Goal: Communication & Community: Share content

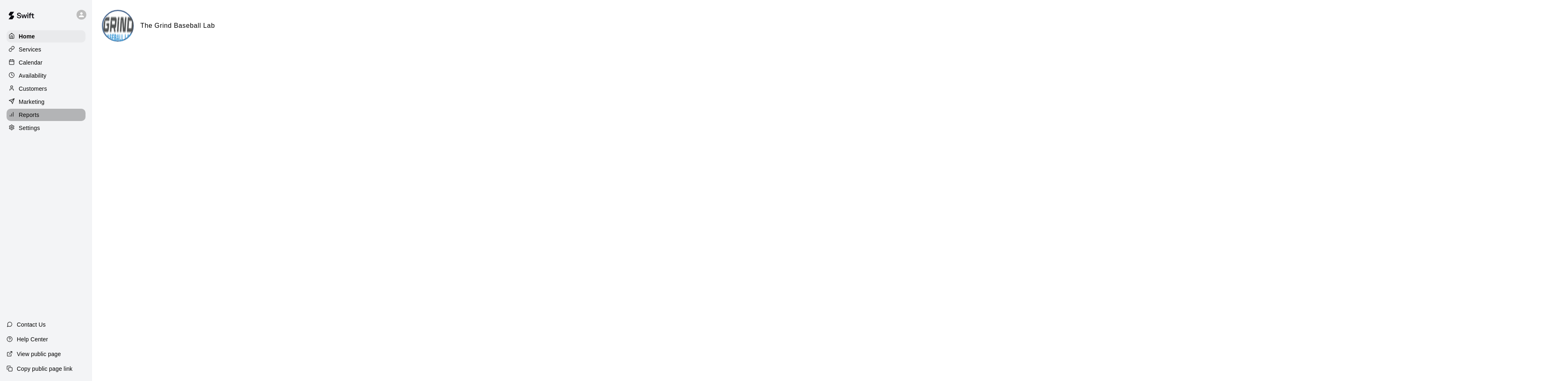
click at [38, 116] on p "Reports" at bounding box center [29, 115] width 20 height 8
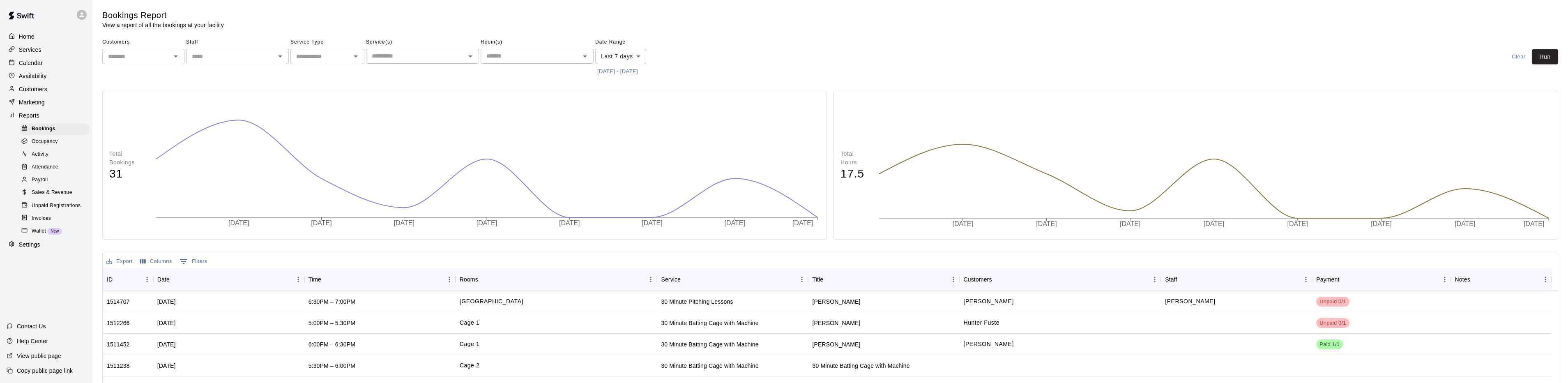
click at [61, 197] on span "Sales & Revenue" at bounding box center [52, 192] width 41 height 8
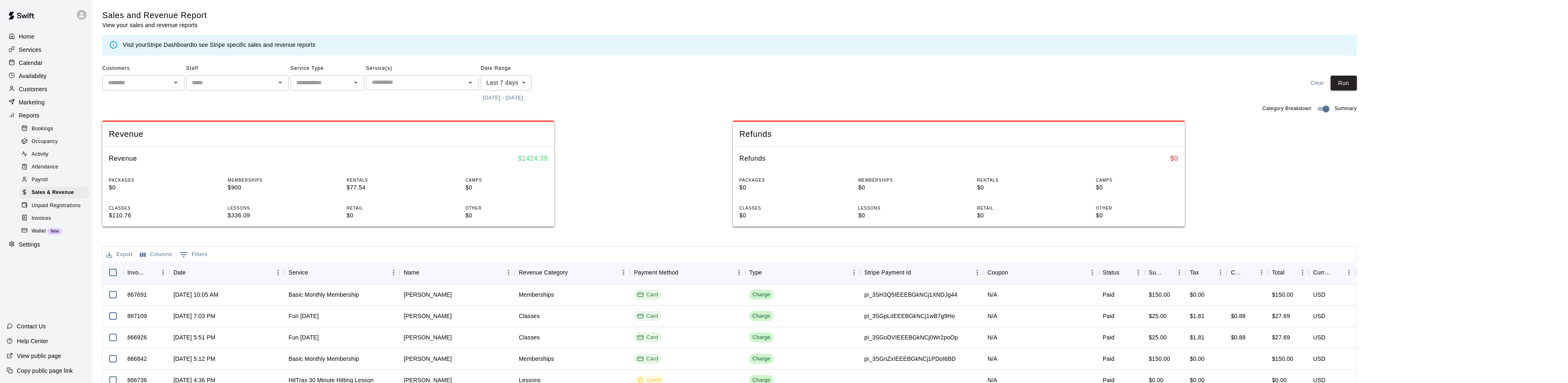
click at [55, 210] on span "Unpaid Registrations" at bounding box center [56, 206] width 49 height 8
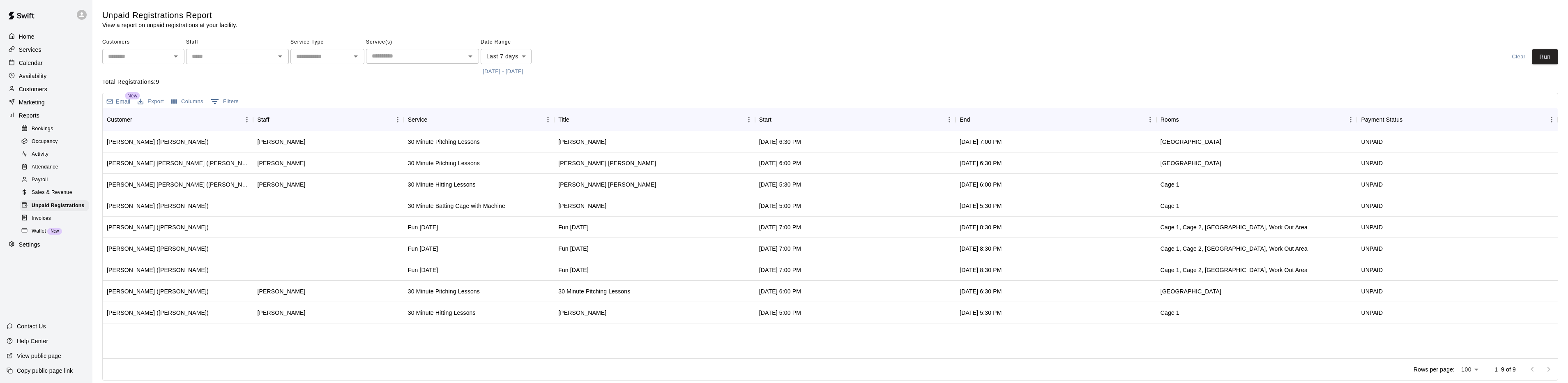
click at [22, 62] on p "Calendar" at bounding box center [30, 62] width 24 height 8
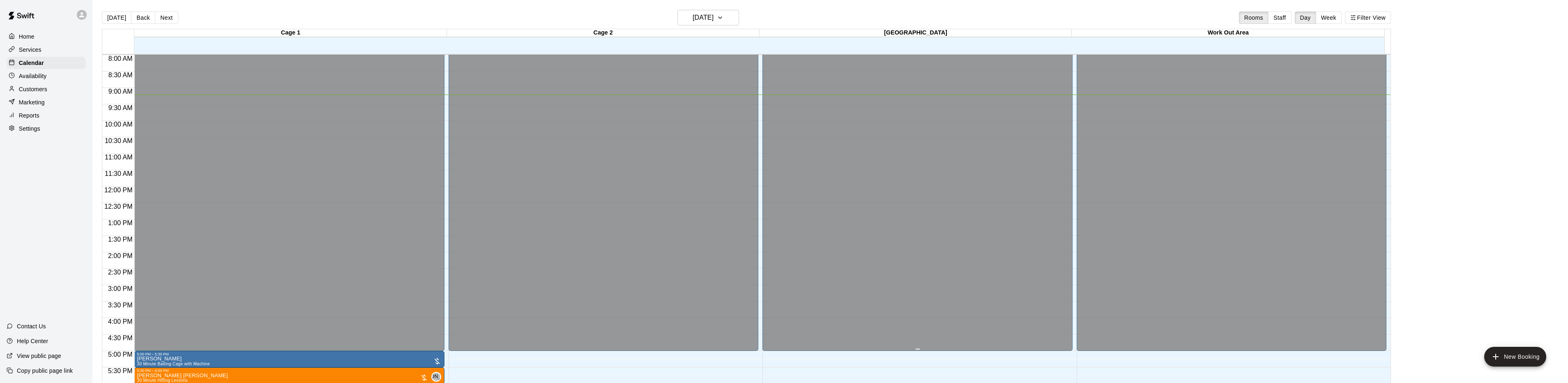
scroll to position [262, 0]
click at [724, 18] on icon "button" at bounding box center [720, 17] width 7 height 10
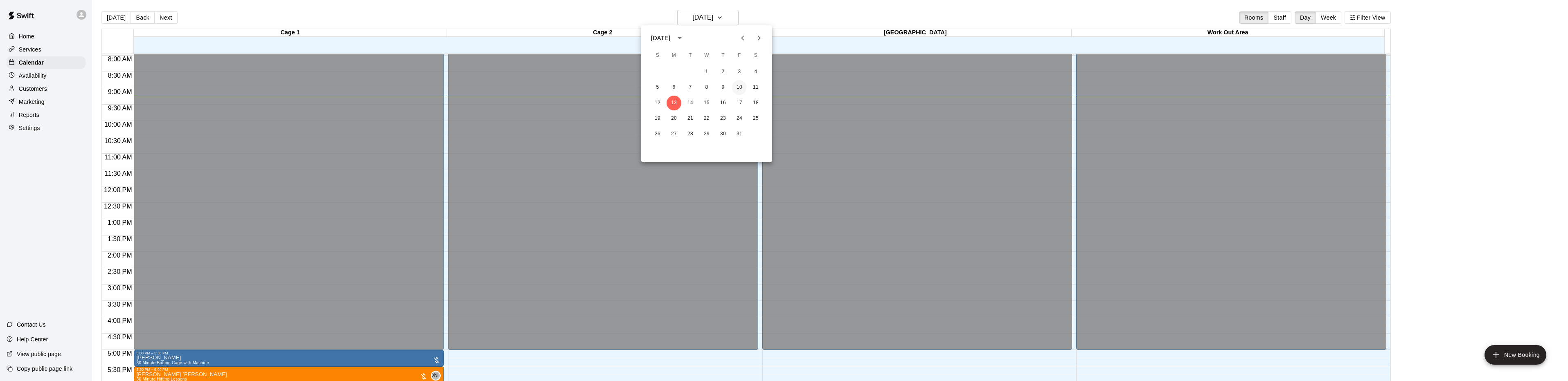
click at [740, 89] on button "10" at bounding box center [739, 87] width 14 height 14
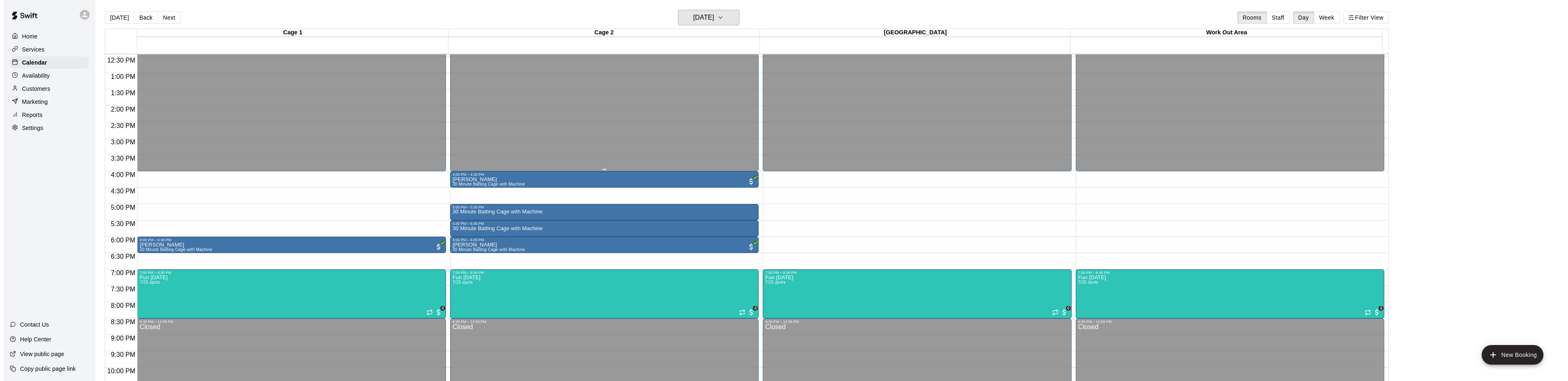
scroll to position [424, 0]
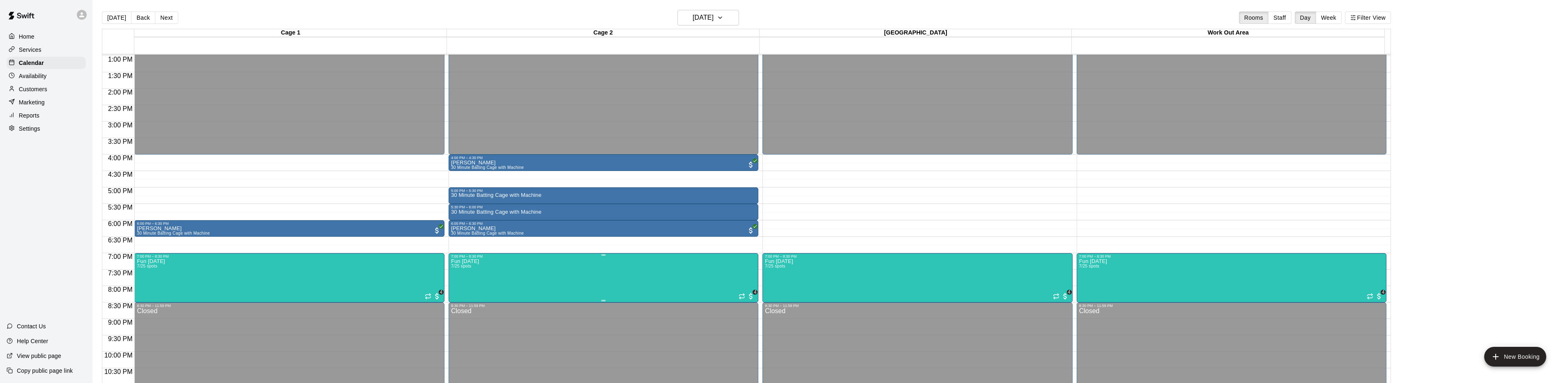
click at [462, 288] on img "edit" at bounding box center [459, 288] width 9 height 9
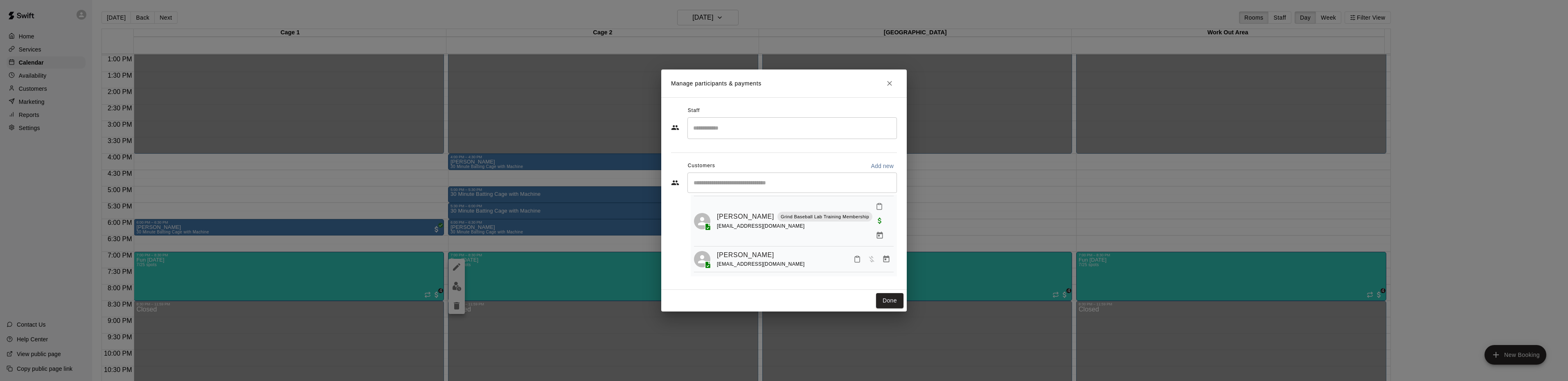
scroll to position [82, 0]
click at [883, 255] on icon "Manage bookings & payment" at bounding box center [886, 258] width 6 height 7
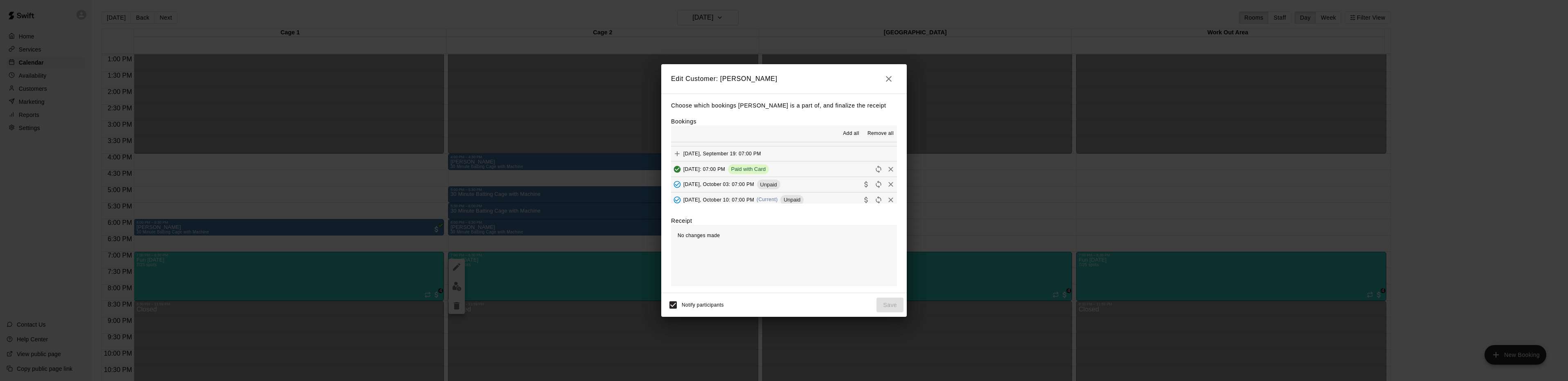
scroll to position [41, 0]
click at [733, 184] on span "Friday, October 03: 07:00 PM" at bounding box center [719, 186] width 71 height 6
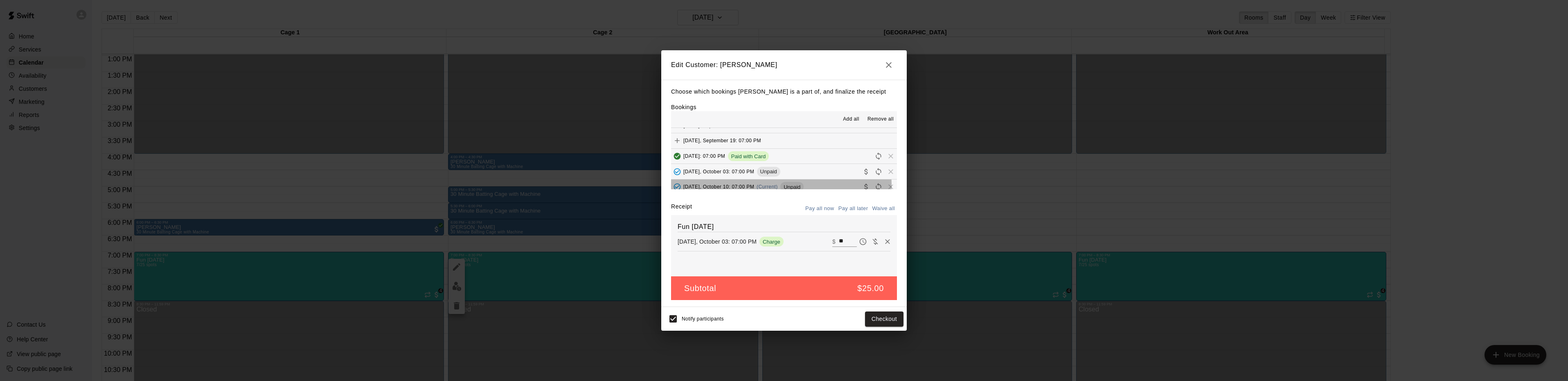
click at [729, 187] on span "Friday, October 10: 07:00 PM" at bounding box center [719, 187] width 71 height 6
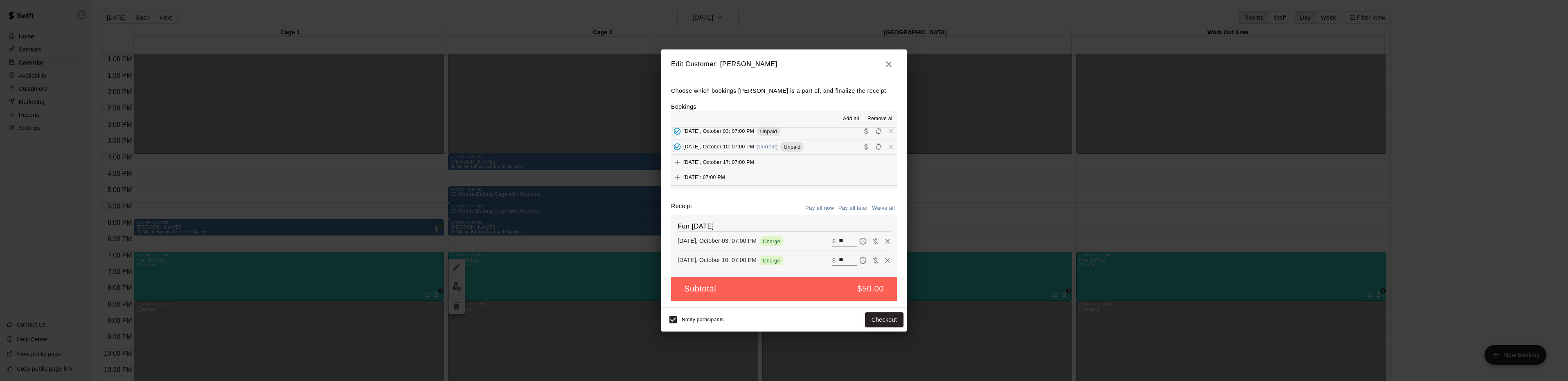
scroll to position [82, 0]
click at [880, 208] on button "Waive all" at bounding box center [883, 208] width 27 height 13
type input "*"
click at [897, 321] on button "Save" at bounding box center [890, 320] width 27 height 15
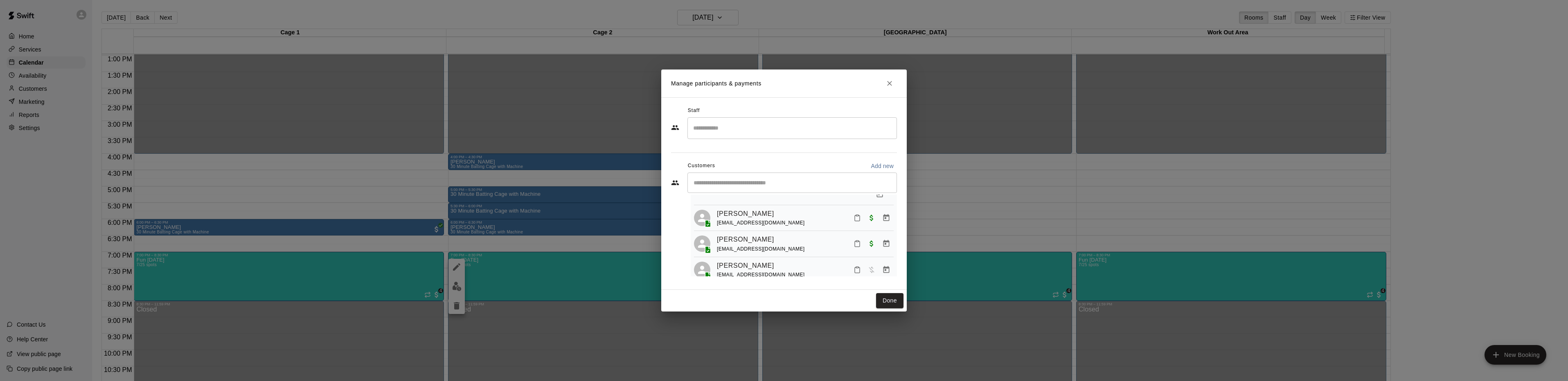
scroll to position [122, 0]
click at [882, 265] on icon "Manage bookings & payment" at bounding box center [886, 269] width 8 height 8
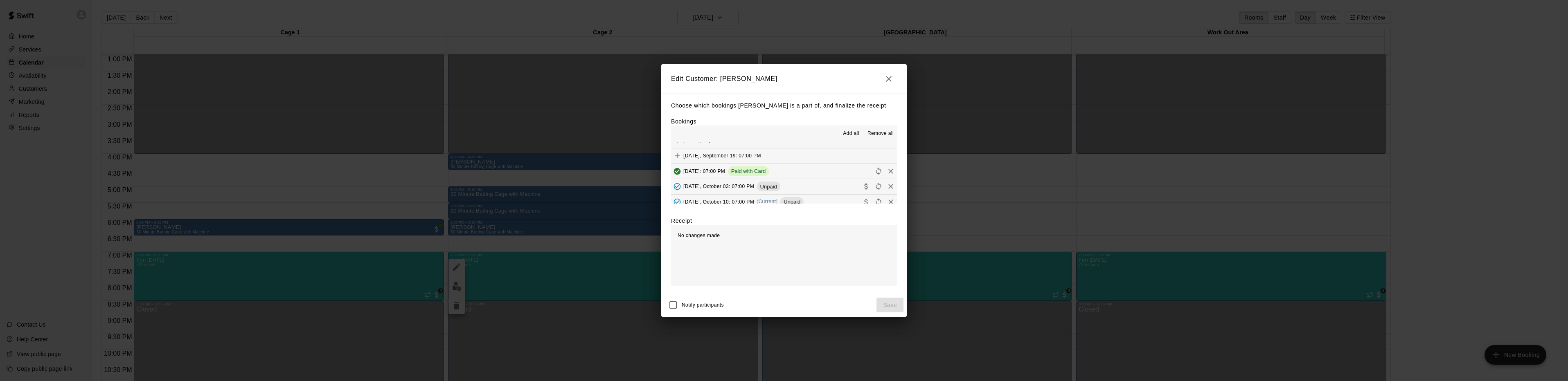
scroll to position [41, 0]
click at [702, 188] on span "Friday, October 03: 07:00 PM" at bounding box center [719, 186] width 71 height 6
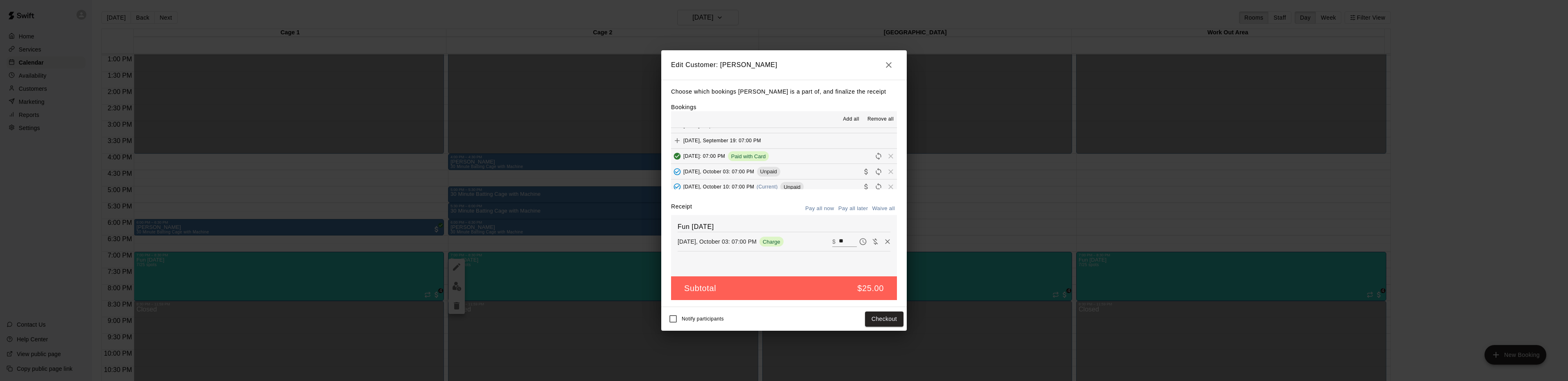
click at [712, 187] on span "Friday, October 10: 07:00 PM" at bounding box center [719, 187] width 71 height 6
click at [889, 208] on button "Waive all" at bounding box center [883, 208] width 27 height 13
type input "*"
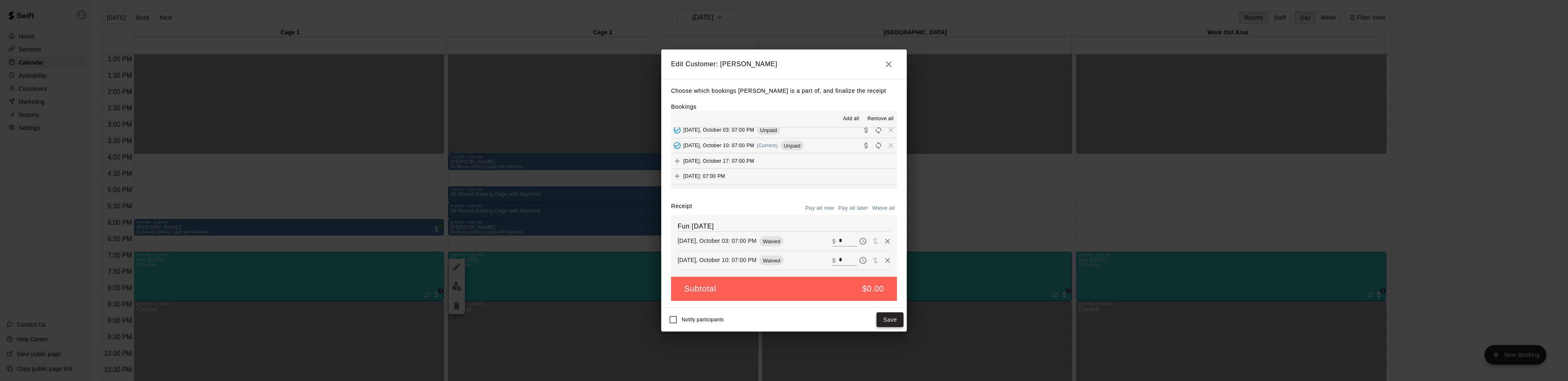
click at [888, 318] on button "Save" at bounding box center [890, 320] width 27 height 15
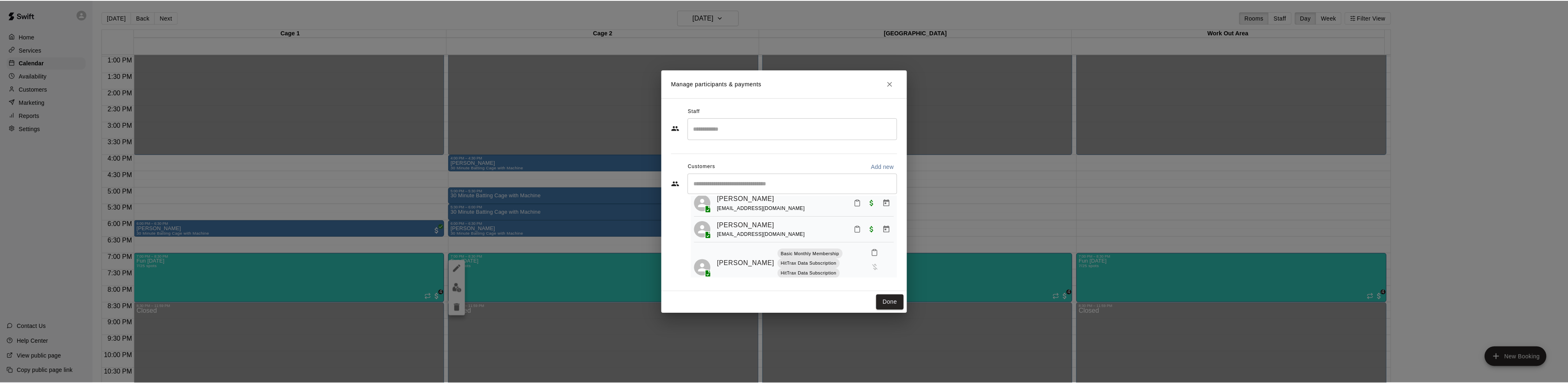
scroll to position [166, 0]
drag, startPoint x: 894, startPoint y: 302, endPoint x: 844, endPoint y: 282, distance: 53.9
click at [894, 302] on button "Done" at bounding box center [893, 302] width 27 height 15
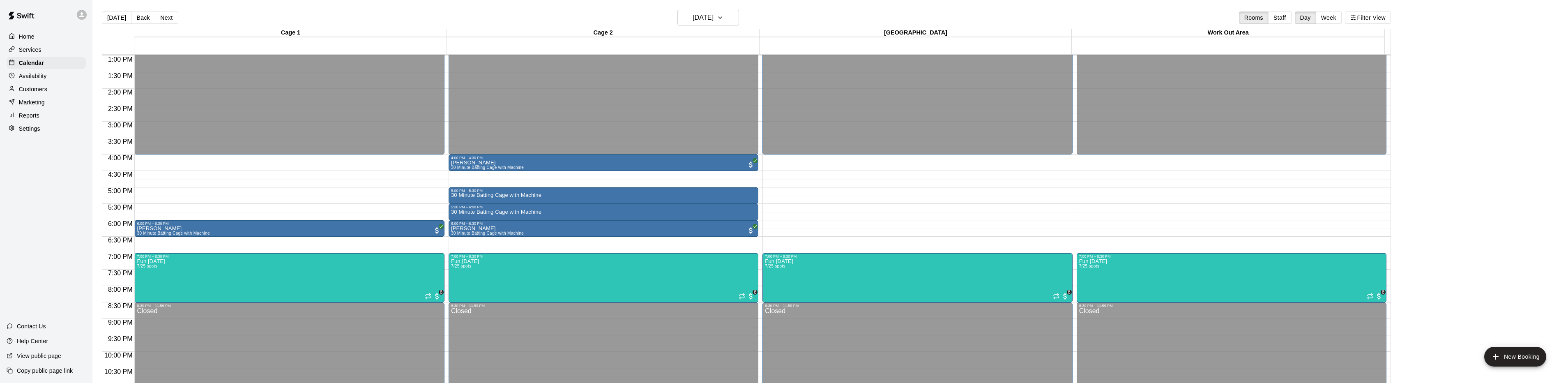
click at [24, 119] on p "Reports" at bounding box center [29, 116] width 21 height 8
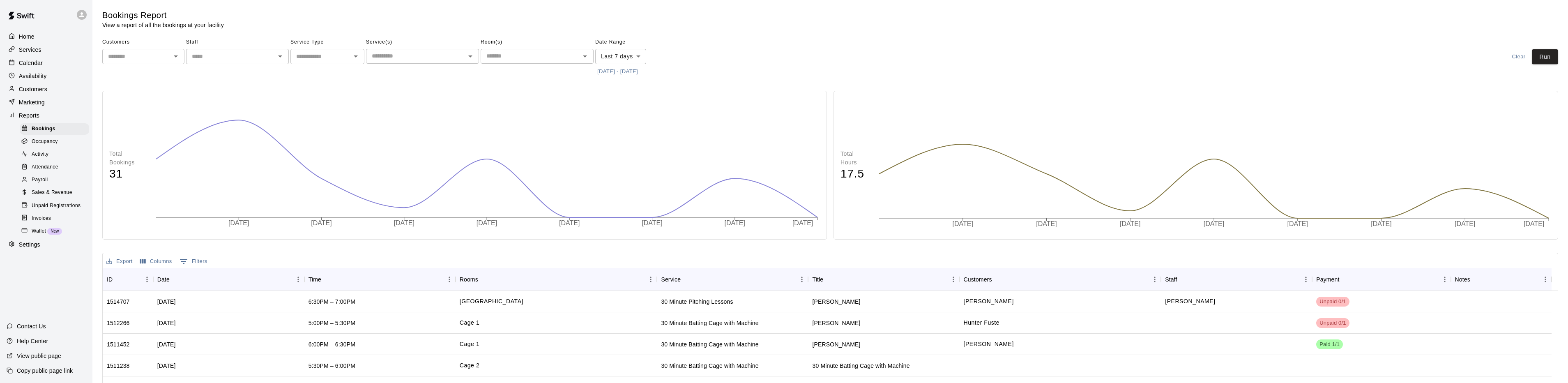
click at [55, 210] on span "Unpaid Registrations" at bounding box center [56, 206] width 49 height 8
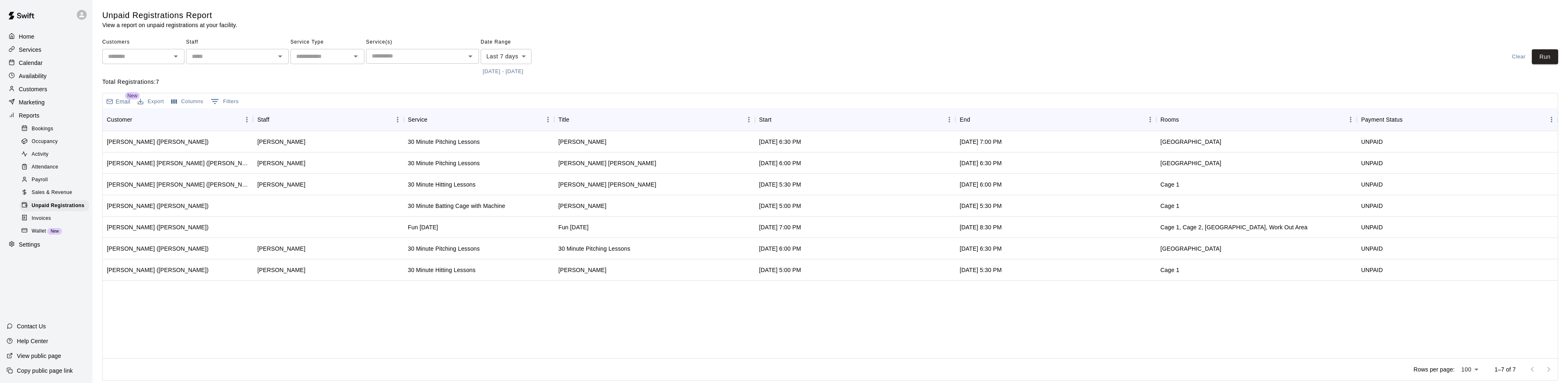
click at [33, 67] on p "Calendar" at bounding box center [30, 62] width 24 height 8
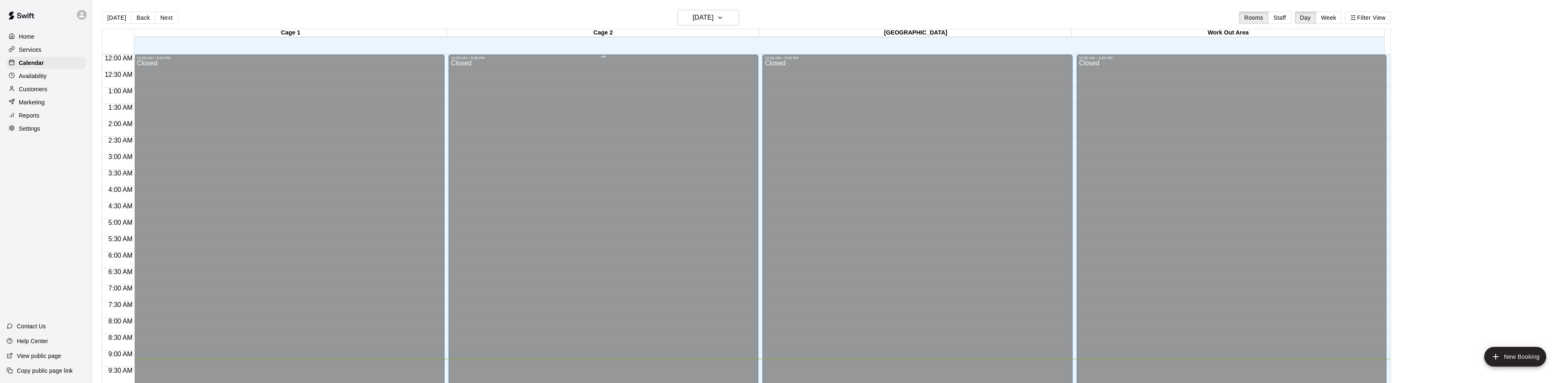
scroll to position [305, 0]
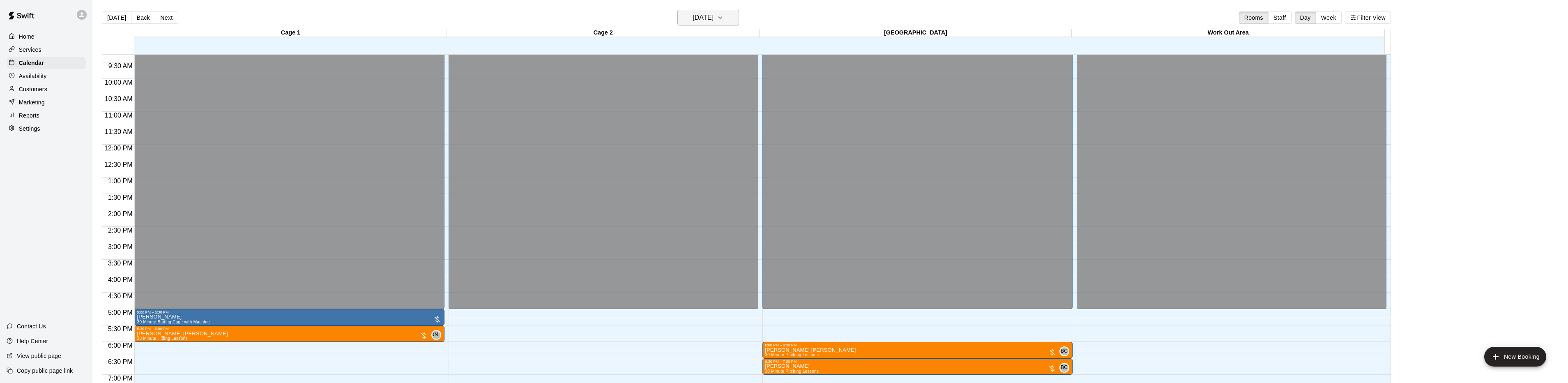
click at [699, 16] on h6 "Monday Oct 13" at bounding box center [703, 17] width 21 height 11
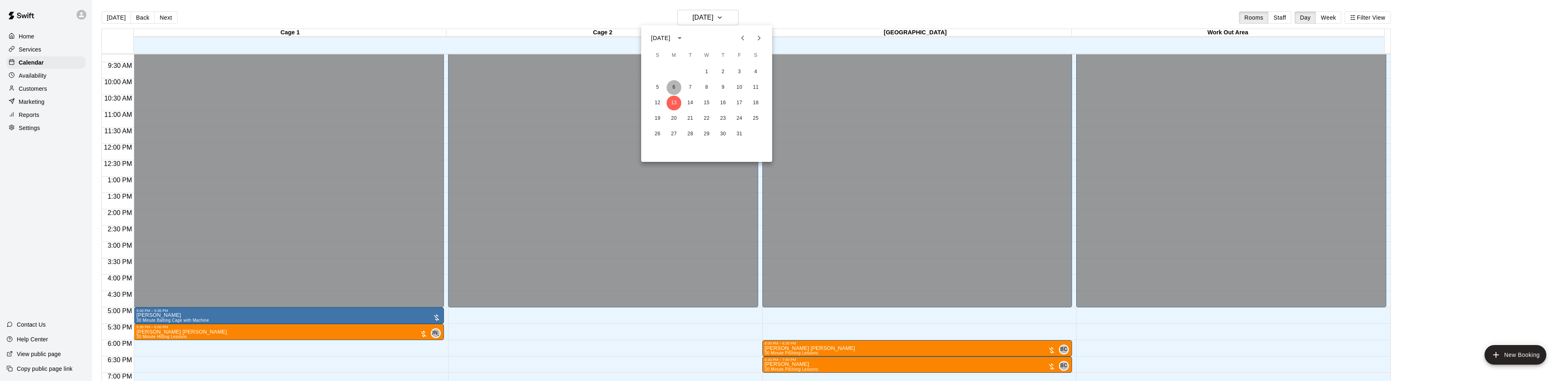
click at [675, 84] on button "6" at bounding box center [673, 87] width 14 height 14
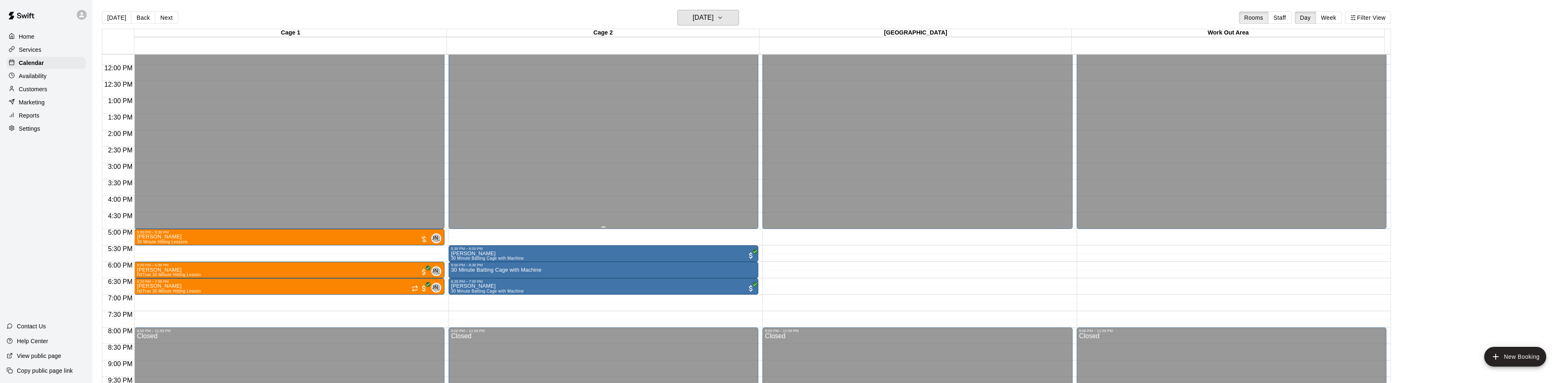
scroll to position [387, 0]
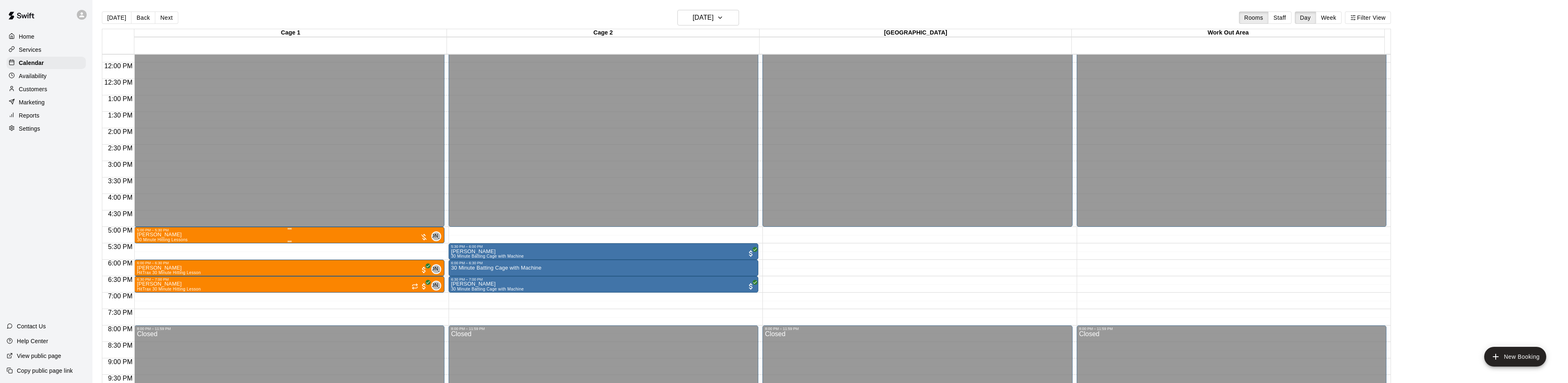
click at [145, 281] on icon "delete" at bounding box center [145, 281] width 6 height 8
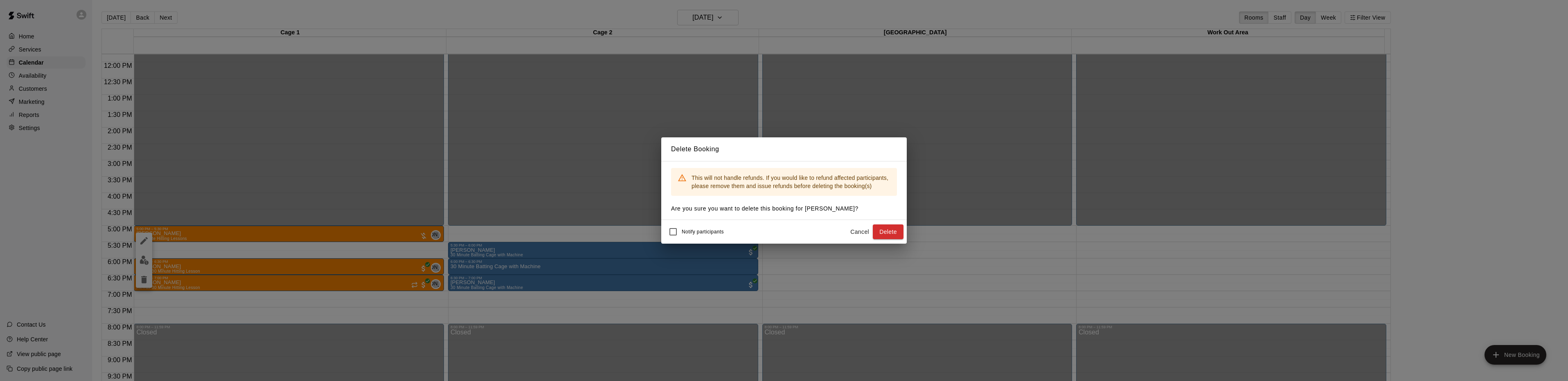
drag, startPoint x: 892, startPoint y: 231, endPoint x: 886, endPoint y: 233, distance: 6.3
click at [893, 231] on button "Delete" at bounding box center [888, 232] width 31 height 15
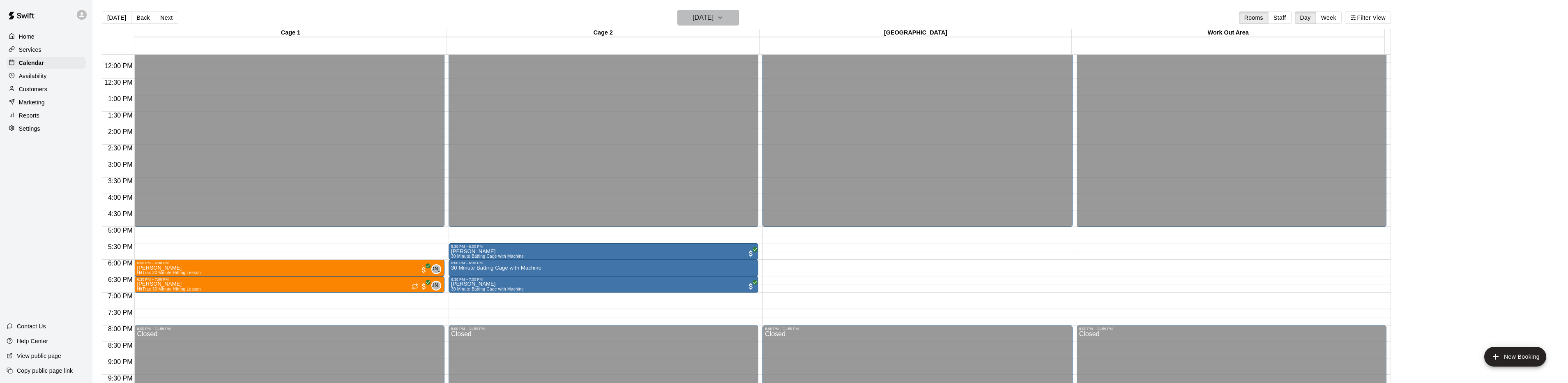
click at [714, 18] on h6 "Monday Oct 06" at bounding box center [703, 17] width 21 height 11
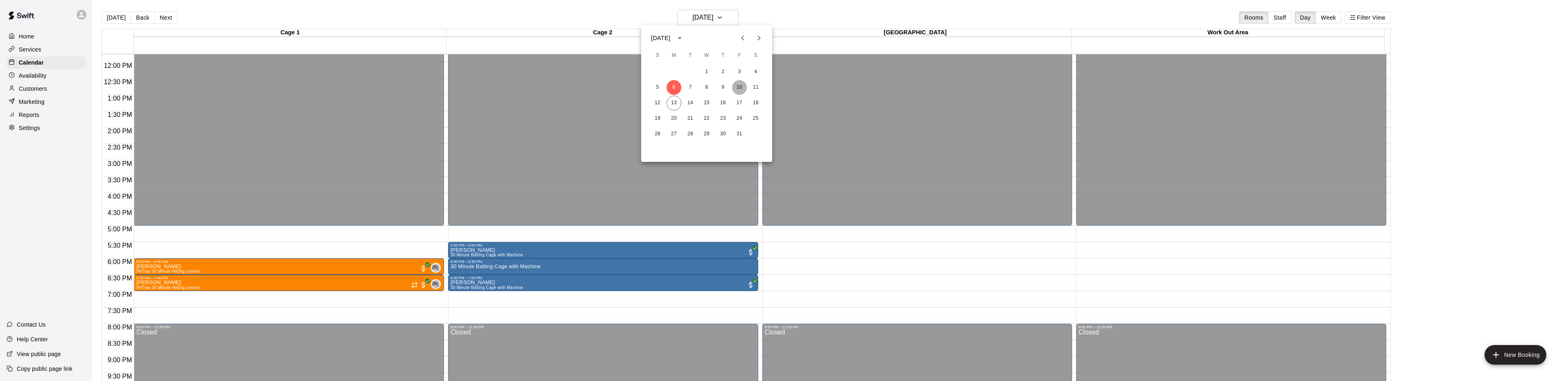
click at [741, 86] on button "10" at bounding box center [739, 87] width 14 height 14
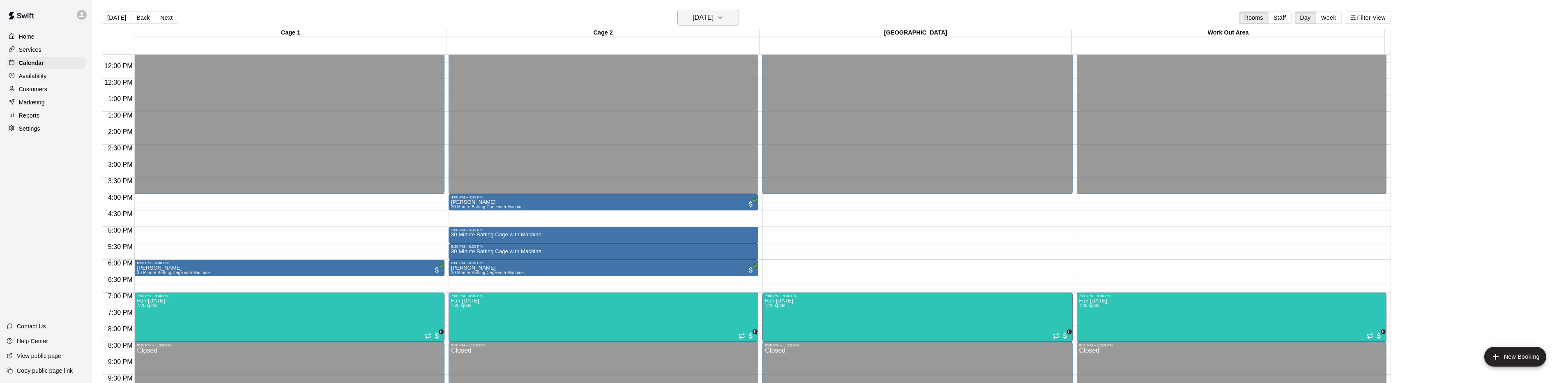
click at [699, 11] on button "Friday Oct 10" at bounding box center [708, 17] width 62 height 16
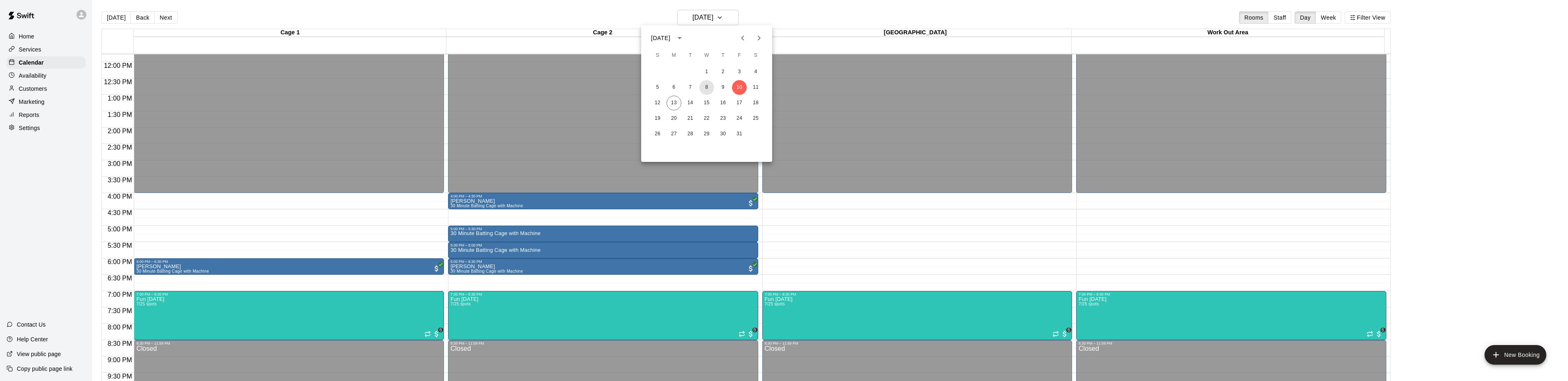
click at [706, 88] on button "8" at bounding box center [706, 87] width 14 height 14
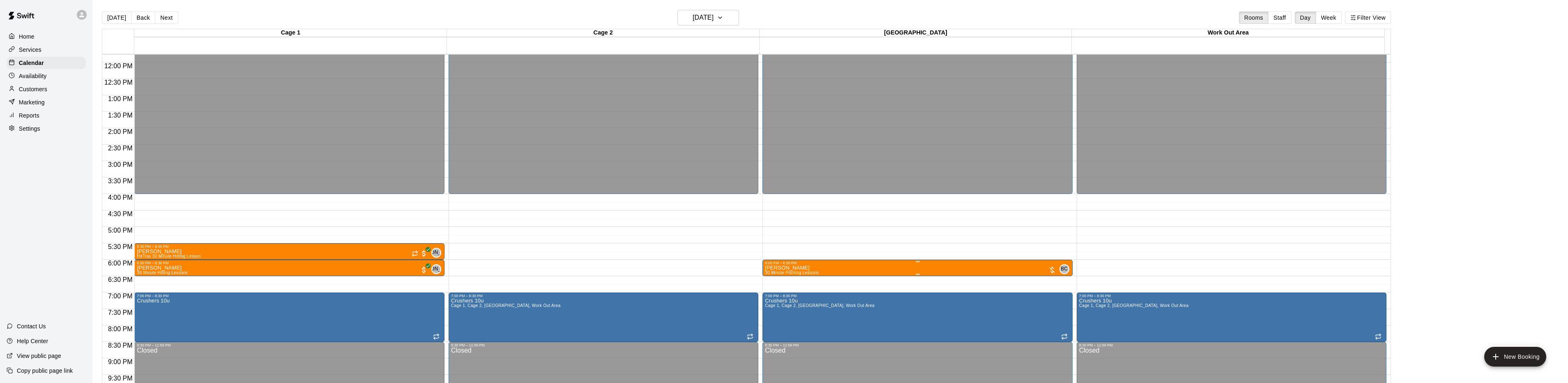
click at [771, 315] on icon "delete" at bounding box center [772, 314] width 6 height 8
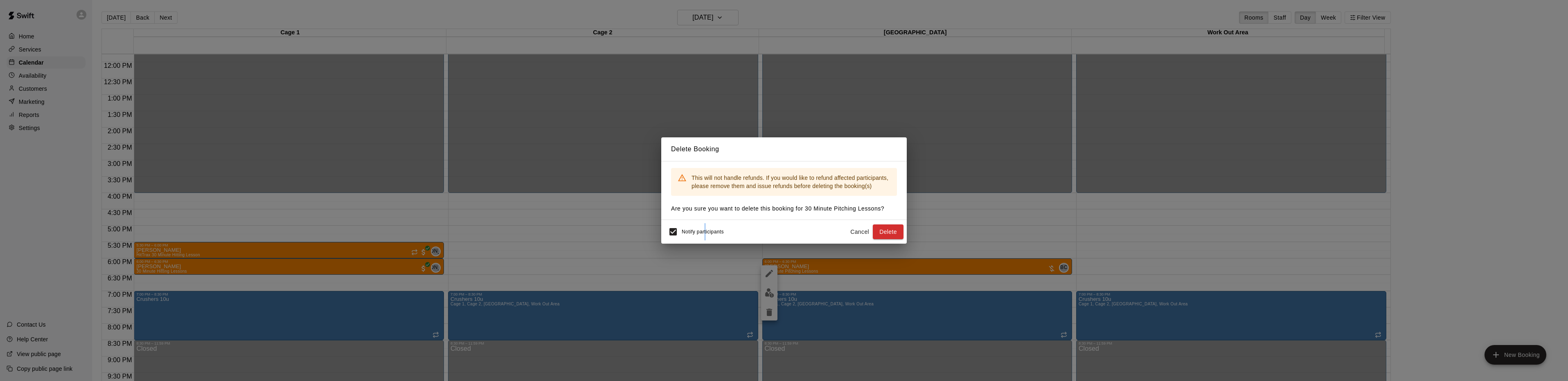
click at [706, 231] on span "Notify participants" at bounding box center [703, 232] width 42 height 6
click at [887, 231] on button "Delete" at bounding box center [888, 232] width 31 height 15
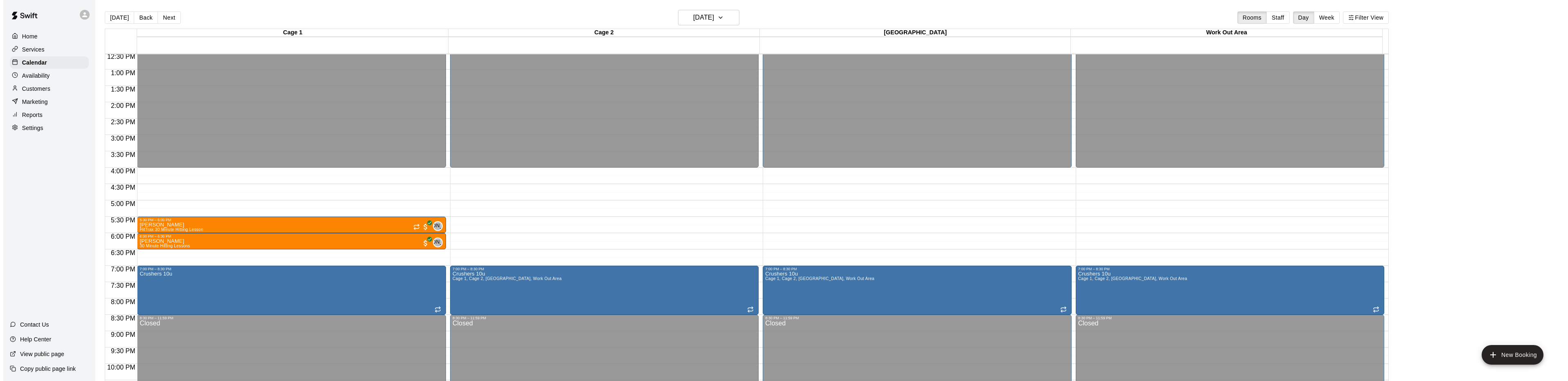
scroll to position [409, 0]
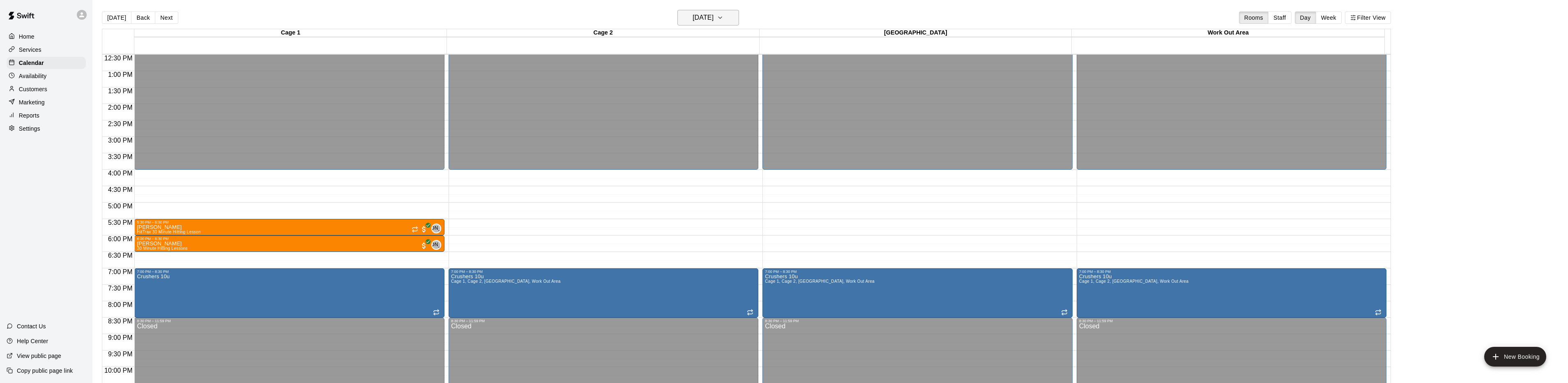
click at [724, 19] on icon "button" at bounding box center [720, 17] width 7 height 10
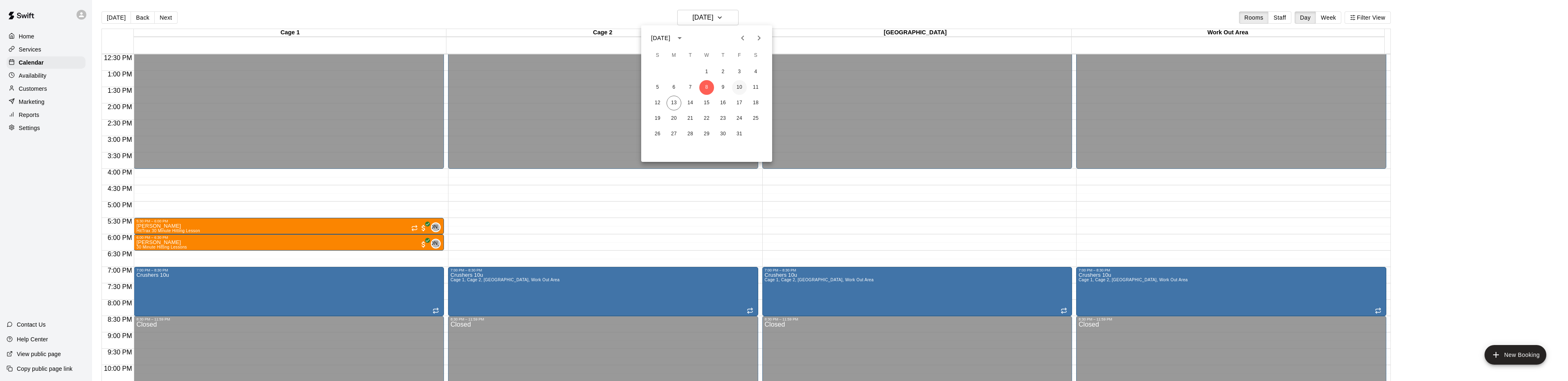
click at [742, 85] on button "10" at bounding box center [739, 87] width 14 height 14
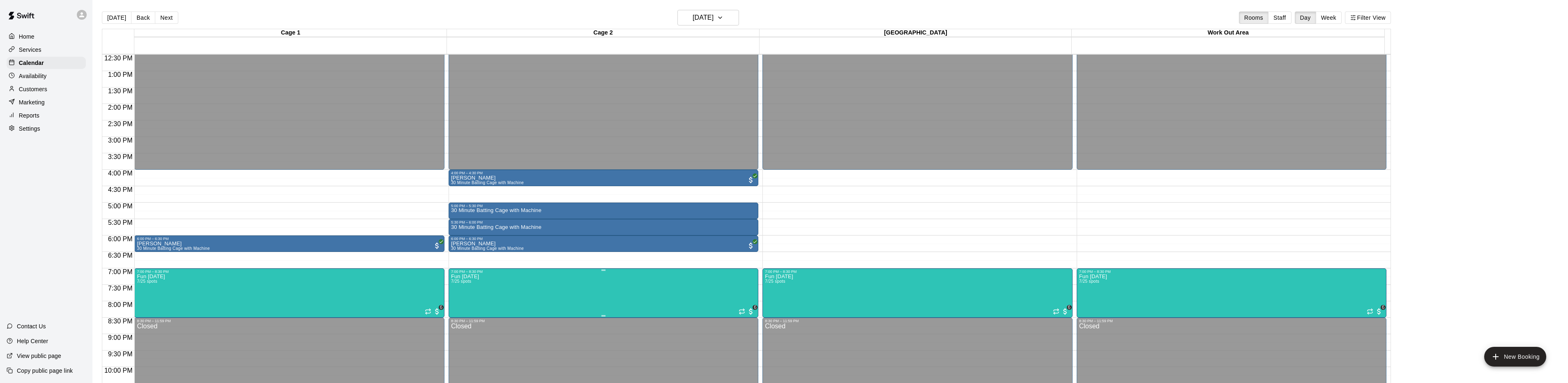
click at [456, 305] on img "edit" at bounding box center [459, 303] width 9 height 9
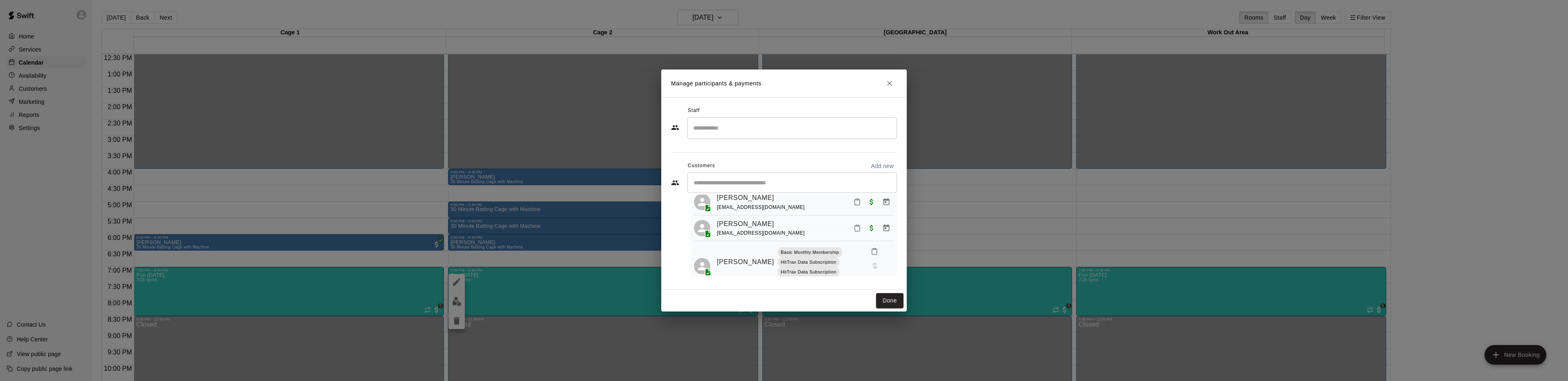
scroll to position [166, 0]
drag, startPoint x: 866, startPoint y: 233, endPoint x: 843, endPoint y: 244, distance: 25.5
click at [879, 243] on div at bounding box center [880, 264] width 26 height 43
click at [844, 257] on div "Basic Monthly Membership HitTrax Data Subscription HitTrax Data Subscription" at bounding box center [822, 260] width 90 height 29
drag, startPoint x: 869, startPoint y: 264, endPoint x: 840, endPoint y: 250, distance: 32.2
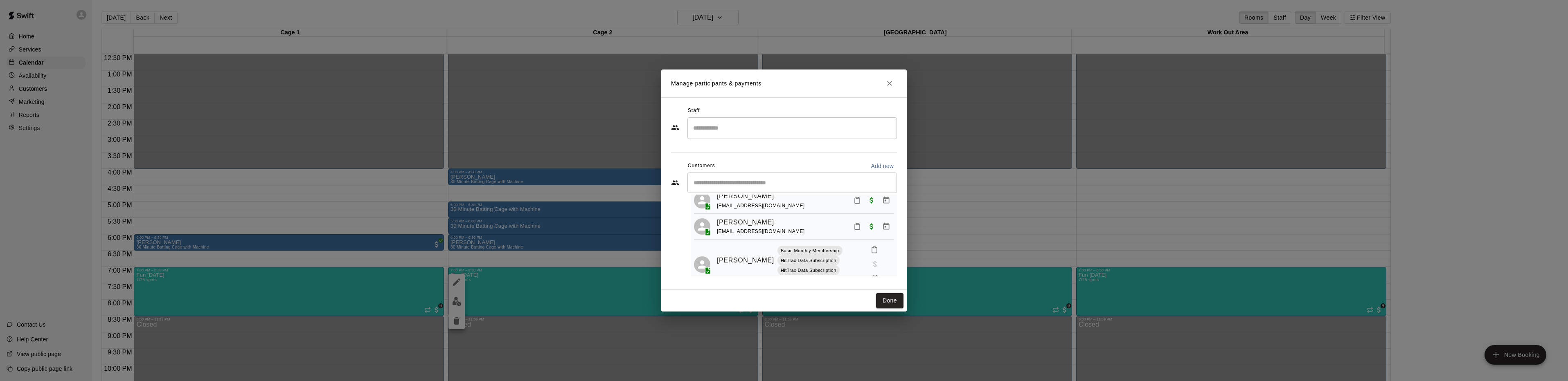
click at [840, 250] on div "Silas Cary Basic Monthly Membership HitTrax Data Subscription HitTrax Data Subs…" at bounding box center [806, 264] width 177 height 43
click at [869, 271] on button "Manage bookings & payment" at bounding box center [874, 278] width 14 height 14
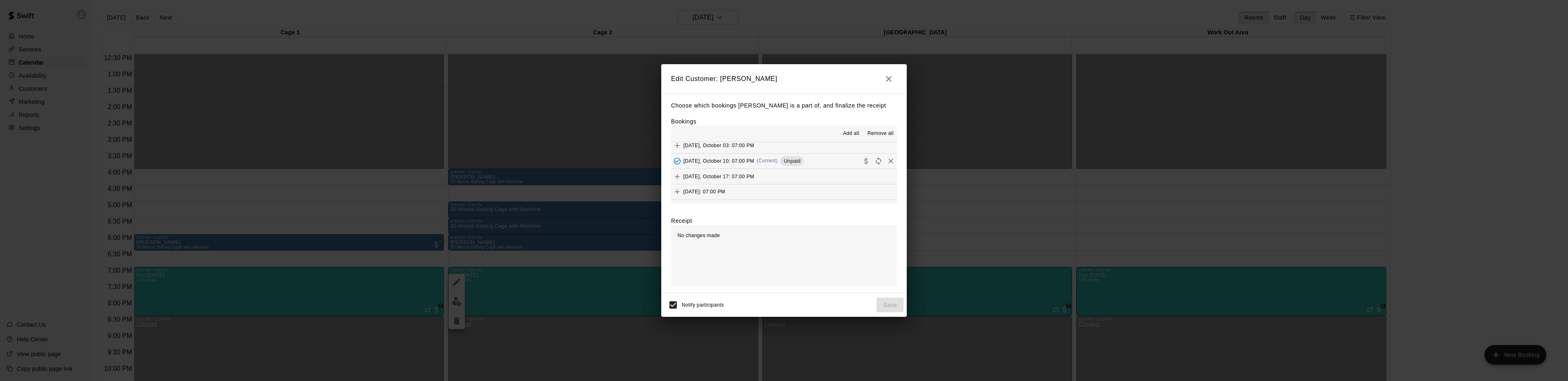
scroll to position [82, 0]
click at [886, 160] on icon "Remove" at bounding box center [890, 160] width 8 height 8
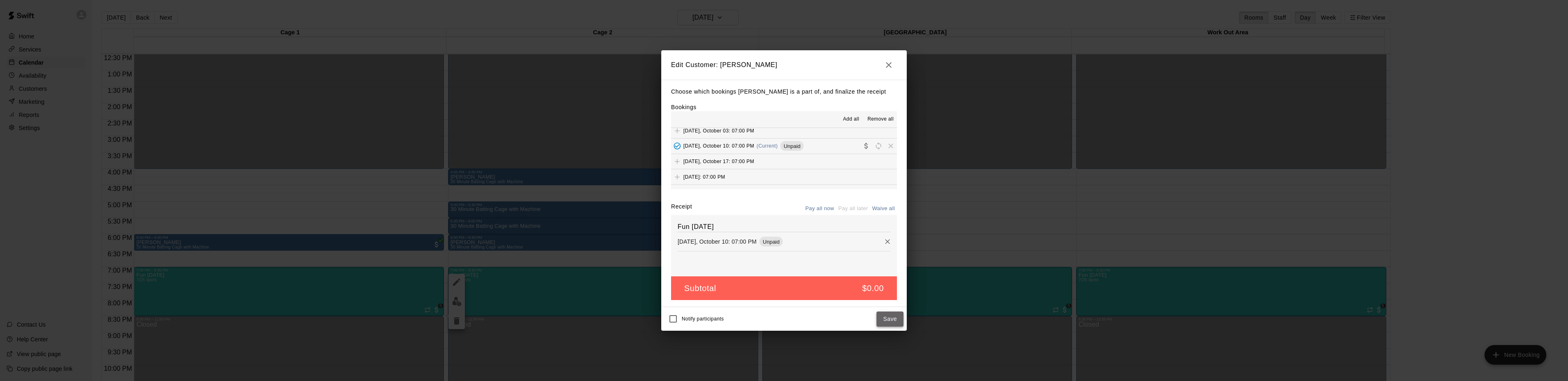
click at [897, 318] on button "Save" at bounding box center [890, 319] width 27 height 15
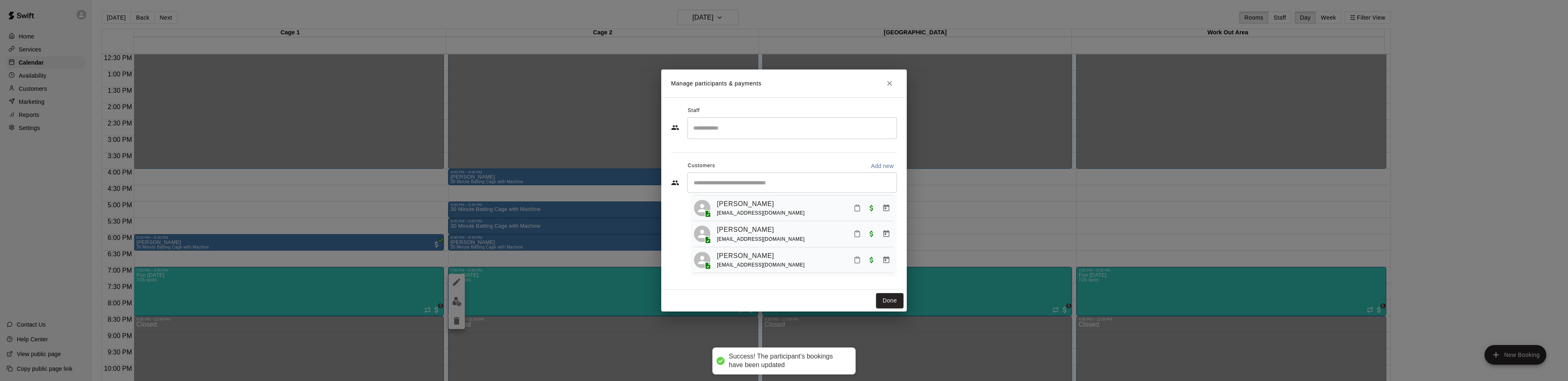
scroll to position [115, 0]
click at [890, 79] on icon "Close" at bounding box center [890, 83] width 8 height 8
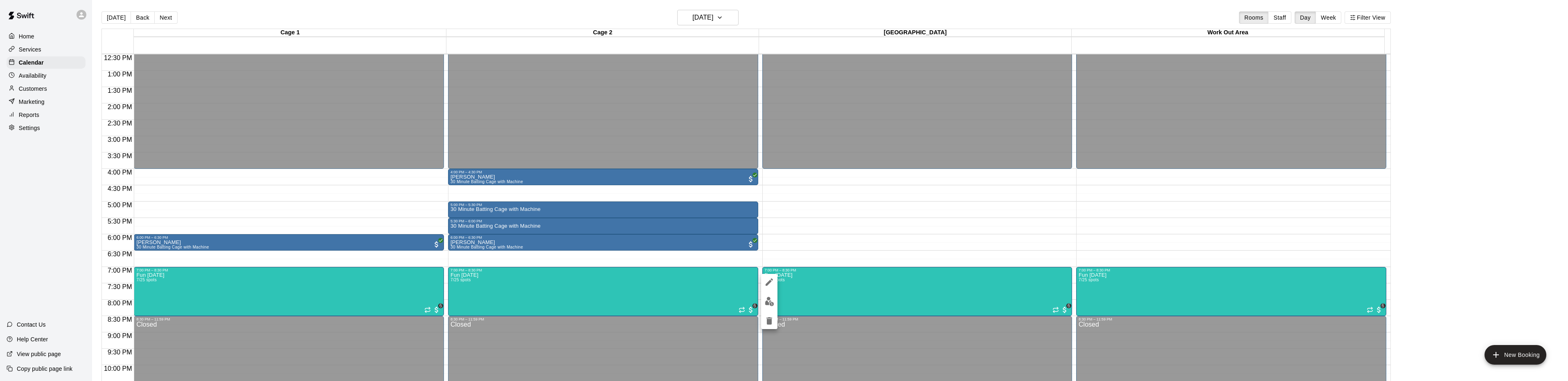
click at [770, 306] on img "edit" at bounding box center [769, 302] width 9 height 9
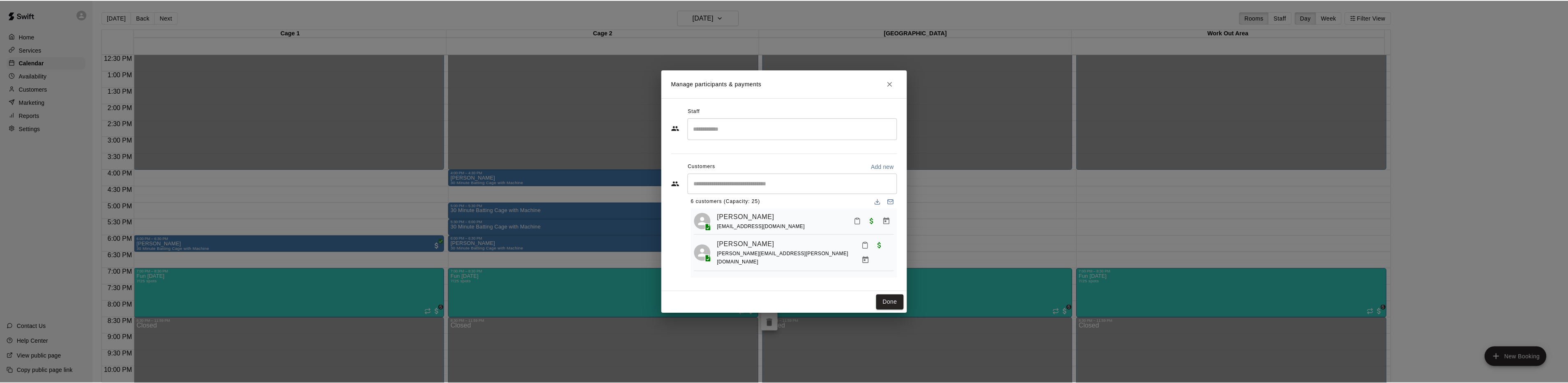
scroll to position [0, 0]
click at [895, 86] on icon "Close" at bounding box center [893, 84] width 8 height 8
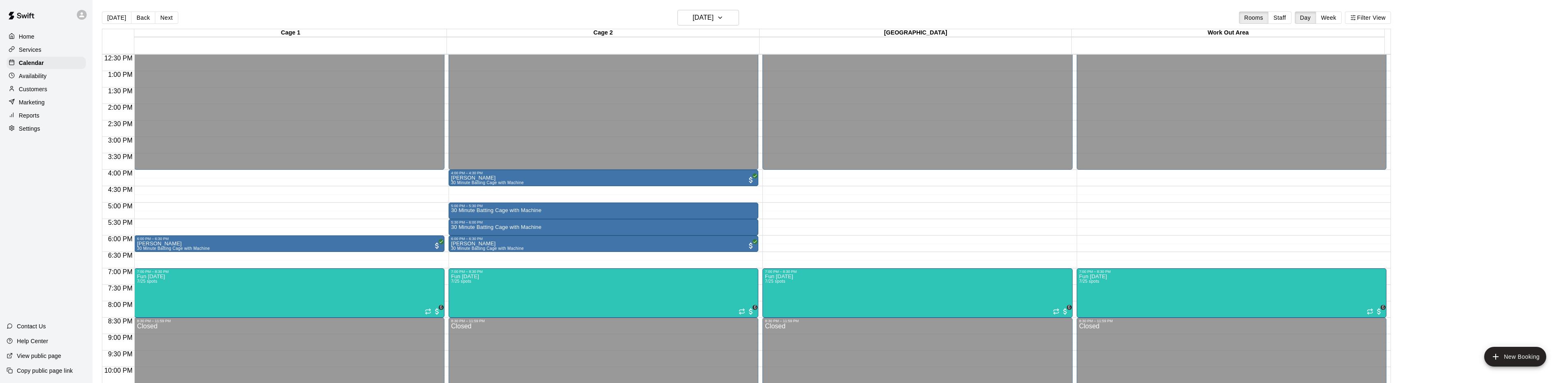
click at [26, 115] on p "Reports" at bounding box center [29, 116] width 21 height 8
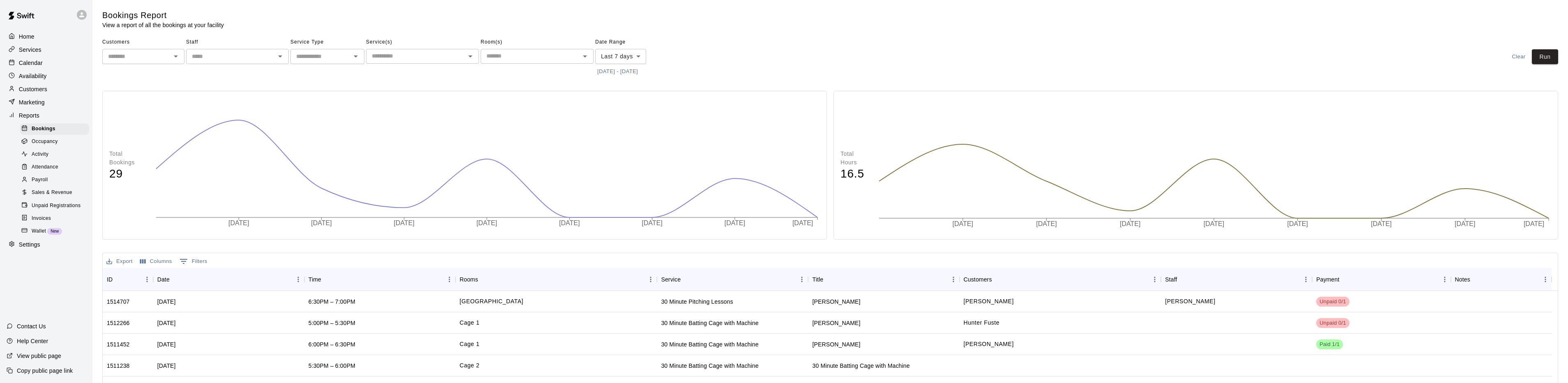
click at [51, 210] on span "Unpaid Registrations" at bounding box center [56, 206] width 49 height 8
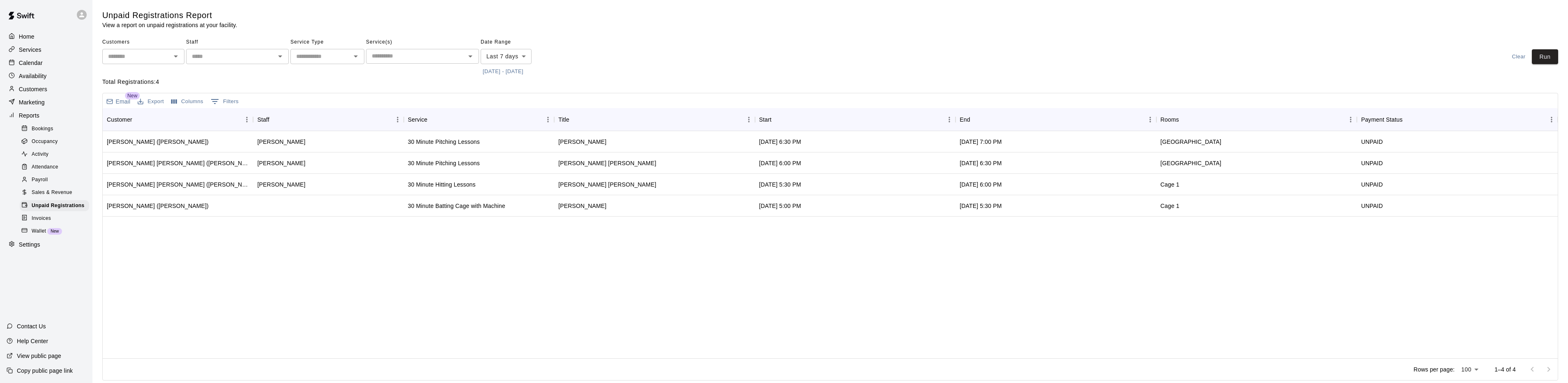
click at [46, 62] on div "Calendar" at bounding box center [46, 63] width 79 height 12
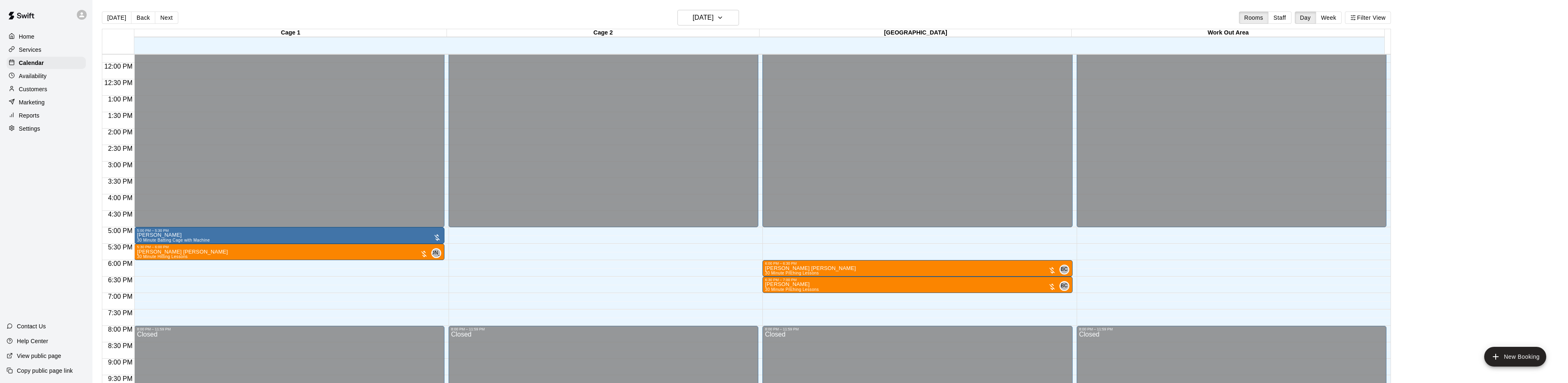
scroll to position [388, 0]
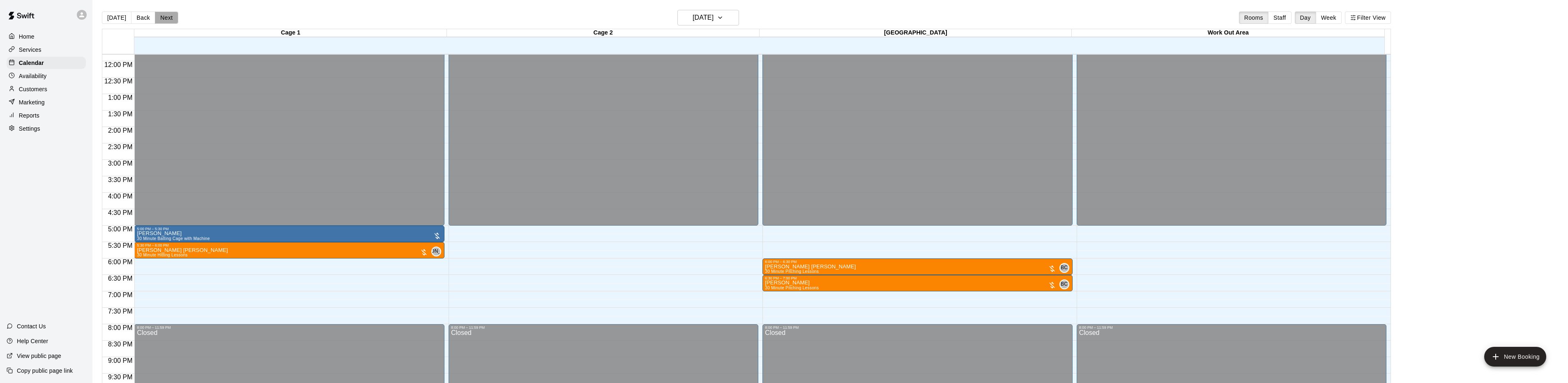
click at [167, 17] on button "Next" at bounding box center [166, 17] width 23 height 12
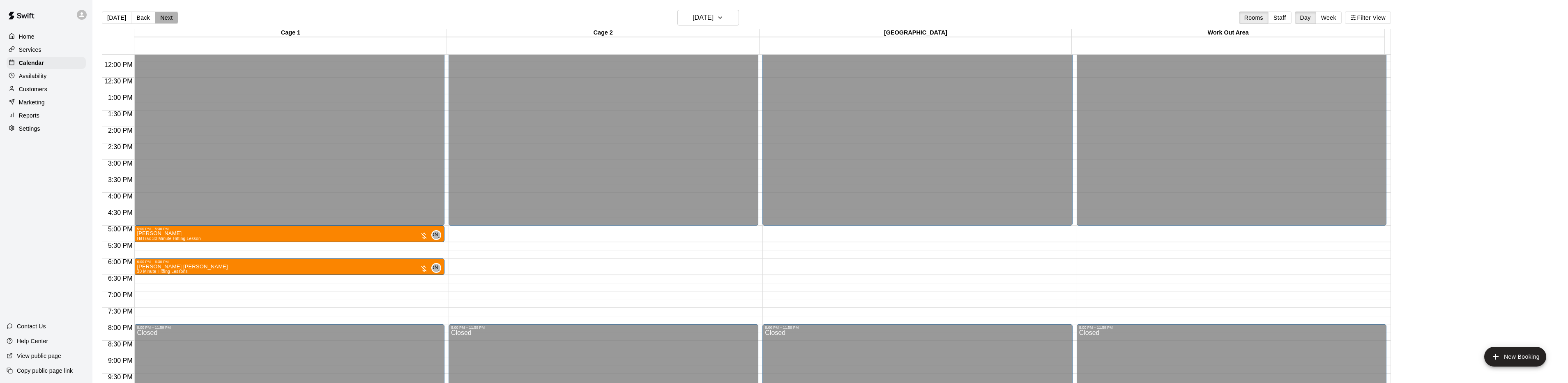
click at [167, 17] on button "Next" at bounding box center [166, 17] width 23 height 12
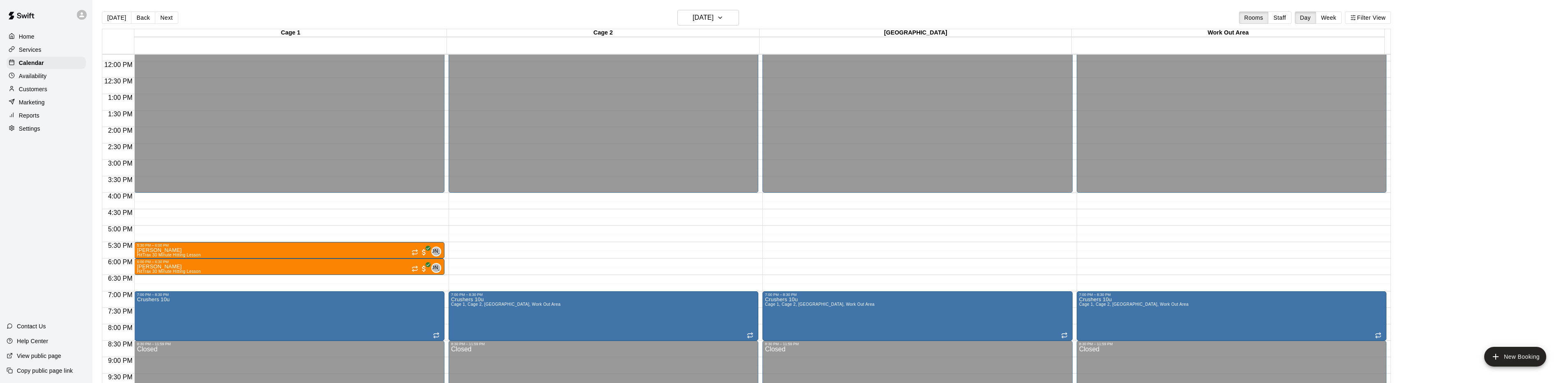
click at [167, 17] on button "Next" at bounding box center [166, 17] width 23 height 12
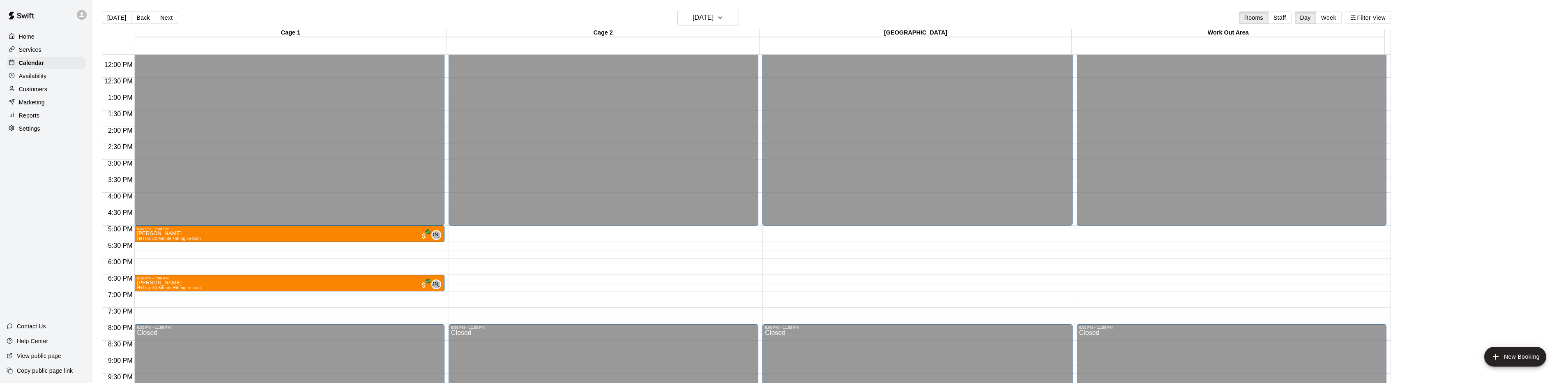
click at [167, 17] on button "Next" at bounding box center [166, 17] width 23 height 12
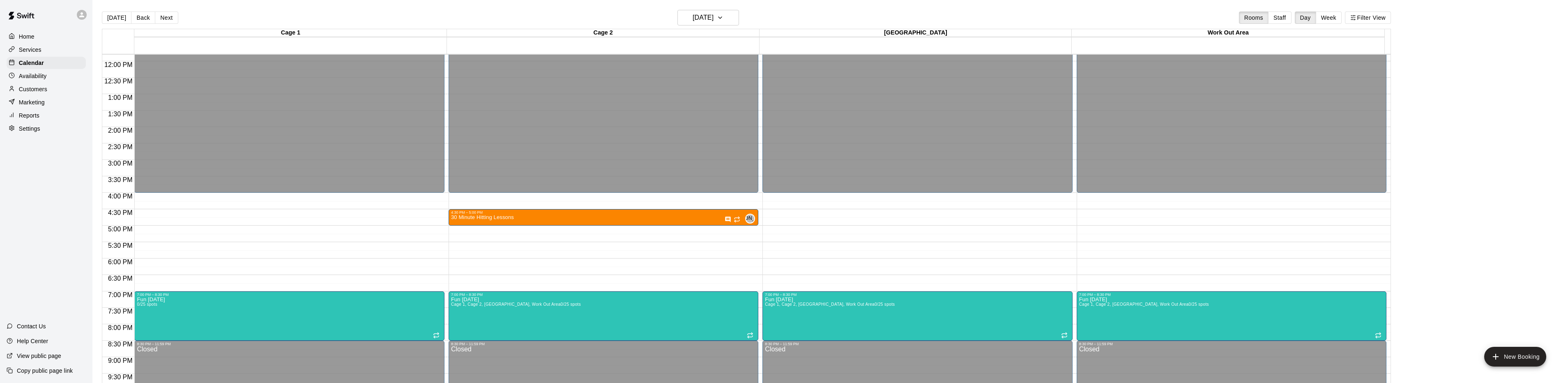
drag, startPoint x: 21, startPoint y: 46, endPoint x: 17, endPoint y: 47, distance: 4.1
click at [22, 46] on p "Services" at bounding box center [30, 49] width 23 height 8
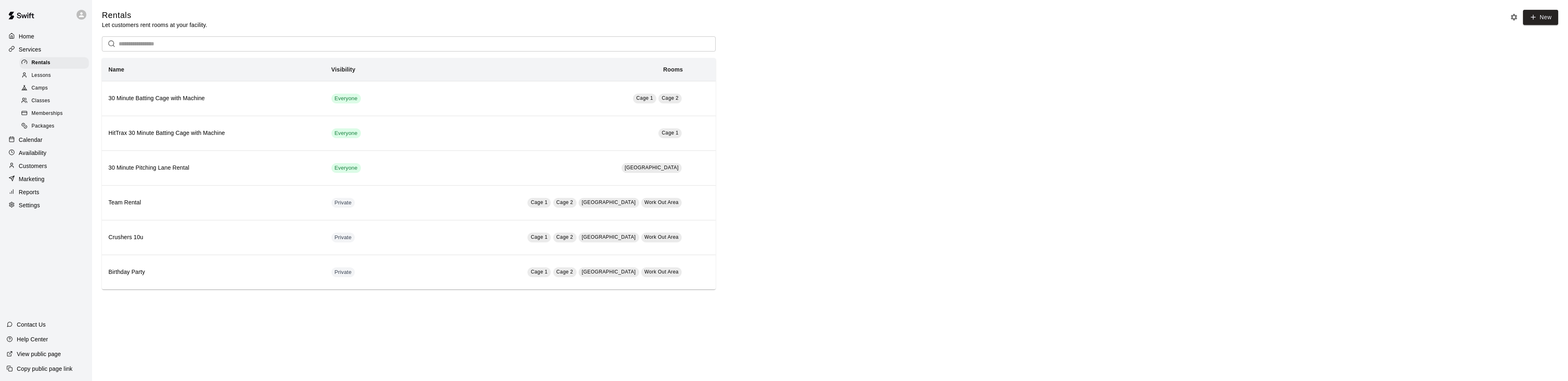
click at [54, 113] on span "Memberships" at bounding box center [47, 113] width 31 height 8
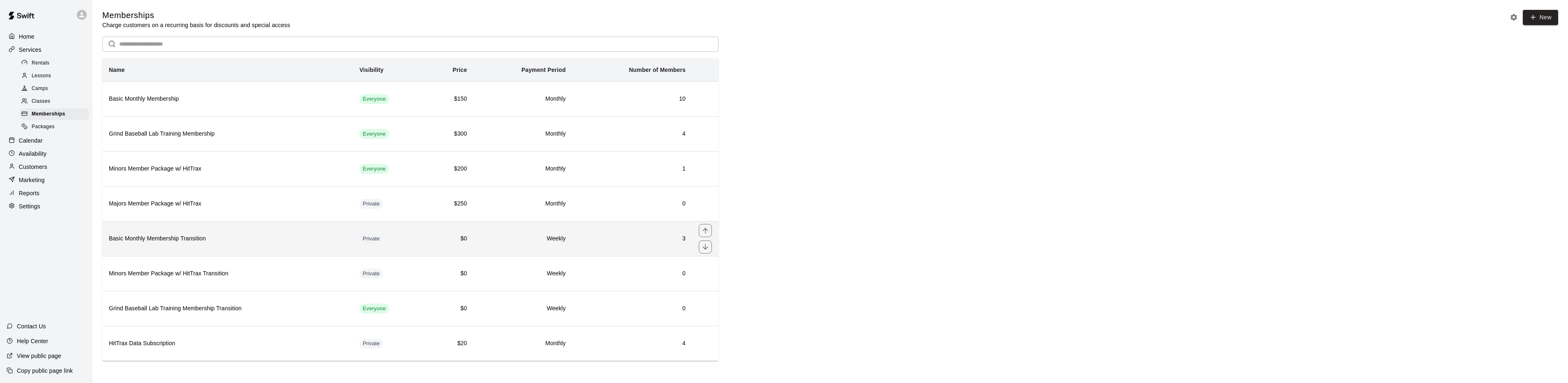
click at [264, 236] on h6 "Basic Monthly Membership Transition" at bounding box center [227, 239] width 238 height 9
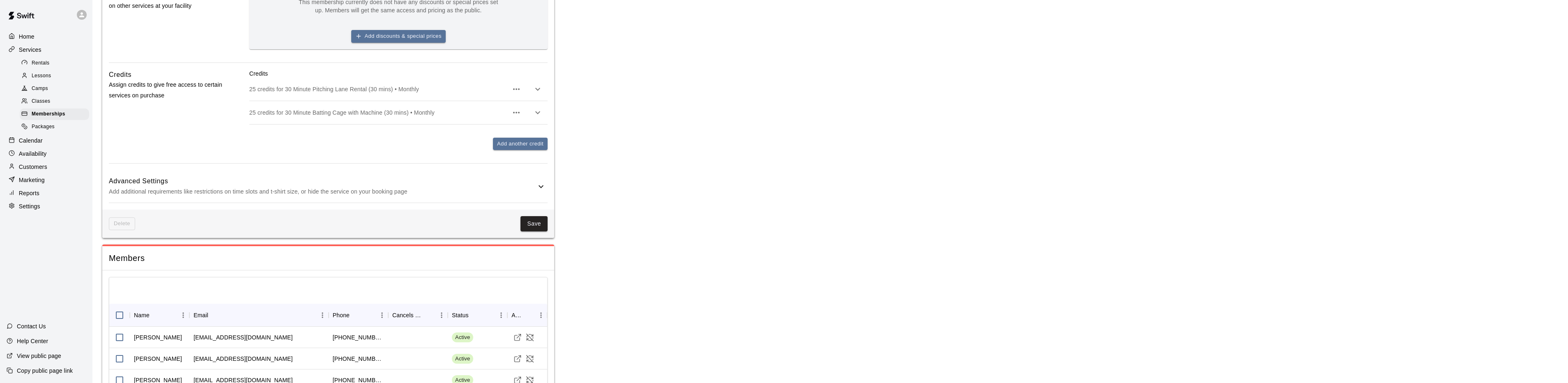
scroll to position [511, 0]
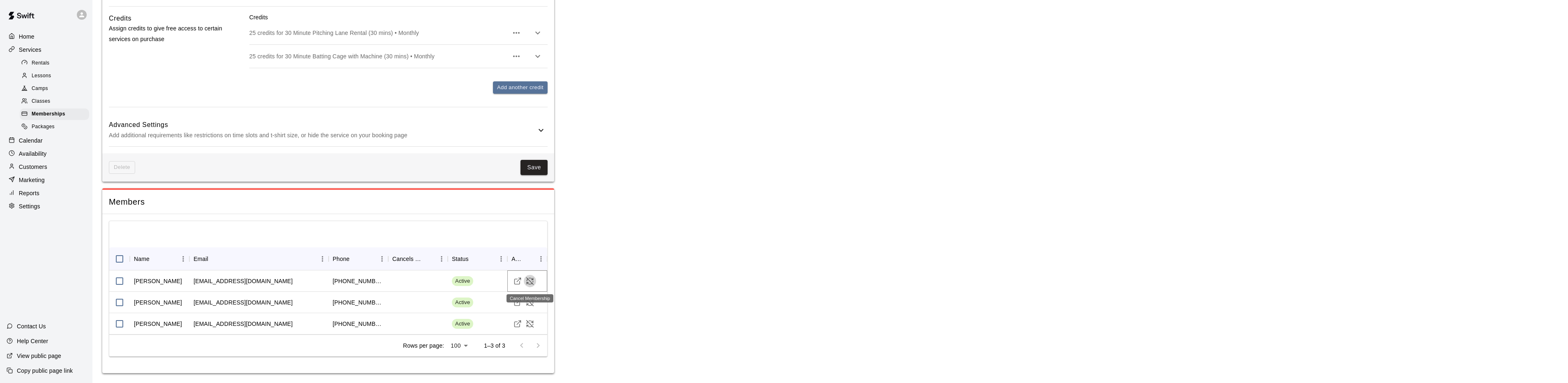
click at [529, 280] on icon "Cancel Membership" at bounding box center [530, 281] width 7 height 7
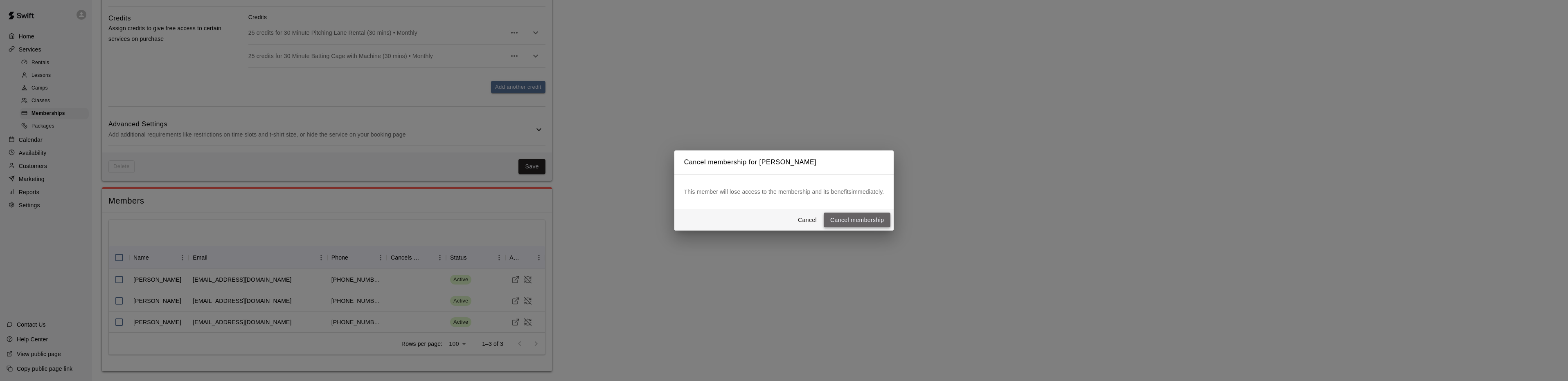
click at [852, 218] on button "Cancel membership" at bounding box center [857, 220] width 67 height 15
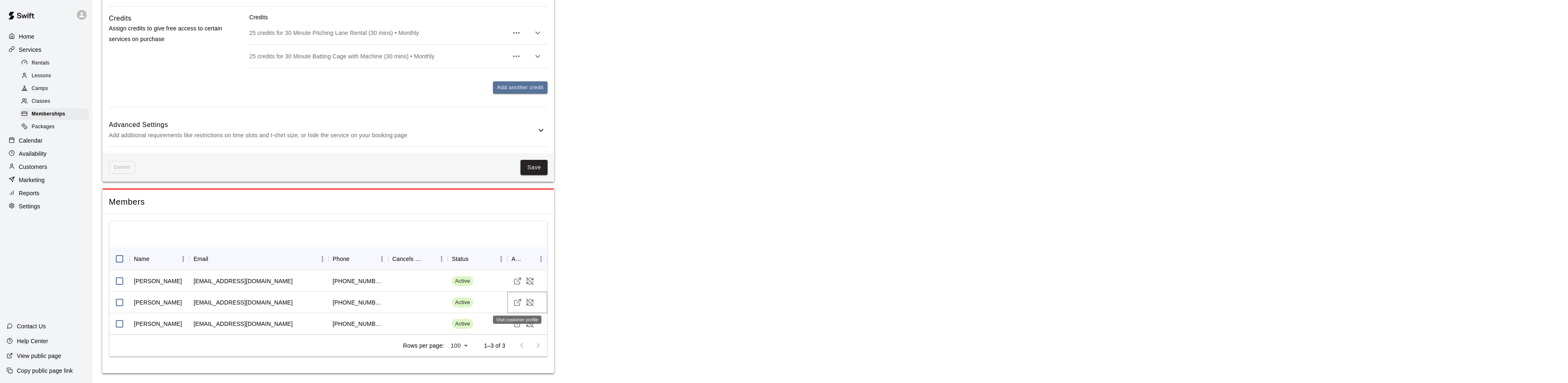
click at [516, 304] on icon "Visit customer profile" at bounding box center [517, 302] width 8 height 8
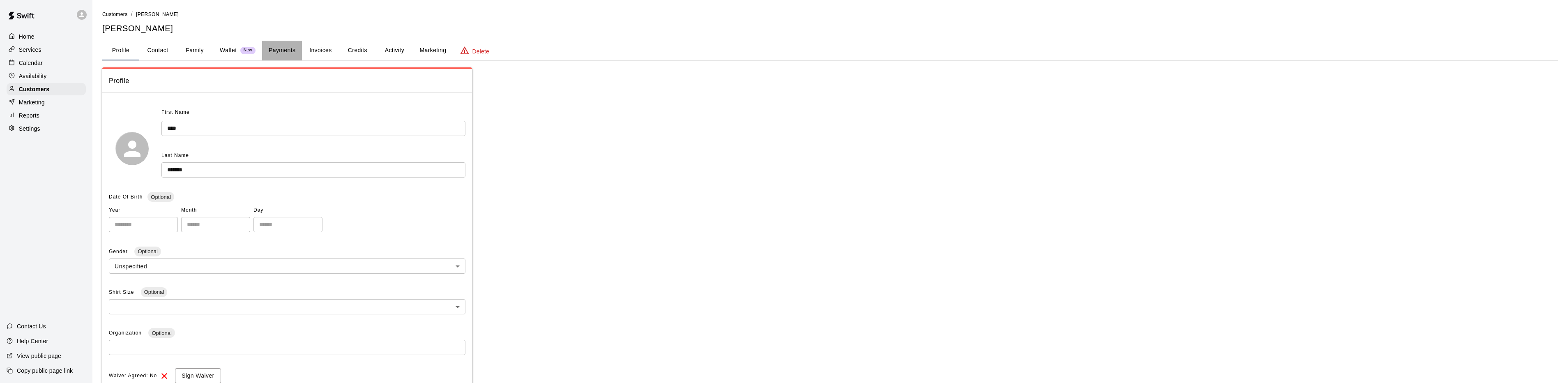
click at [289, 49] on button "Payments" at bounding box center [282, 51] width 39 height 20
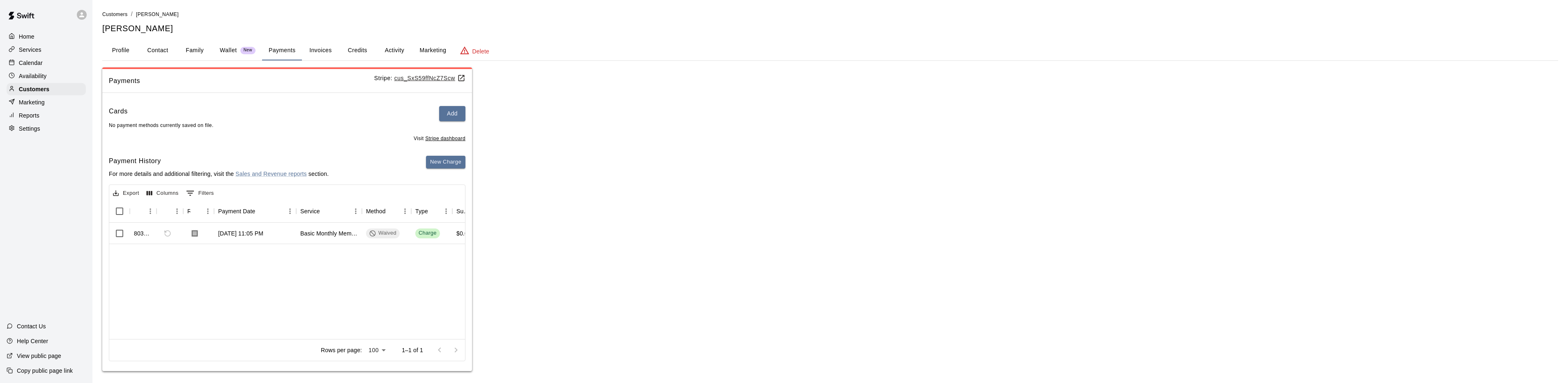
click at [410, 49] on button "Activity" at bounding box center [394, 51] width 37 height 20
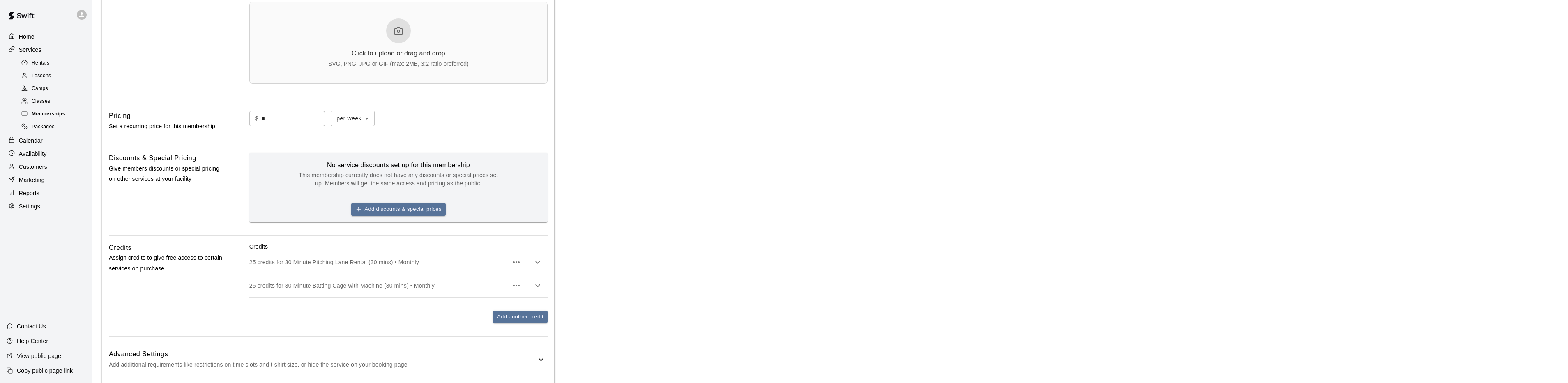
scroll to position [284, 0]
click at [47, 119] on span "Memberships" at bounding box center [49, 114] width 33 height 8
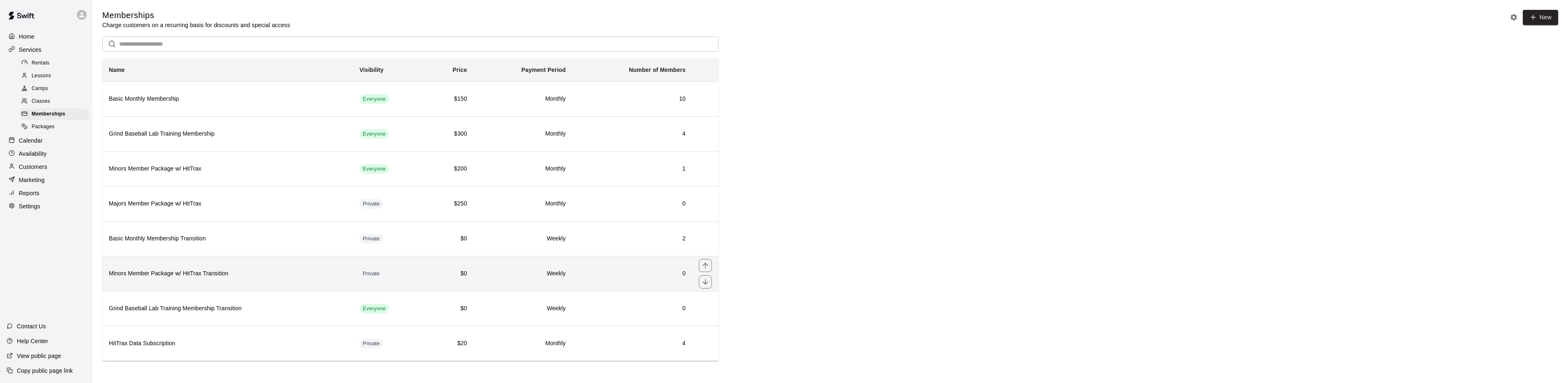
click at [314, 275] on h6 "Minors Member Package w/ HitTrax Transition" at bounding box center [227, 274] width 238 height 9
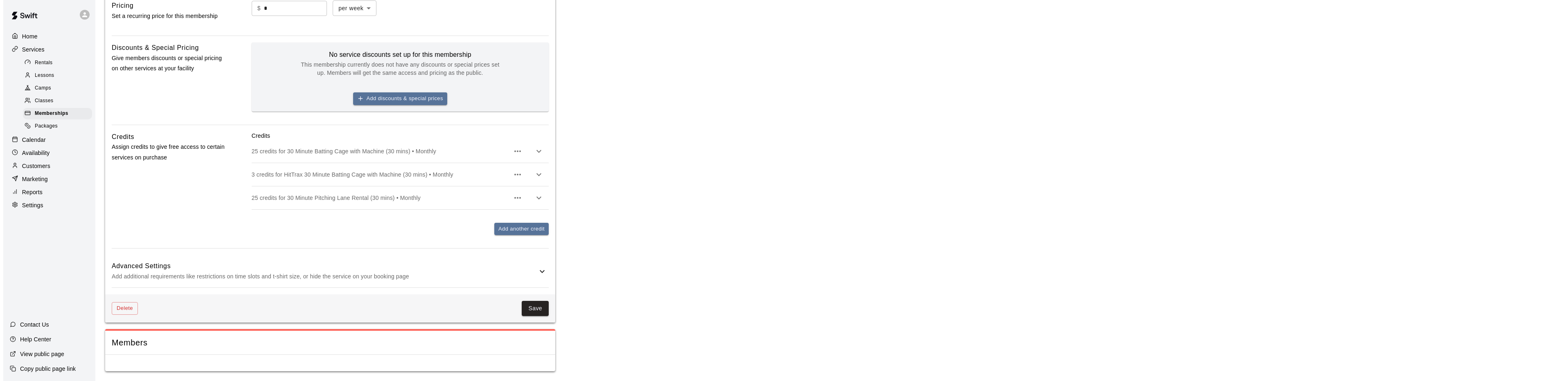
scroll to position [390, 0]
click at [121, 307] on button "Delete" at bounding box center [121, 308] width 26 height 13
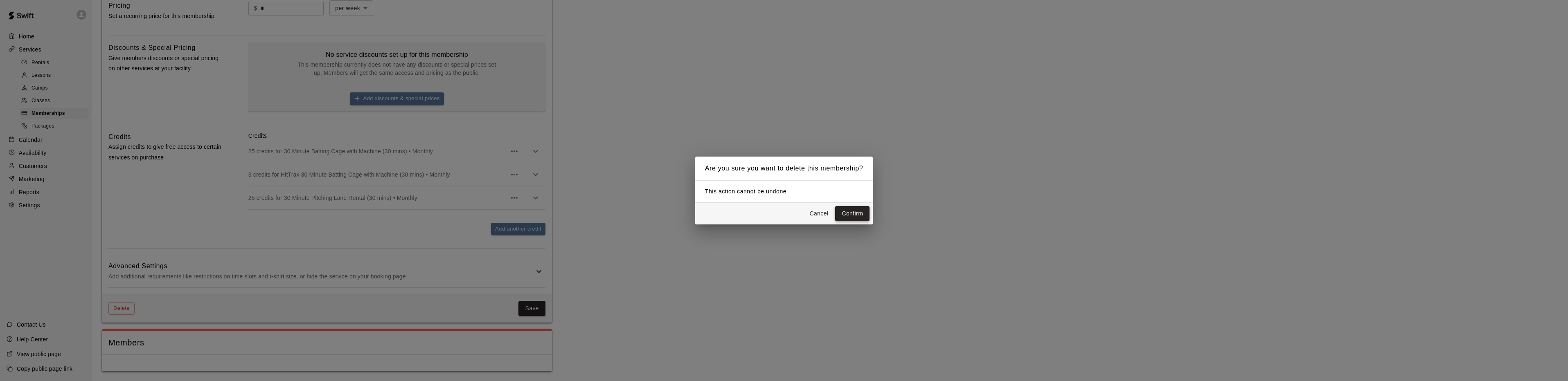
click at [852, 208] on button "Confirm" at bounding box center [852, 214] width 34 height 15
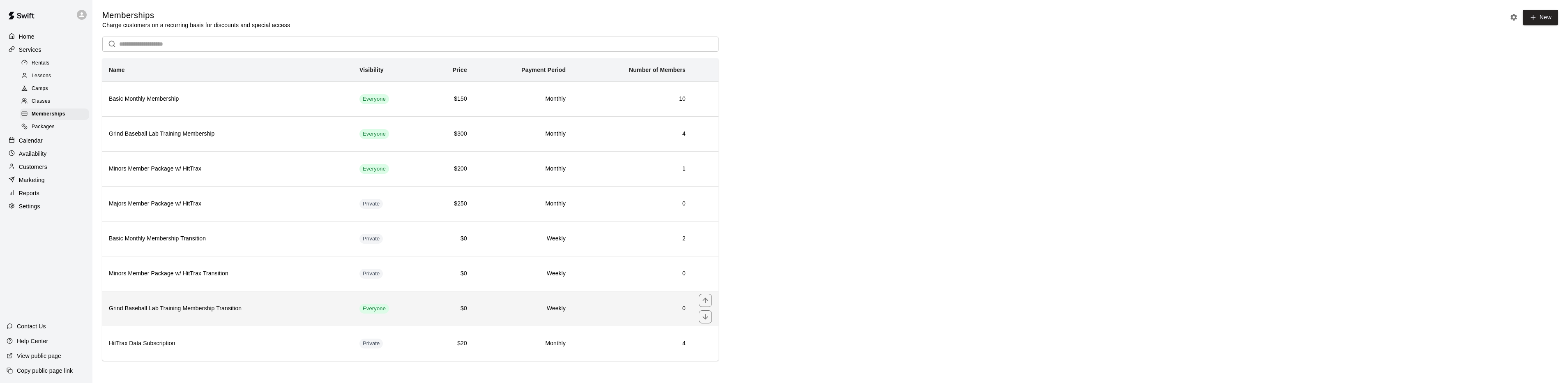
click at [317, 310] on h6 "Grind Baseball Lab Training Membership Transition" at bounding box center [227, 309] width 238 height 9
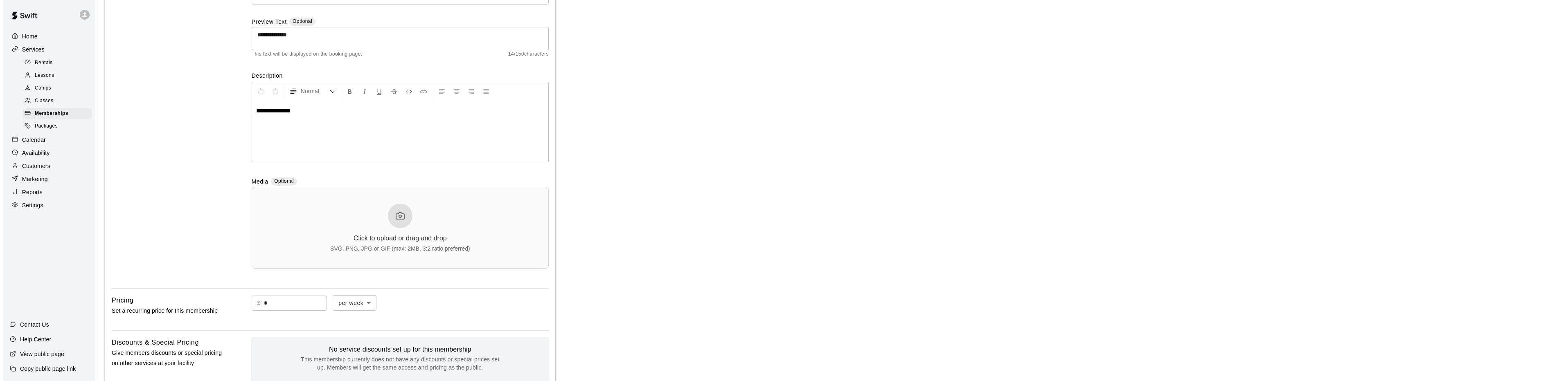
scroll to position [390, 0]
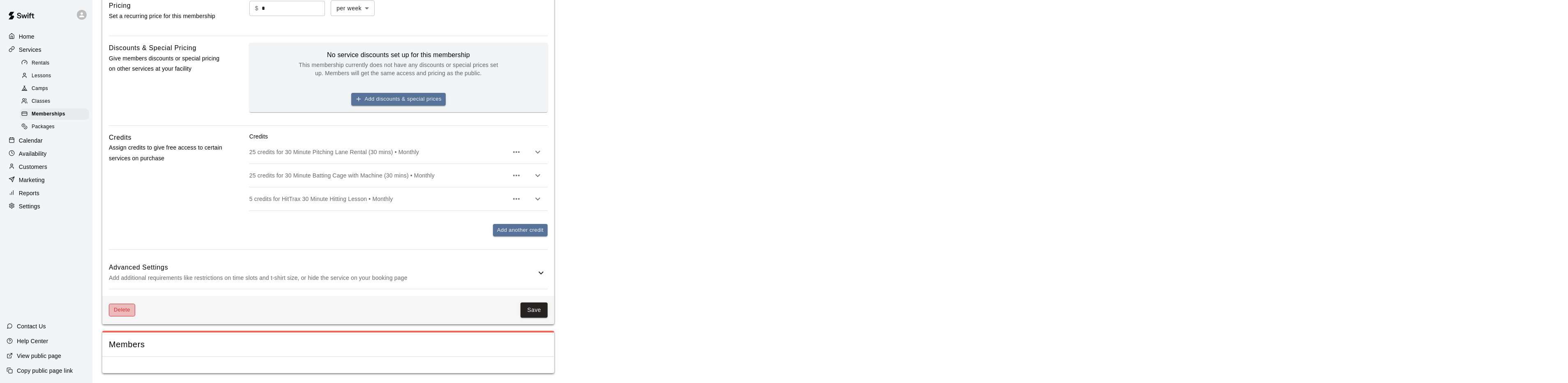
click at [121, 309] on button "Delete" at bounding box center [121, 310] width 27 height 13
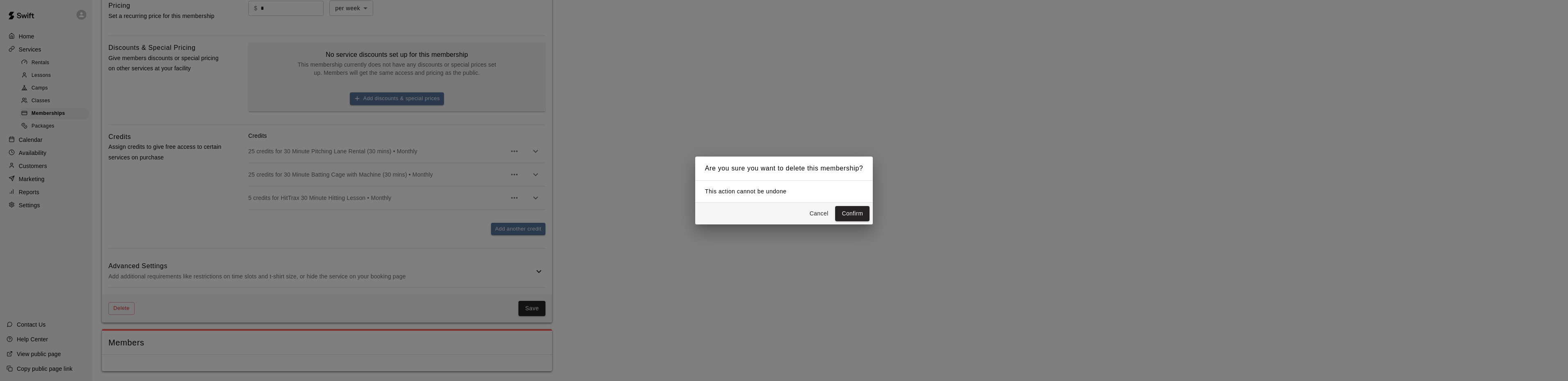
click at [862, 212] on button "Confirm" at bounding box center [852, 214] width 34 height 15
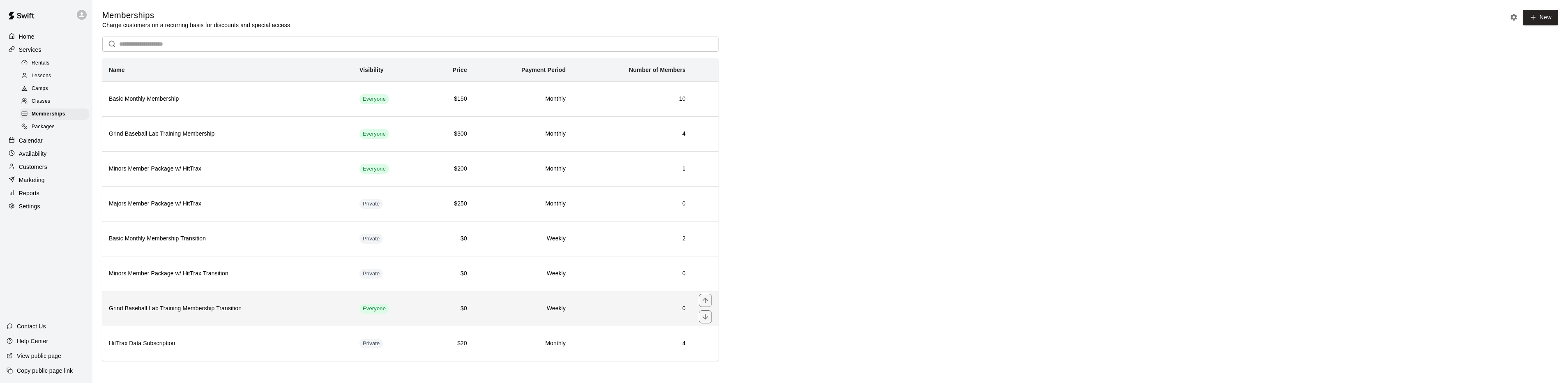
click at [172, 312] on h6 "Grind Baseball Lab Training Membership Transition" at bounding box center [227, 309] width 238 height 9
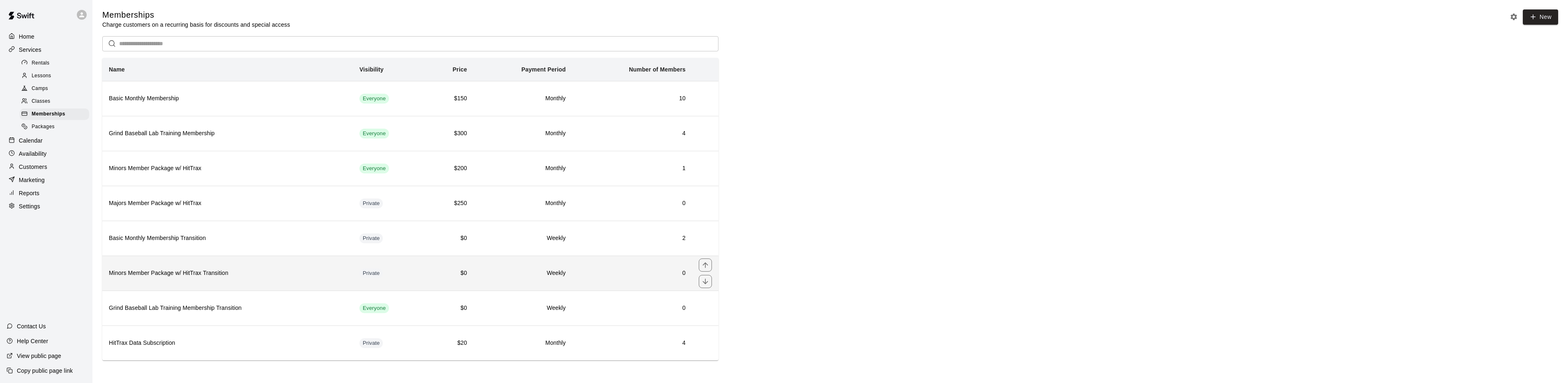
scroll to position [2, 0]
click at [267, 272] on h6 "Minors Member Package w/ HitTrax Transition" at bounding box center [227, 273] width 238 height 9
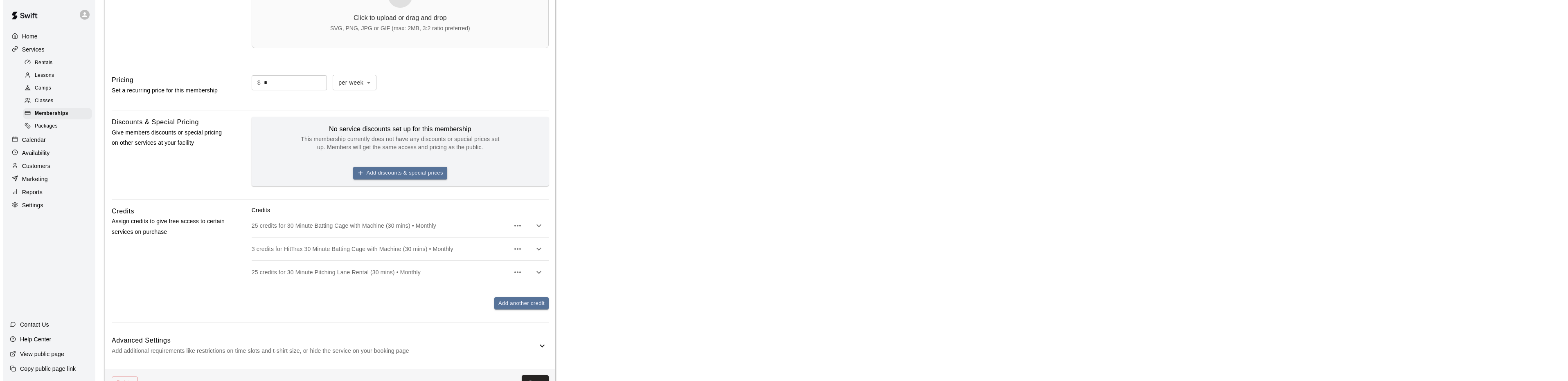
scroll to position [390, 0]
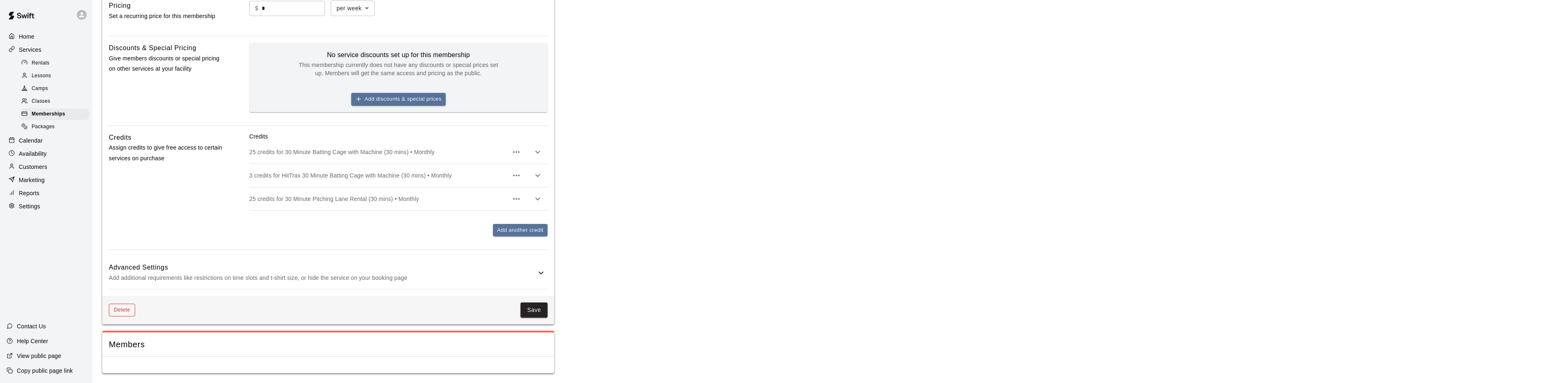
click at [125, 308] on button "Delete" at bounding box center [121, 310] width 27 height 13
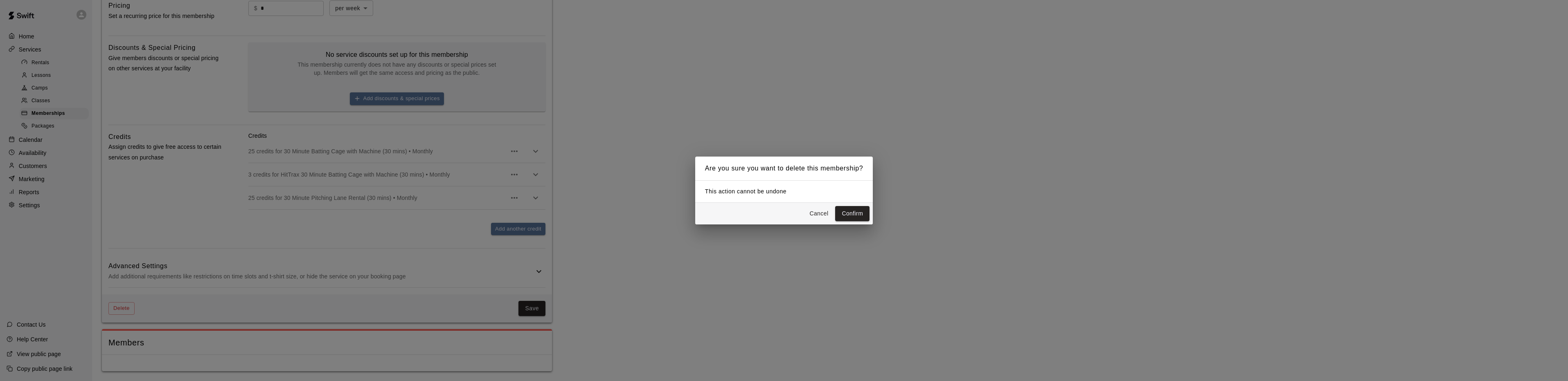
drag, startPoint x: 849, startPoint y: 210, endPoint x: 844, endPoint y: 211, distance: 5.1
click at [849, 210] on button "Confirm" at bounding box center [852, 214] width 34 height 15
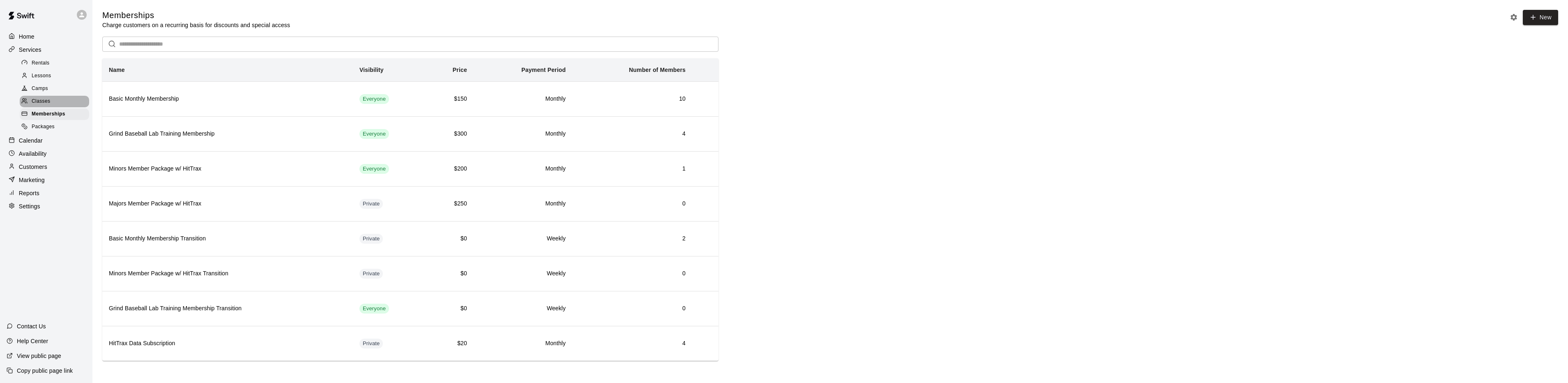
click at [43, 104] on span "Classes" at bounding box center [41, 101] width 18 height 8
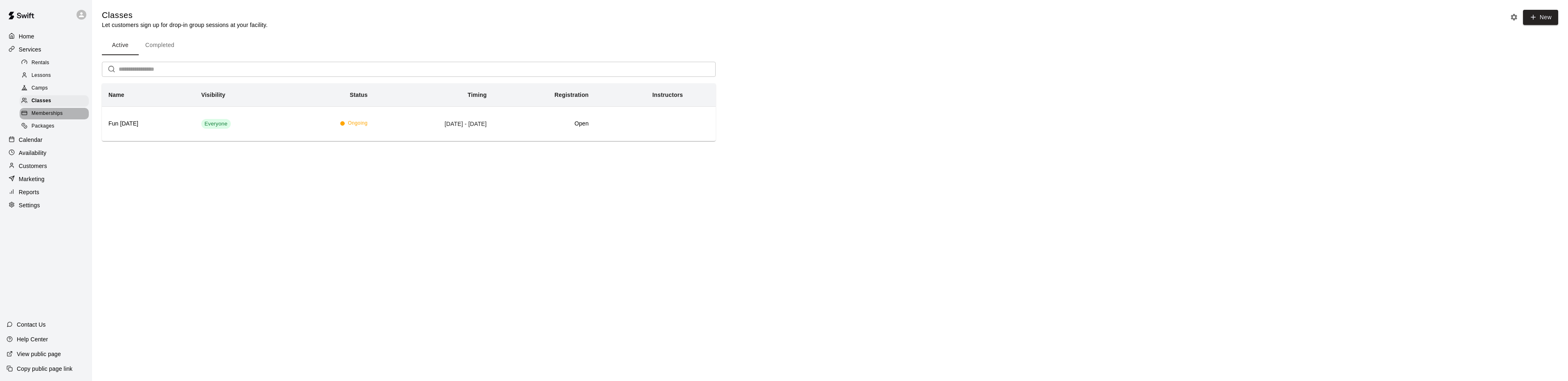
click at [46, 118] on span "Memberships" at bounding box center [47, 113] width 31 height 8
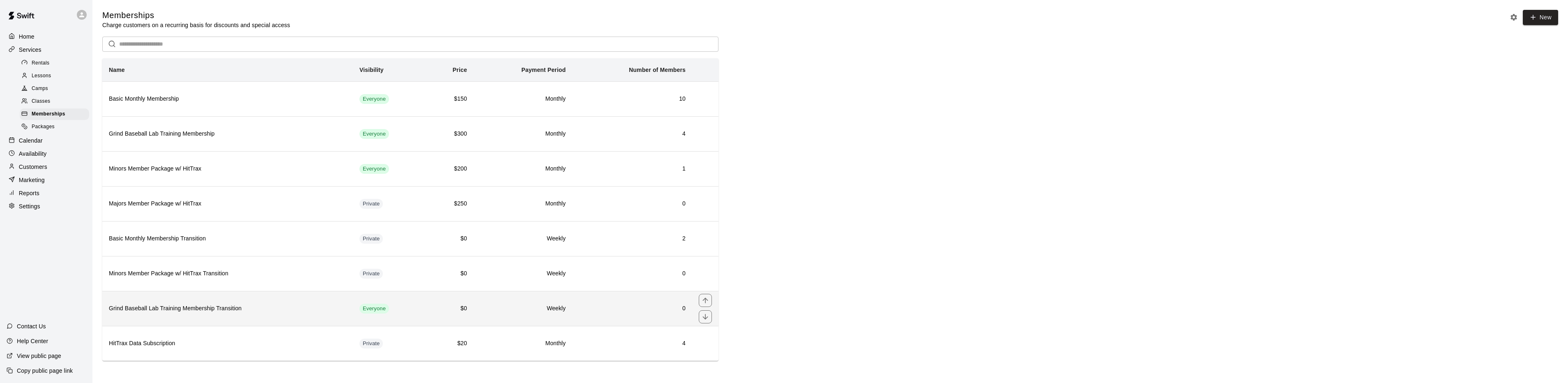
click at [279, 304] on th "Grind Baseball Lab Training Membership Transition" at bounding box center [228, 309] width 251 height 35
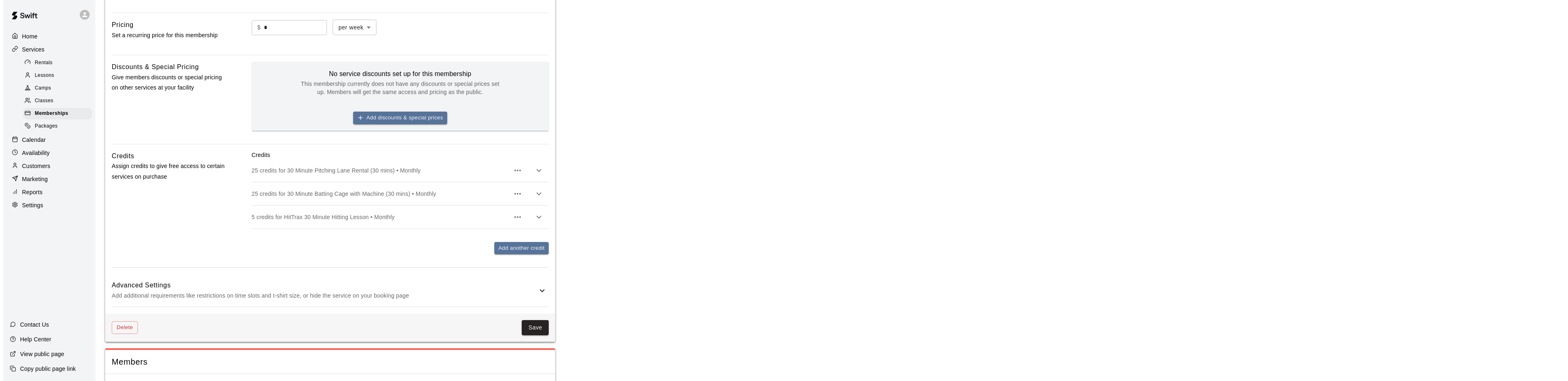
scroll to position [390, 0]
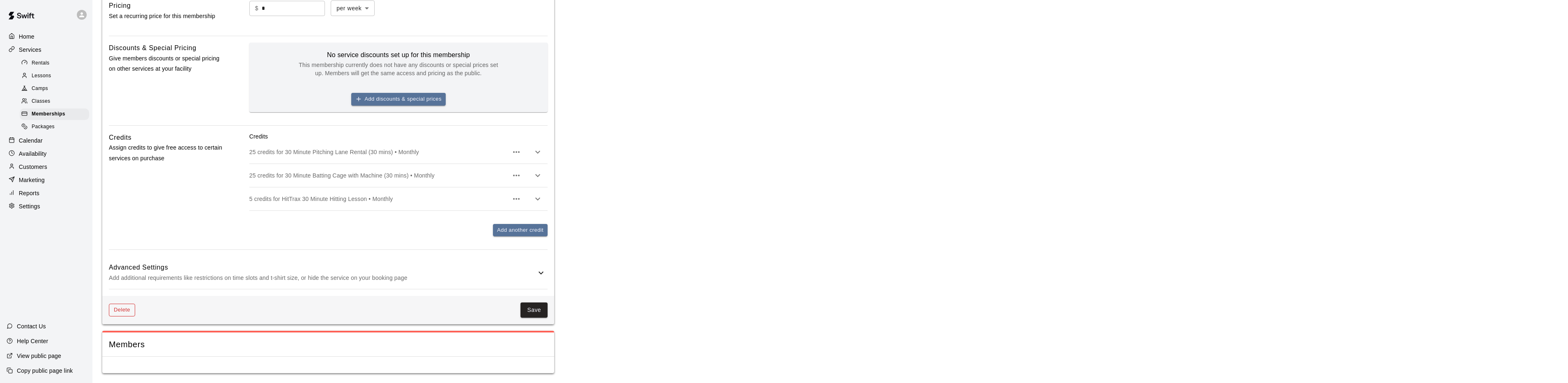
click at [124, 305] on button "Delete" at bounding box center [121, 310] width 27 height 13
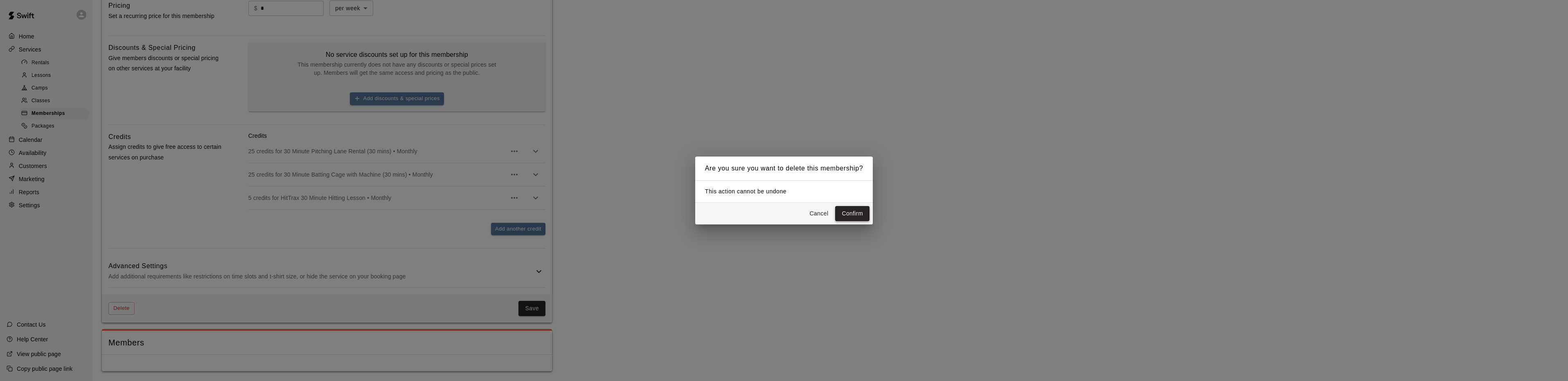
click at [862, 212] on button "Confirm" at bounding box center [852, 214] width 34 height 15
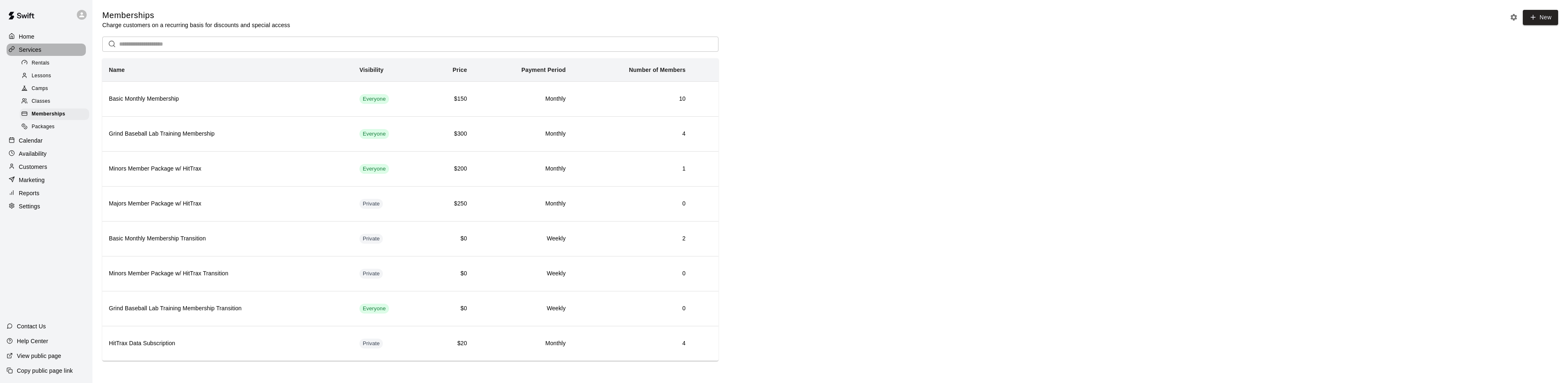
click at [33, 51] on p "Services" at bounding box center [30, 49] width 23 height 8
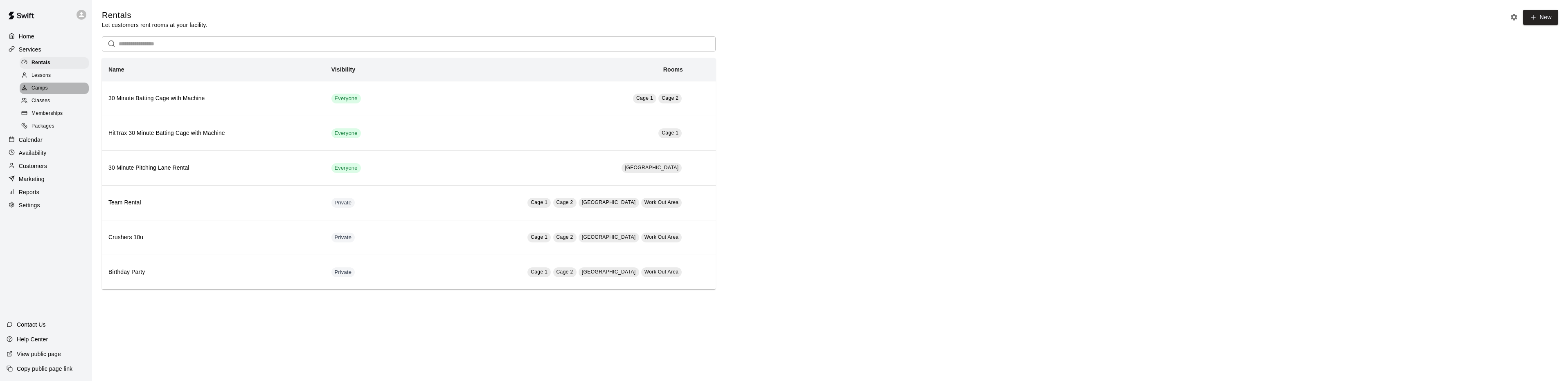
click at [42, 89] on span "Camps" at bounding box center [40, 88] width 17 height 8
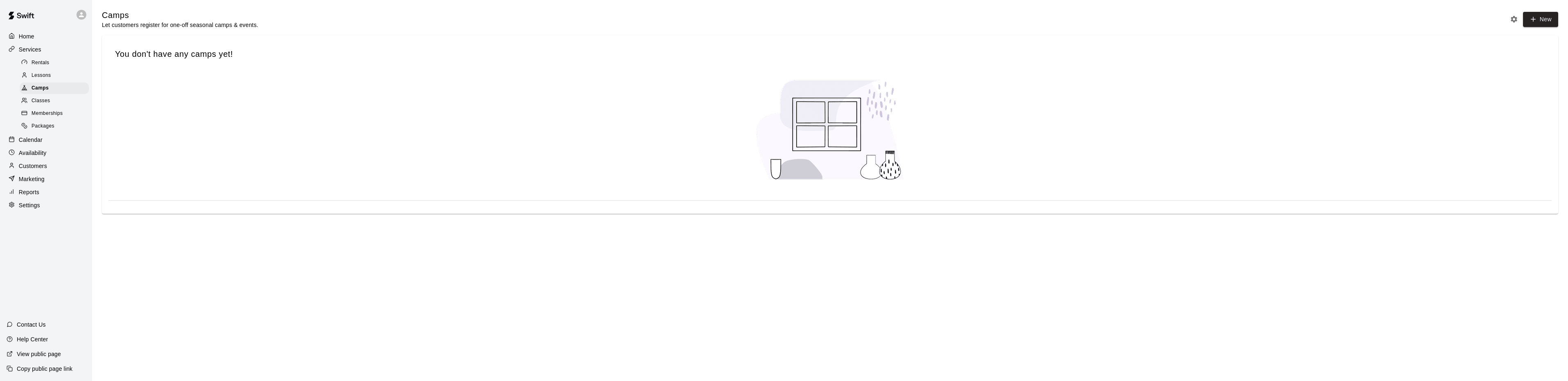
click at [37, 117] on span "Memberships" at bounding box center [47, 113] width 31 height 8
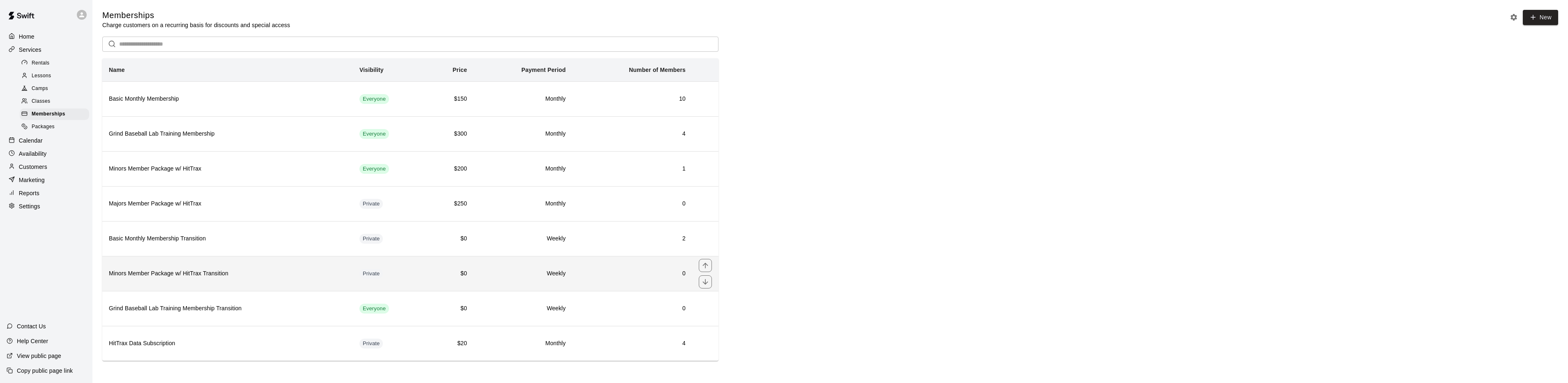
click at [271, 277] on h6 "Minors Member Package w/ HitTrax Transition" at bounding box center [227, 274] width 238 height 9
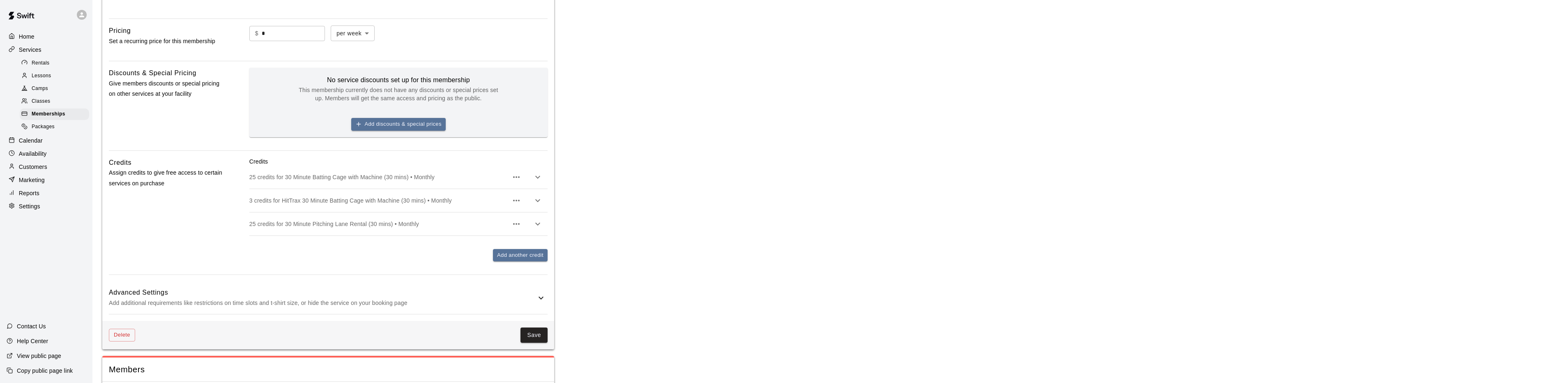
scroll to position [392, 0]
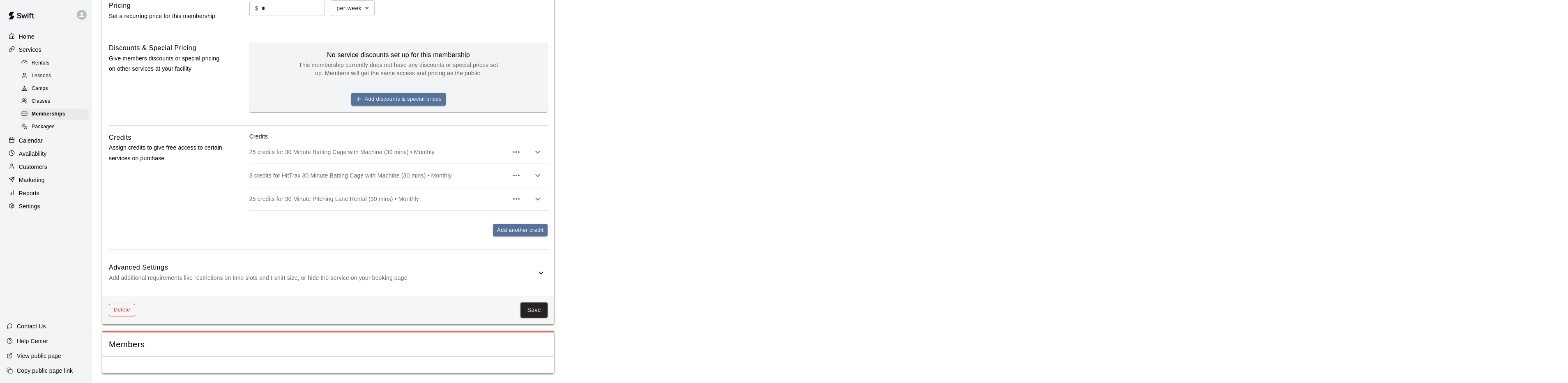
click at [128, 309] on button "Delete" at bounding box center [121, 310] width 27 height 13
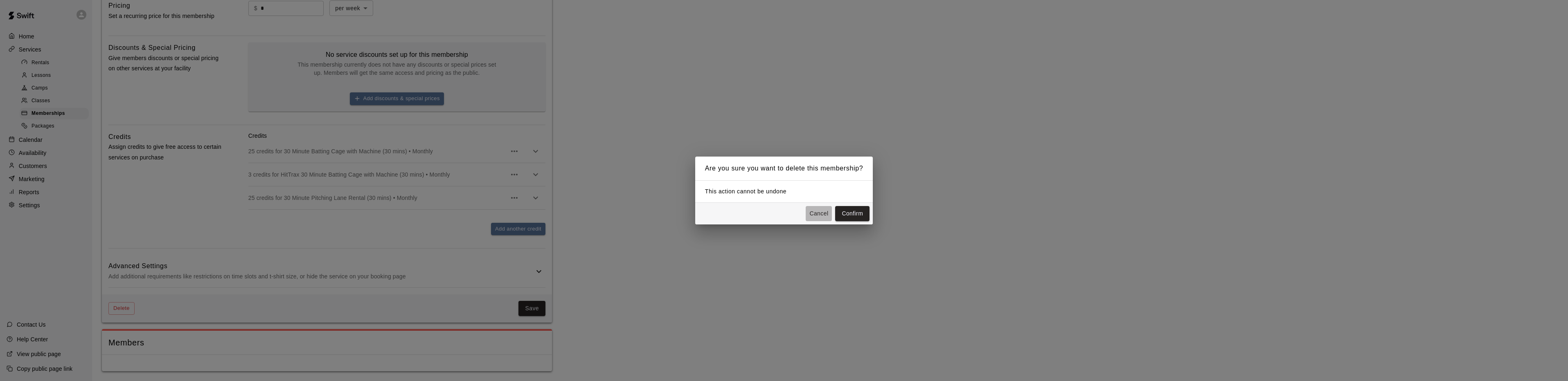
click at [824, 214] on button "Cancel" at bounding box center [818, 214] width 26 height 15
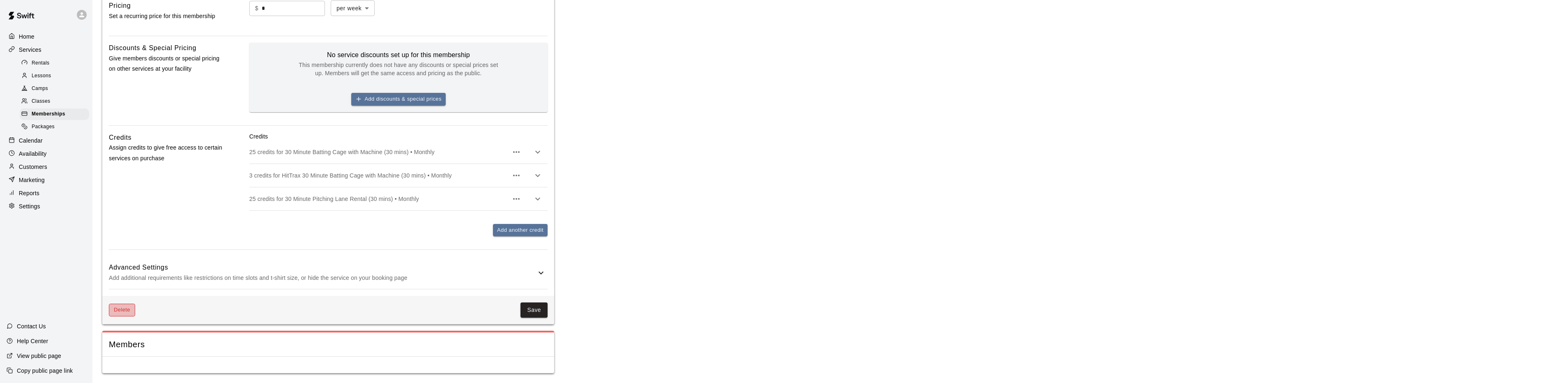
click at [121, 313] on button "Delete" at bounding box center [121, 310] width 27 height 13
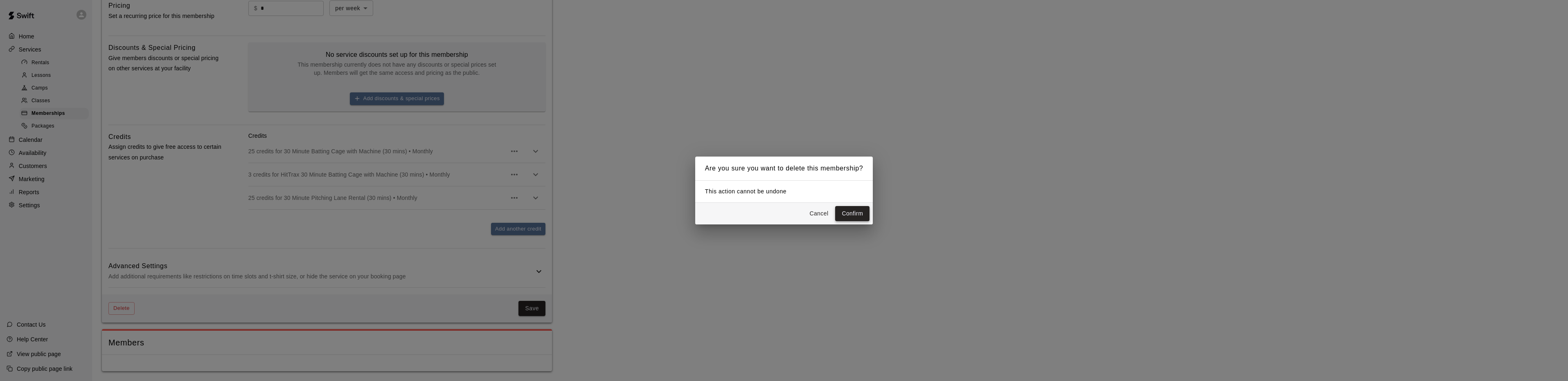
click at [859, 213] on button "Confirm" at bounding box center [852, 214] width 34 height 15
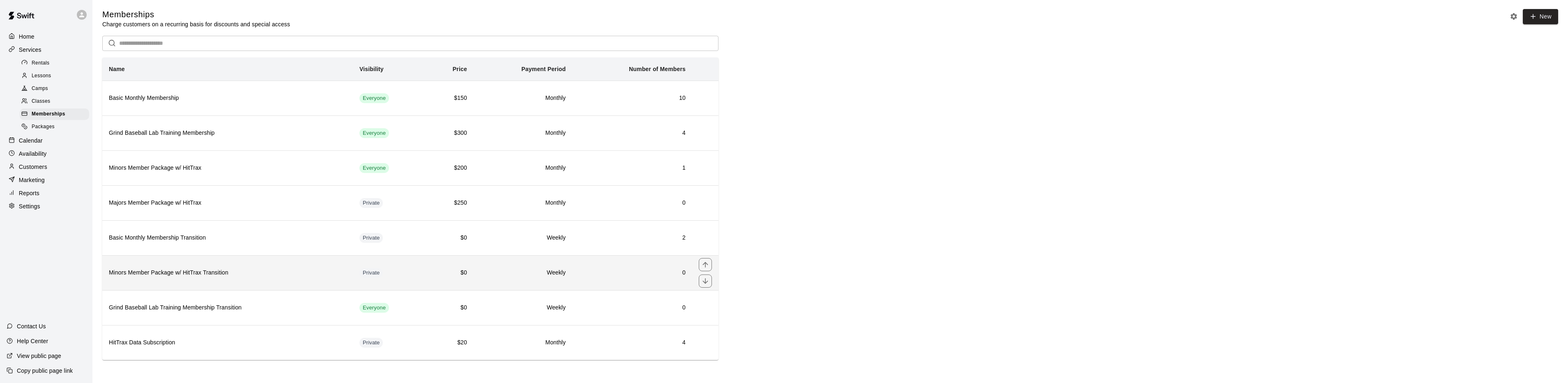
scroll to position [2, 0]
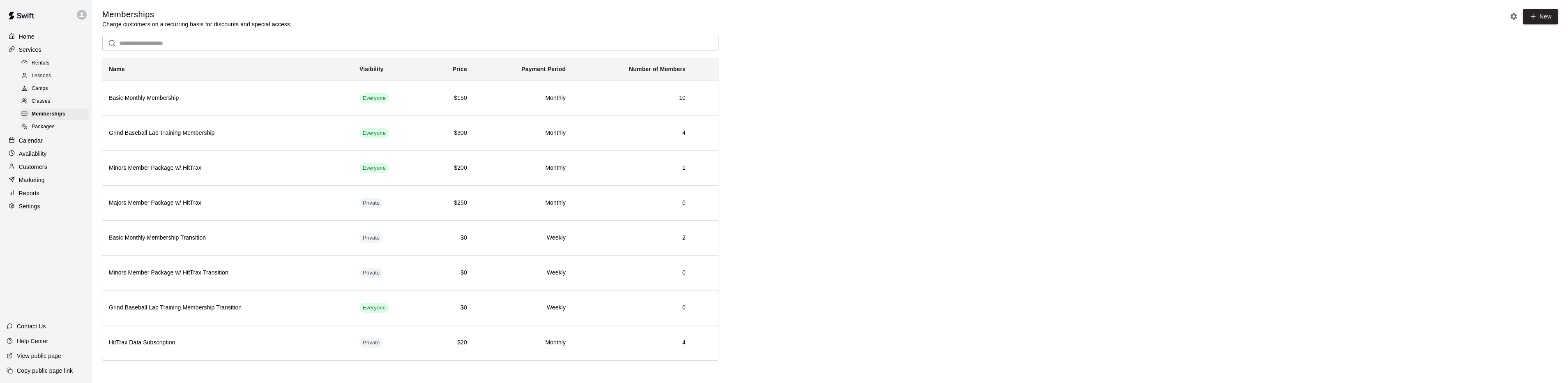
click at [21, 11] on img at bounding box center [21, 15] width 43 height 24
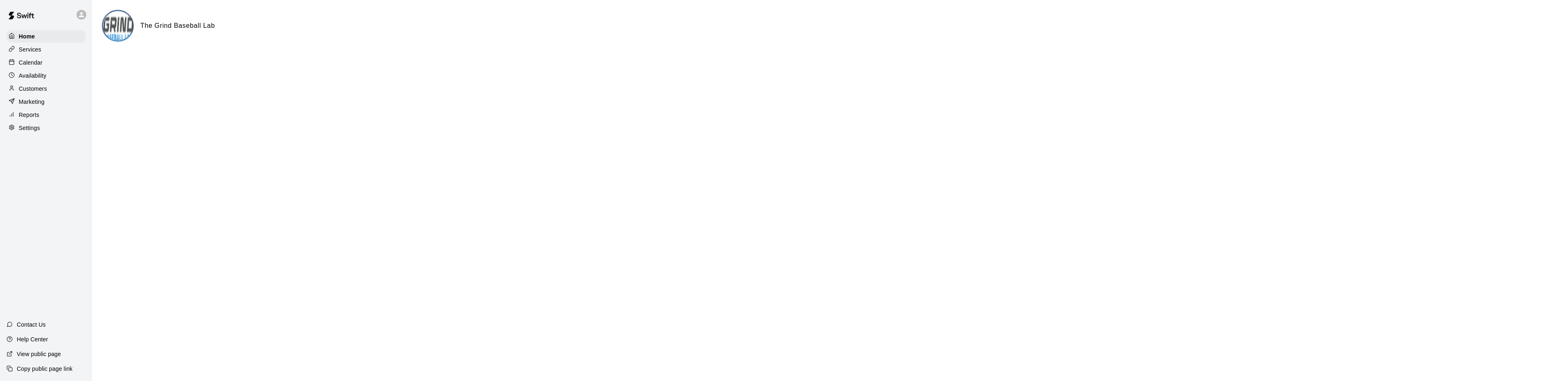
click at [120, 28] on img at bounding box center [118, 26] width 31 height 31
click at [37, 48] on p "Services" at bounding box center [30, 49] width 23 height 8
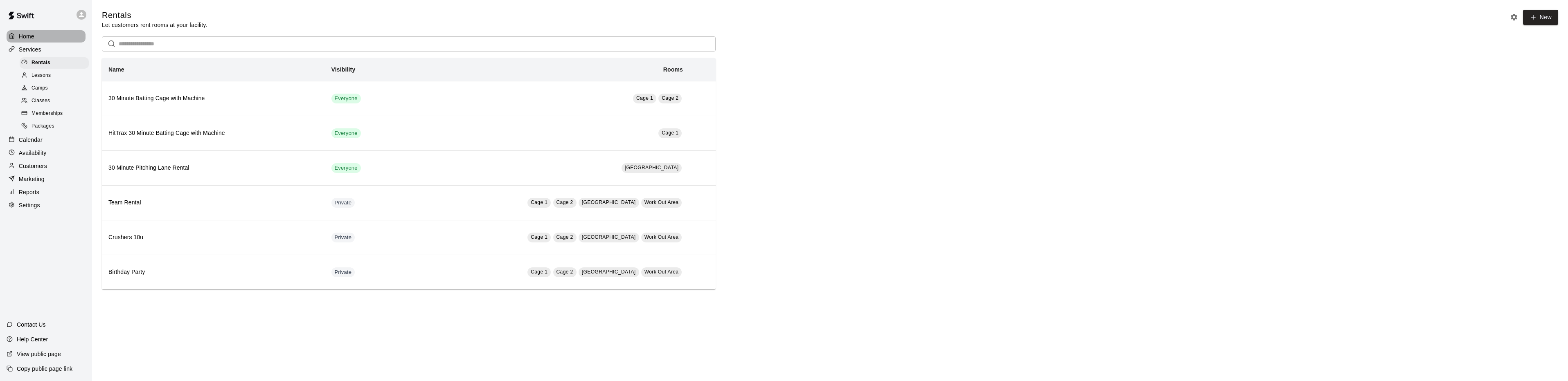
click at [29, 39] on p "Home" at bounding box center [26, 36] width 16 height 8
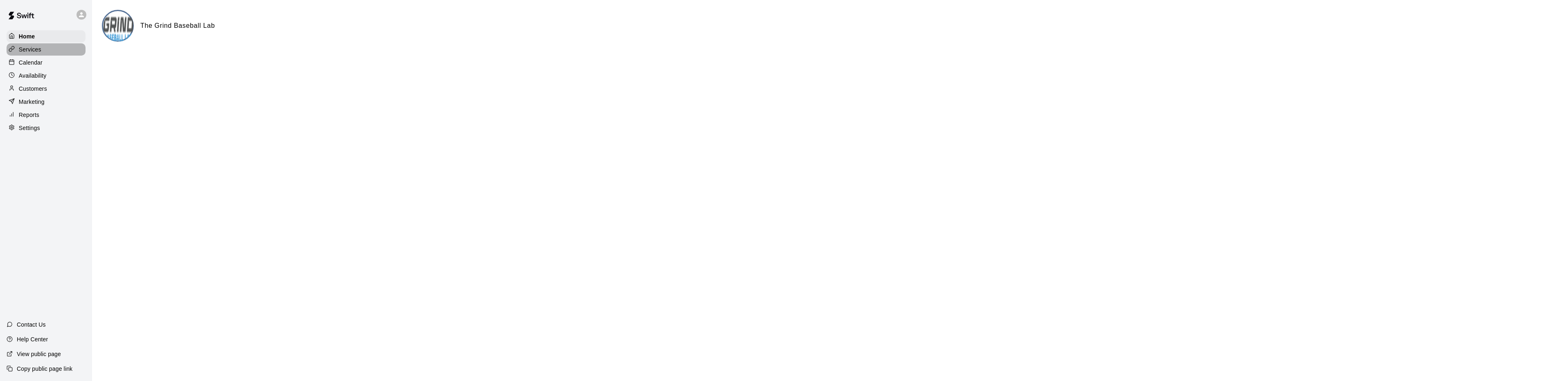
click at [46, 52] on div "Services" at bounding box center [46, 49] width 79 height 12
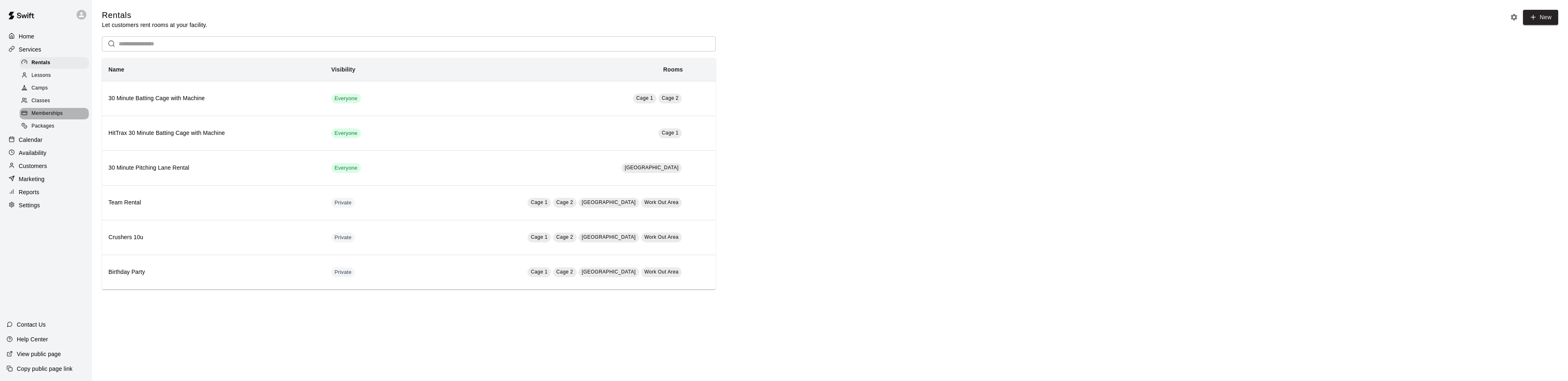
click at [44, 115] on span "Memberships" at bounding box center [47, 113] width 31 height 8
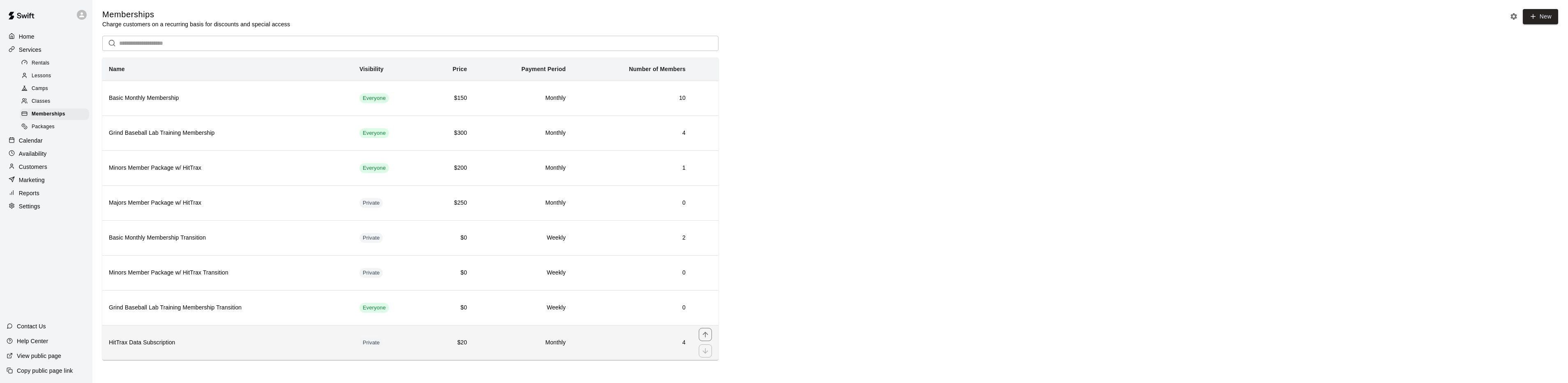
scroll to position [2, 0]
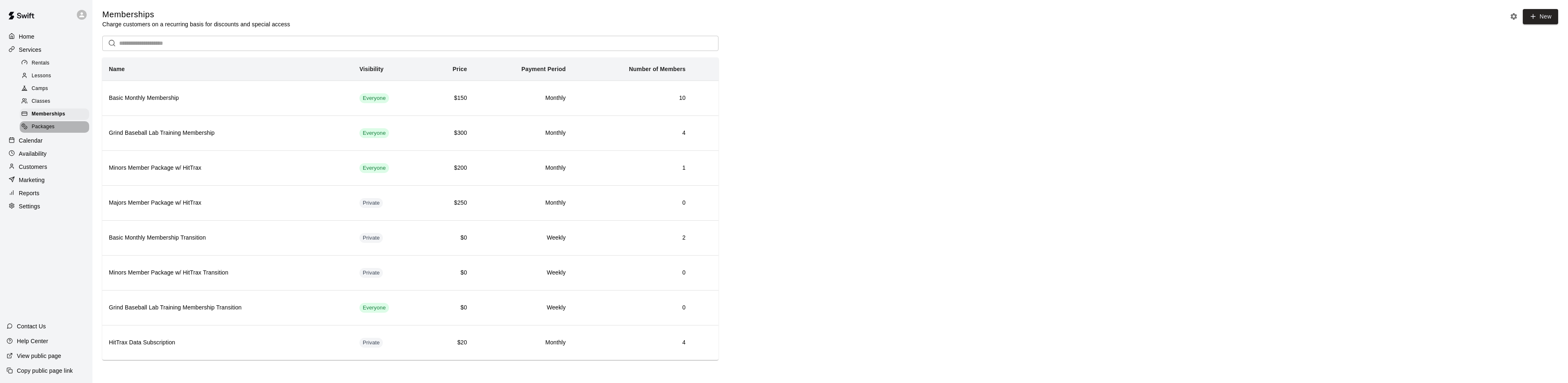
click at [39, 133] on div "Packages" at bounding box center [54, 127] width 69 height 11
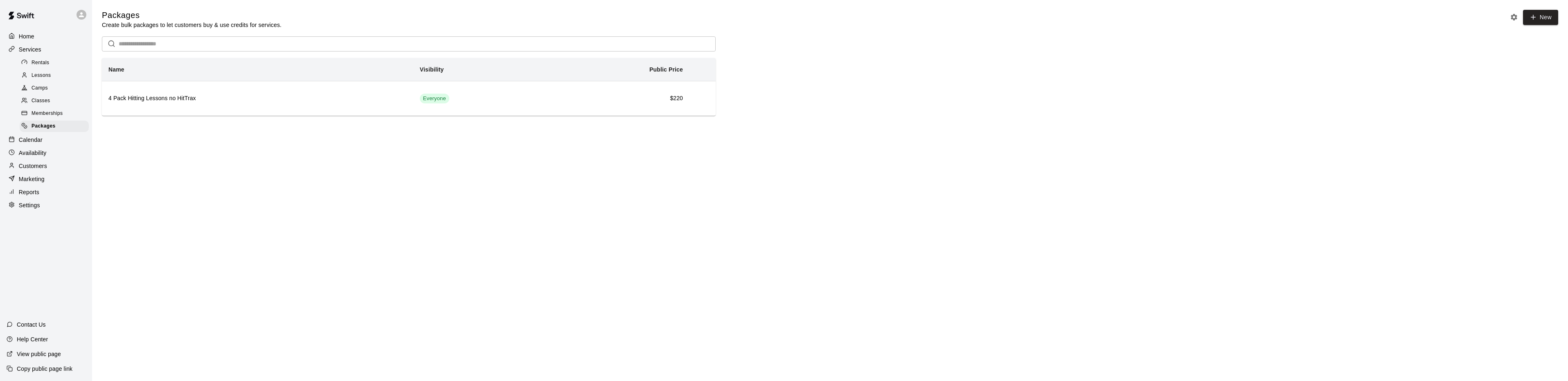
click at [33, 76] on span "Lessons" at bounding box center [42, 76] width 20 height 8
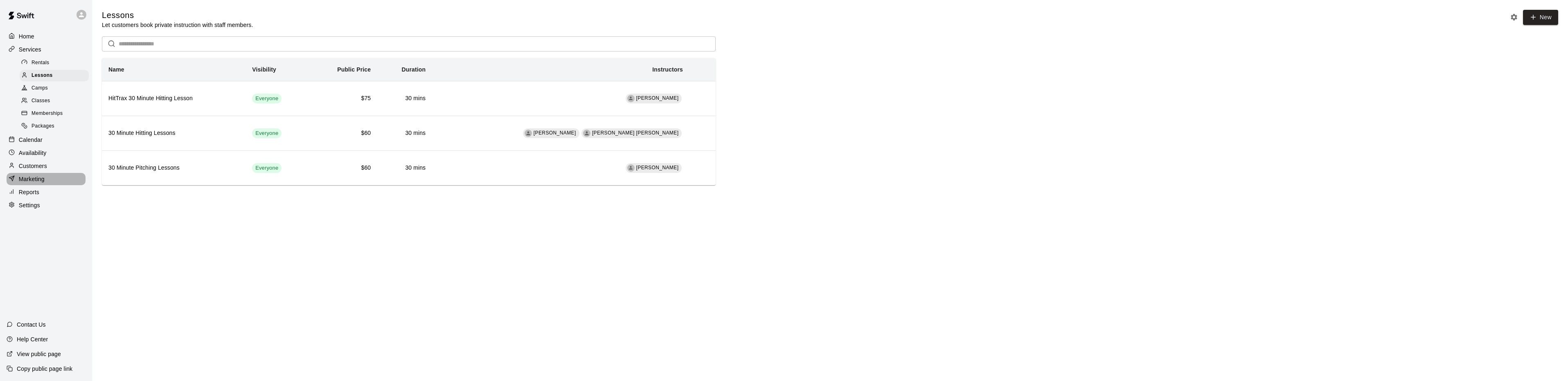
click at [36, 183] on p "Marketing" at bounding box center [32, 179] width 26 height 8
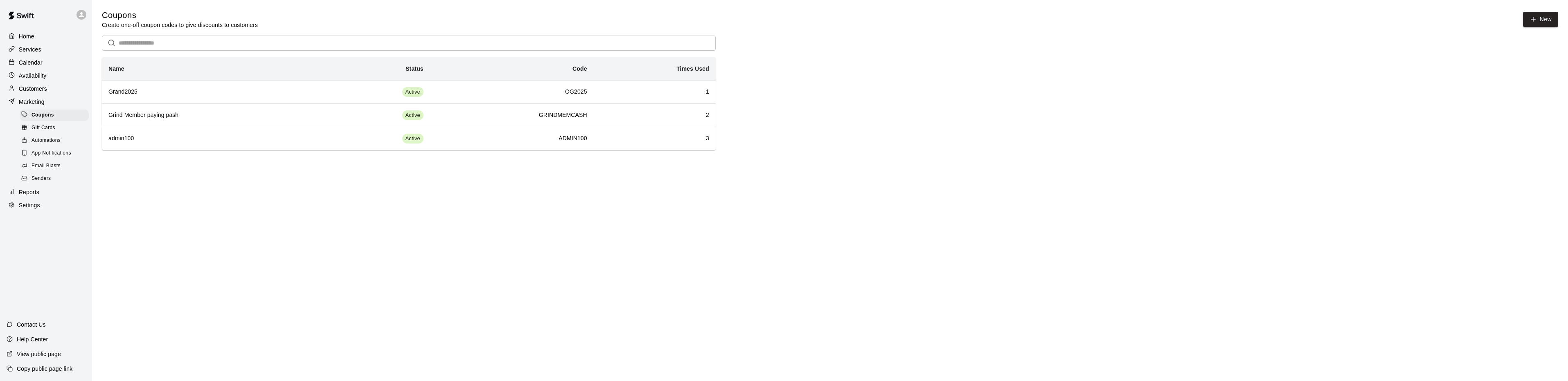
click at [39, 170] on span "Email Blasts" at bounding box center [46, 166] width 29 height 8
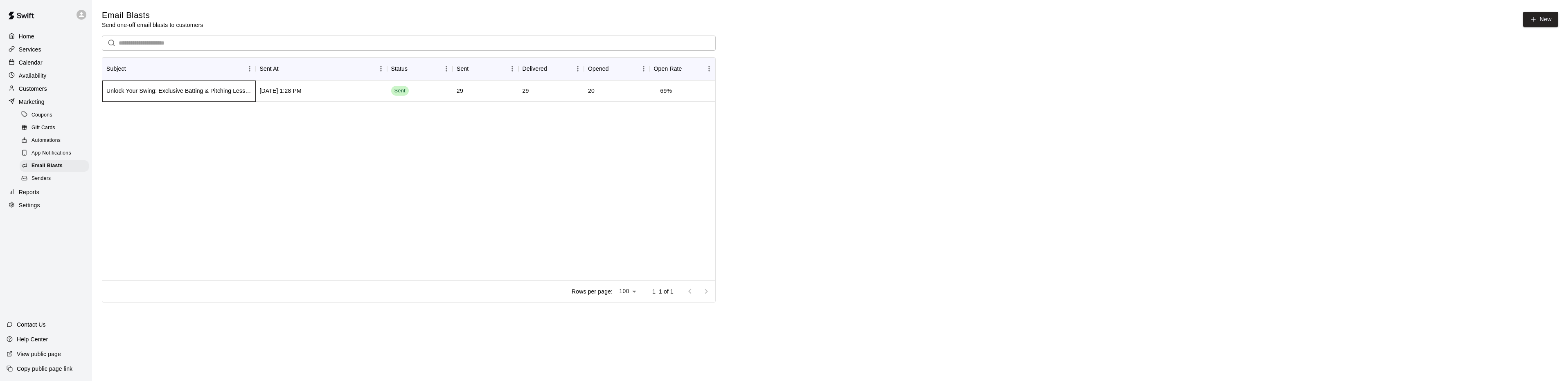
click at [164, 91] on div "Unlock Your Swing: Exclusive Batting & Pitching Lessons at Grind Baseball Lab" at bounding box center [179, 91] width 145 height 8
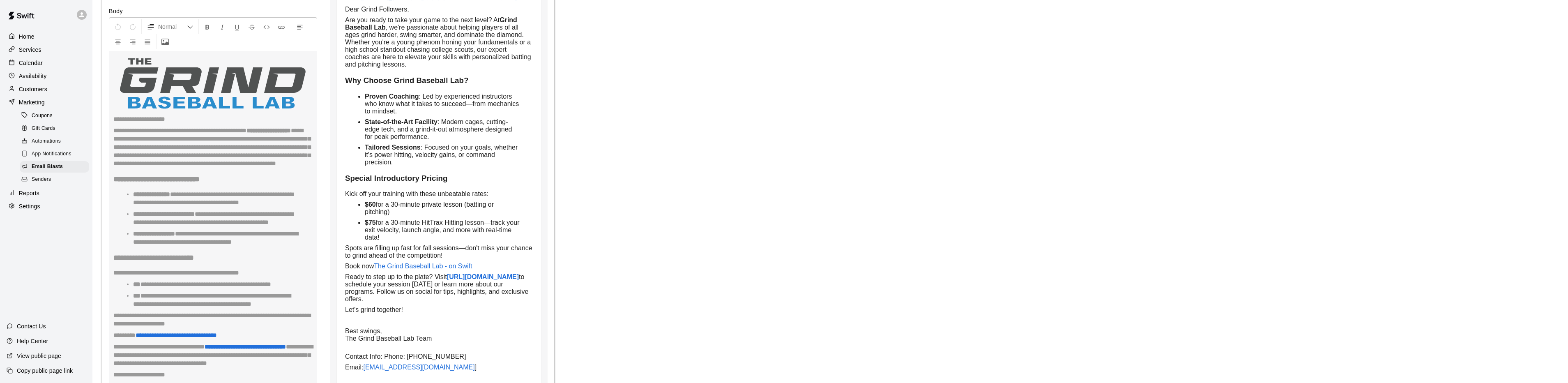
scroll to position [945, 0]
click at [254, 139] on div "**********" at bounding box center [213, 256] width 208 height 479
click at [258, 138] on div "**********" at bounding box center [213, 256] width 208 height 479
click at [267, 208] on div "**********" at bounding box center [213, 256] width 208 height 479
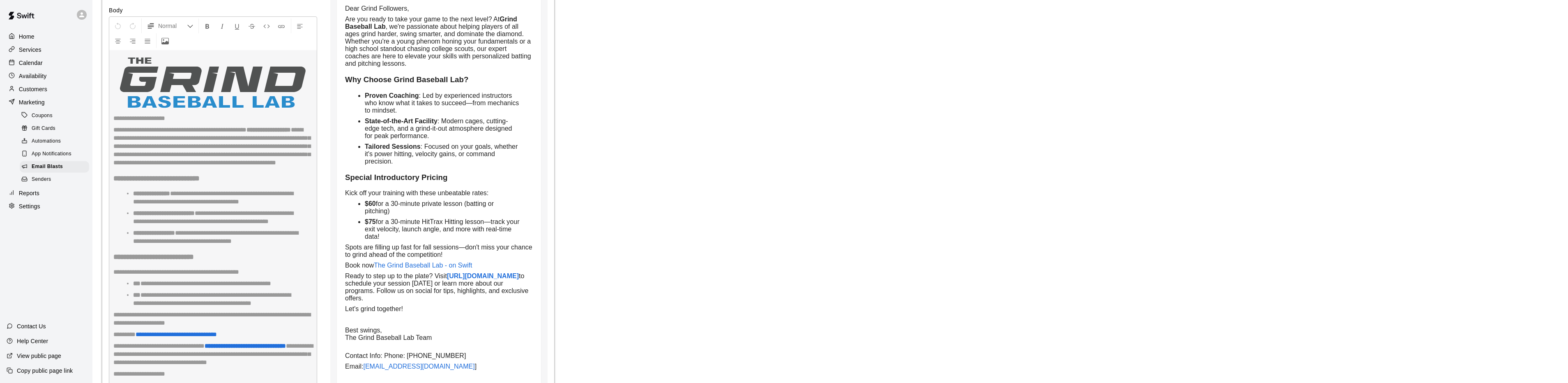
click at [258, 137] on div "**********" at bounding box center [213, 256] width 208 height 479
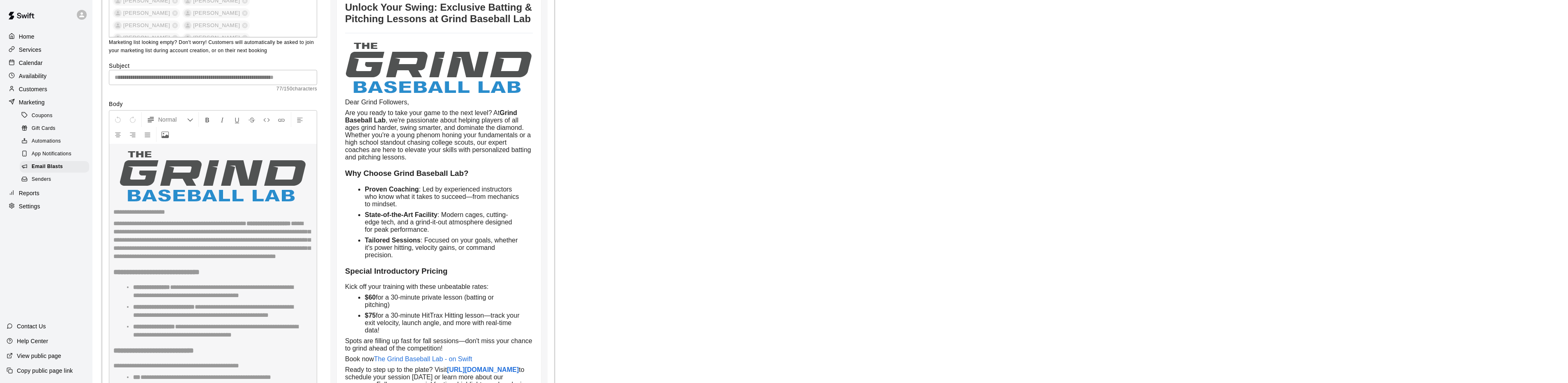
scroll to position [818, 0]
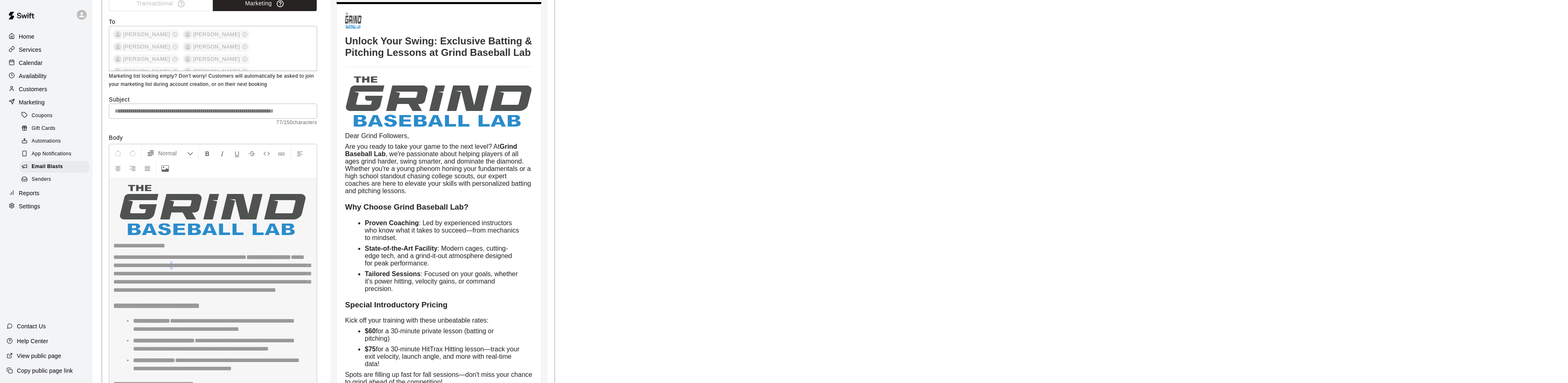
click at [189, 267] on div "**********" at bounding box center [213, 383] width 208 height 479
click at [186, 266] on div "**********" at bounding box center [213, 383] width 208 height 479
click at [173, 270] on div "**********" at bounding box center [213, 383] width 208 height 479
click at [166, 269] on div "**********" at bounding box center [213, 383] width 208 height 479
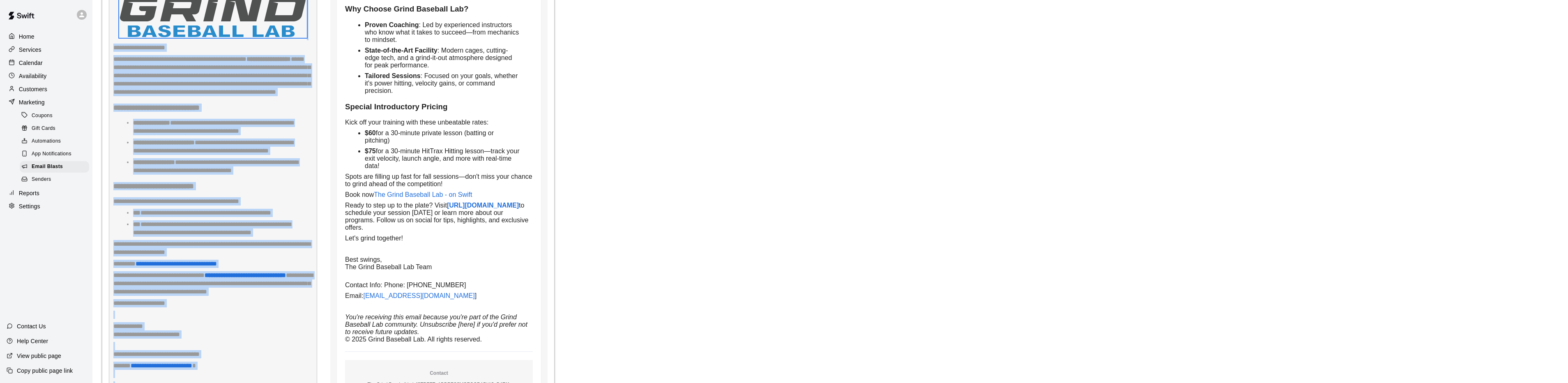
scroll to position [1188, 0]
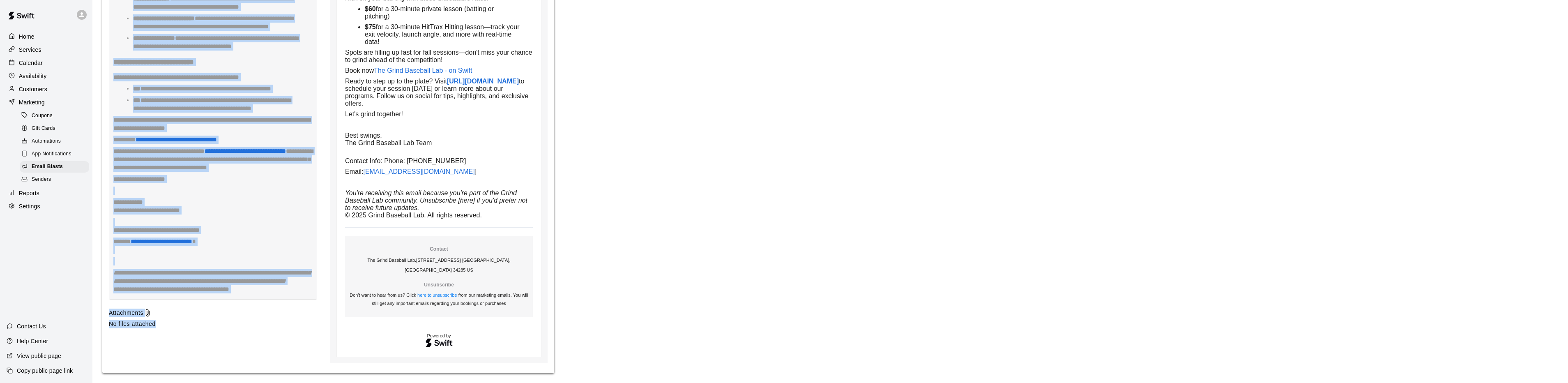
drag, startPoint x: 126, startPoint y: 163, endPoint x: 174, endPoint y: 293, distance: 138.6
click at [174, 293] on div "Email Type Transactional Marketing To Jason Allaire Kevin Hartter Allison Borre…" at bounding box center [213, 14] width 208 height 698
copy div "**********"
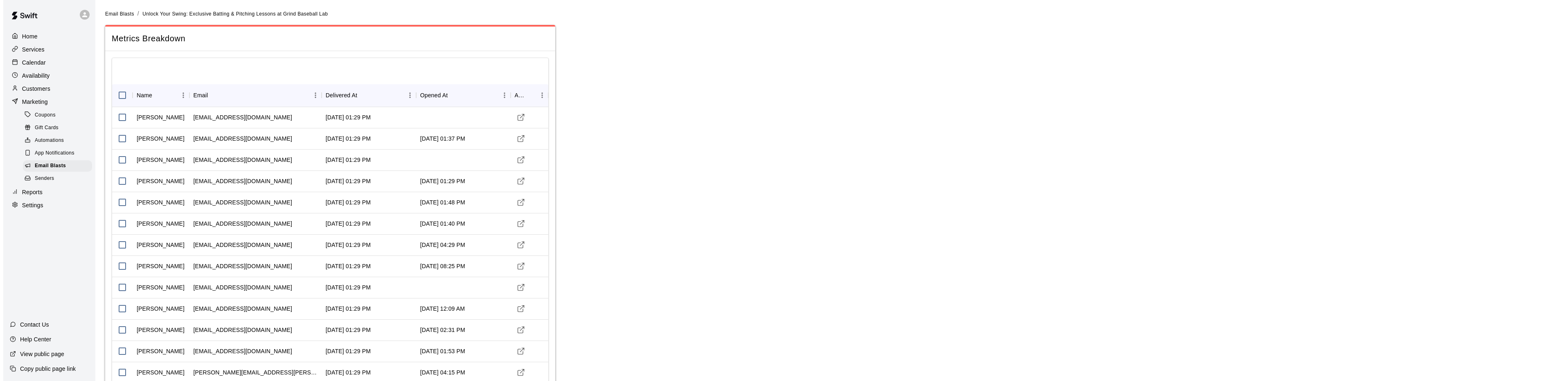
scroll to position [0, 0]
drag, startPoint x: 153, startPoint y: 250, endPoint x: 150, endPoint y: 246, distance: 5.0
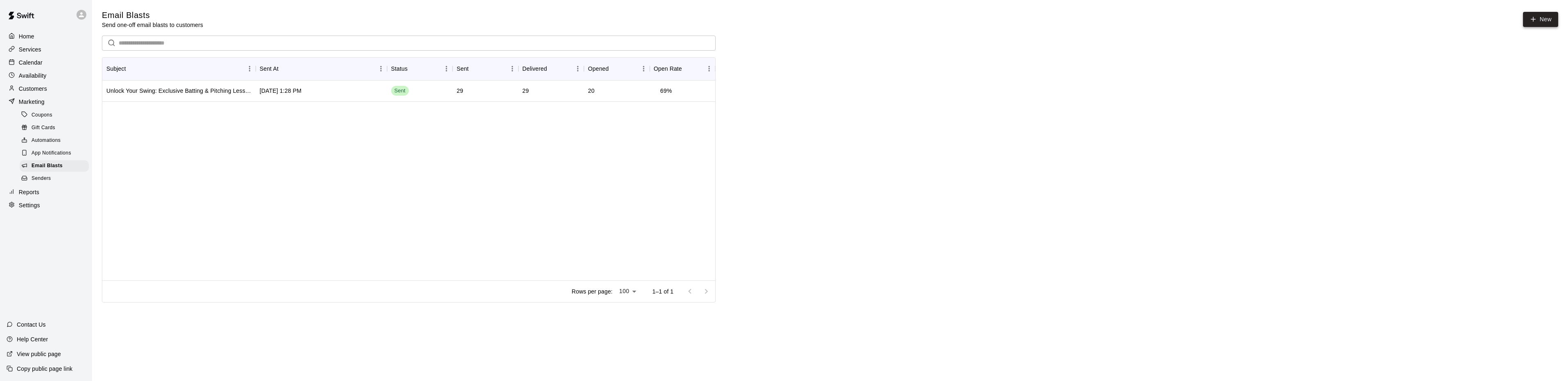
drag, startPoint x: 1546, startPoint y: 17, endPoint x: 1532, endPoint y: 20, distance: 14.3
click at [1546, 17] on link "New" at bounding box center [1541, 20] width 36 height 15
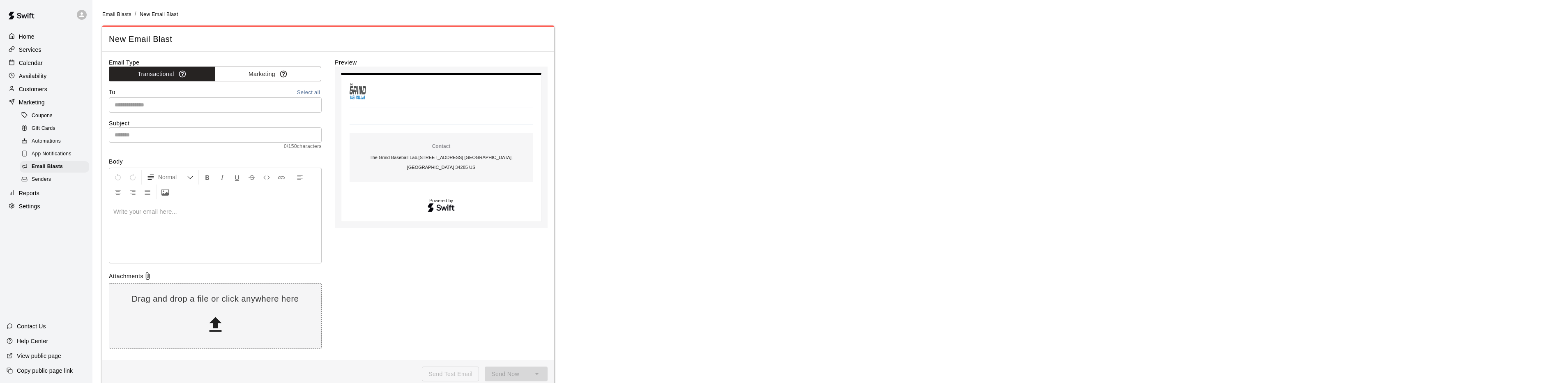
click at [124, 223] on div at bounding box center [215, 232] width 212 height 62
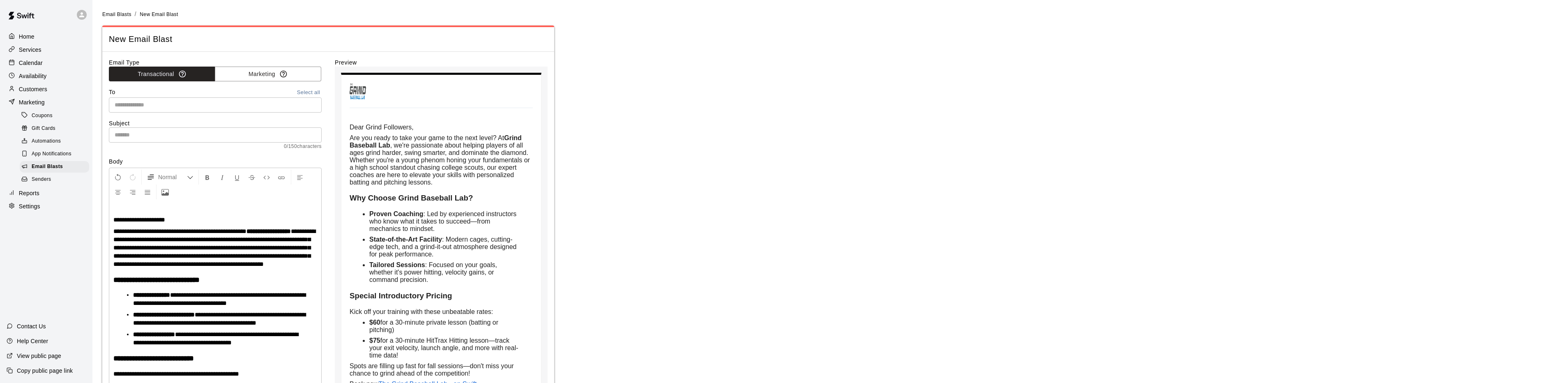
click at [257, 240] on span "**********" at bounding box center [214, 247] width 202 height 39
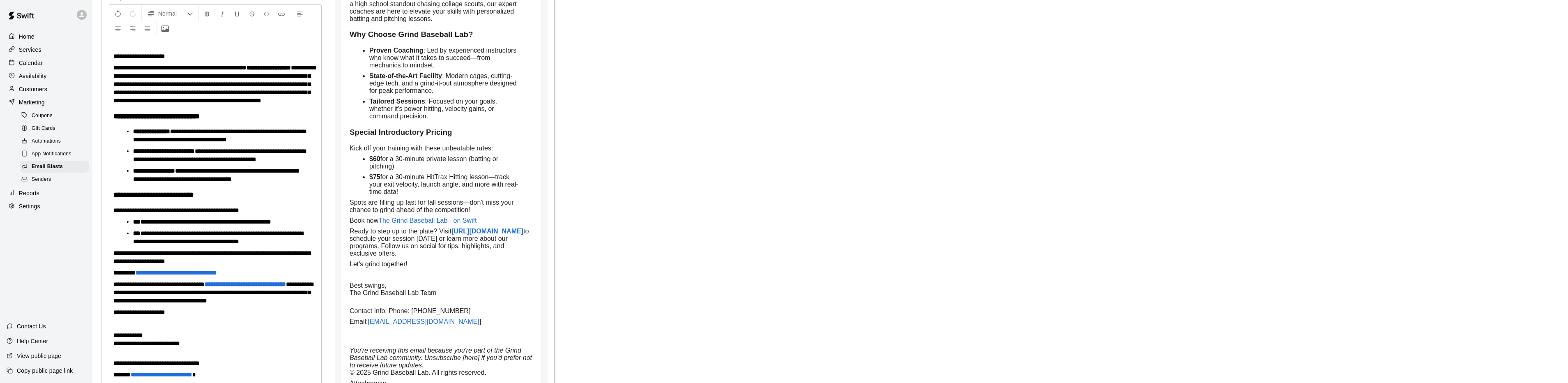
scroll to position [164, 0]
click at [303, 264] on span "**********" at bounding box center [212, 256] width 197 height 14
click at [304, 264] on span "**********" at bounding box center [212, 256] width 197 height 14
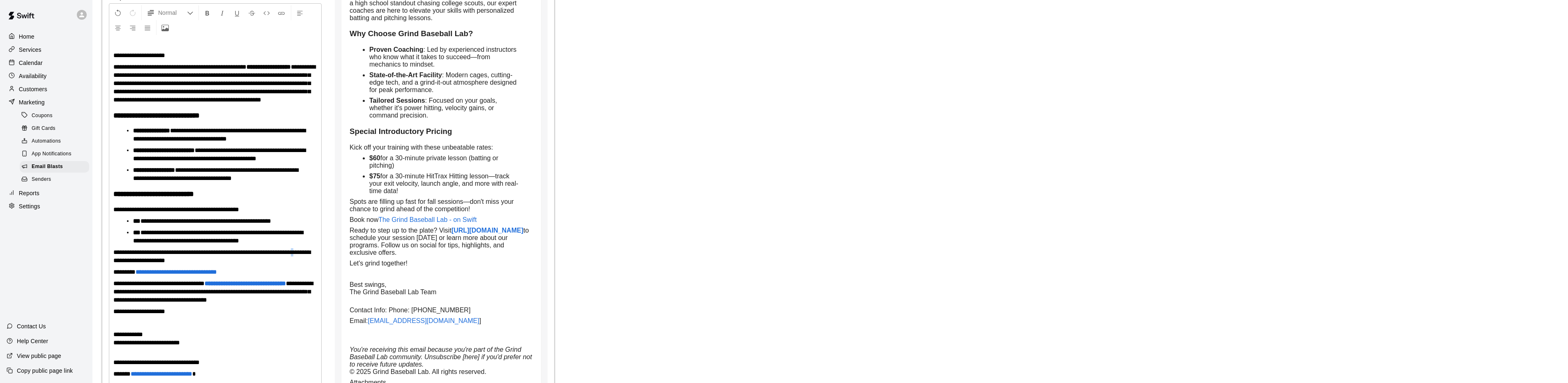
click at [304, 264] on span "**********" at bounding box center [212, 256] width 197 height 14
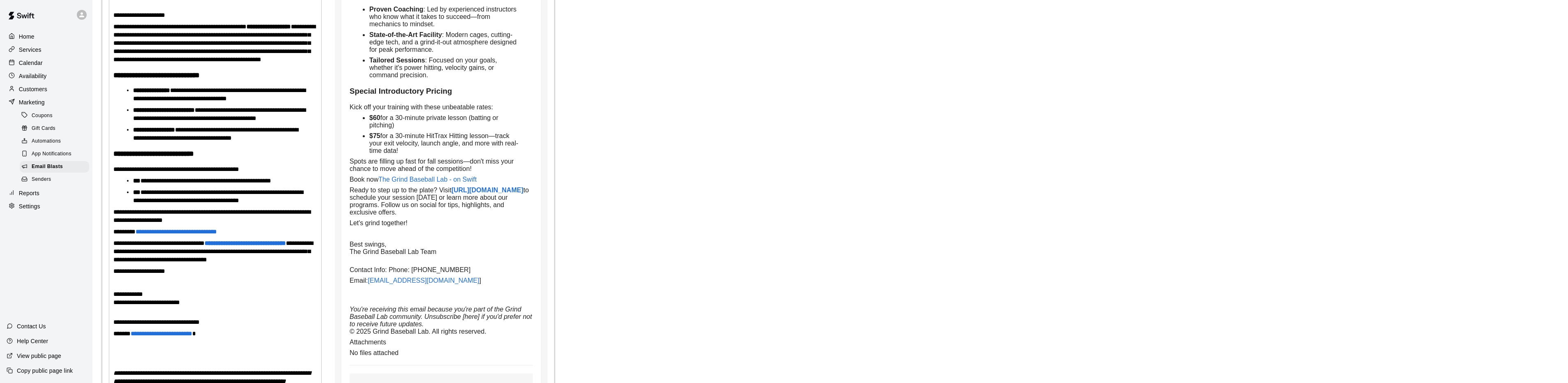
scroll to position [206, 0]
click at [133, 274] on span "**********" at bounding box center [139, 271] width 52 height 6
click at [134, 274] on span "**********" at bounding box center [139, 271] width 52 height 6
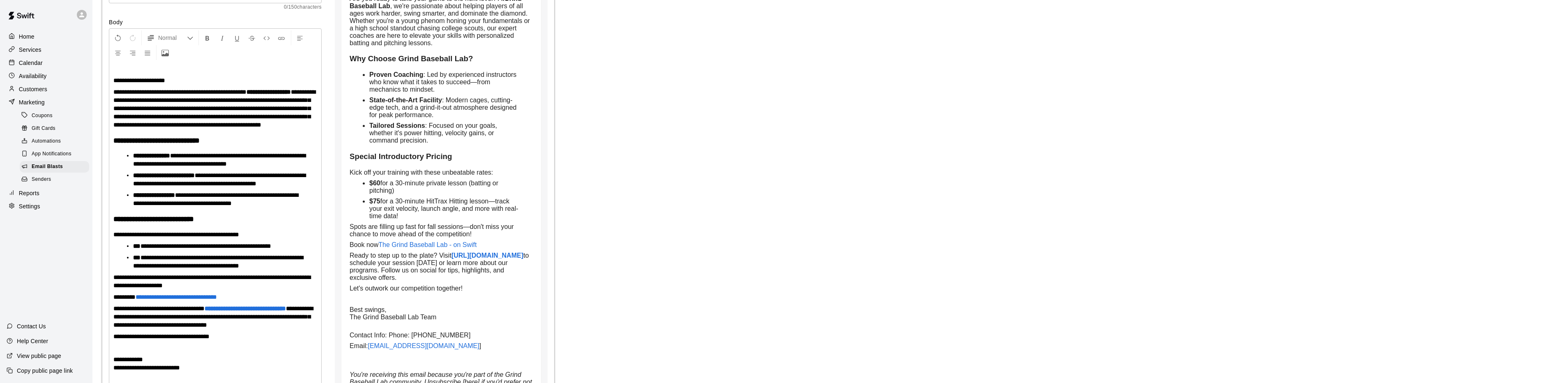
scroll to position [0, 0]
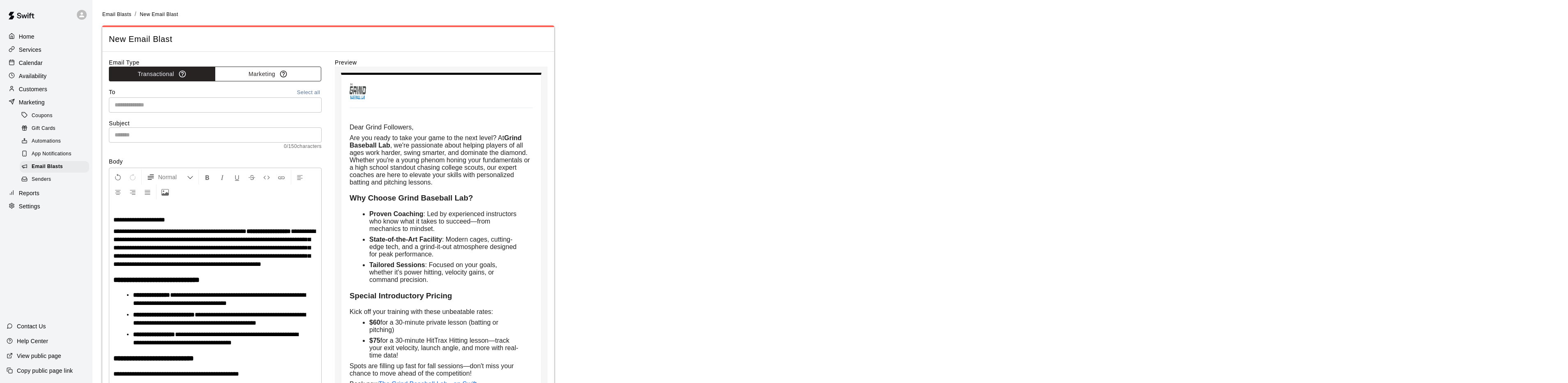
click at [256, 74] on button "Marketing" at bounding box center [268, 74] width 106 height 15
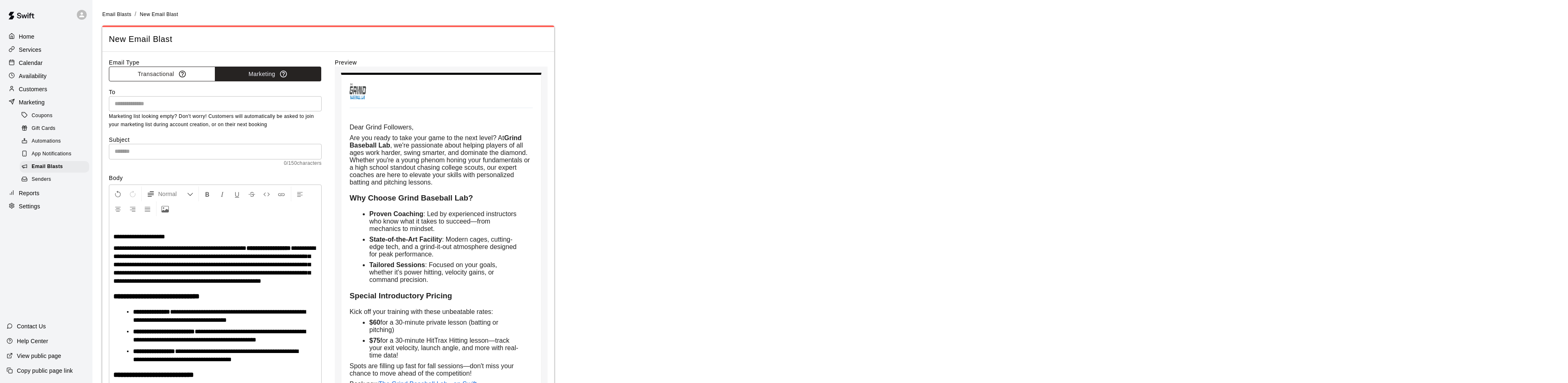
click at [162, 75] on button "Transactional" at bounding box center [162, 74] width 106 height 15
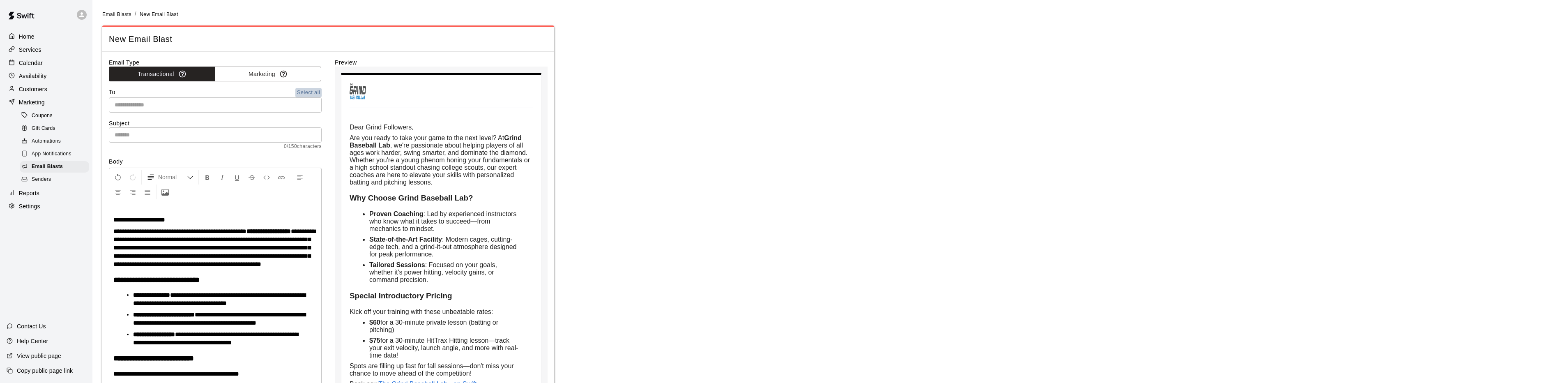
click at [310, 92] on button "Select all" at bounding box center [308, 93] width 27 height 9
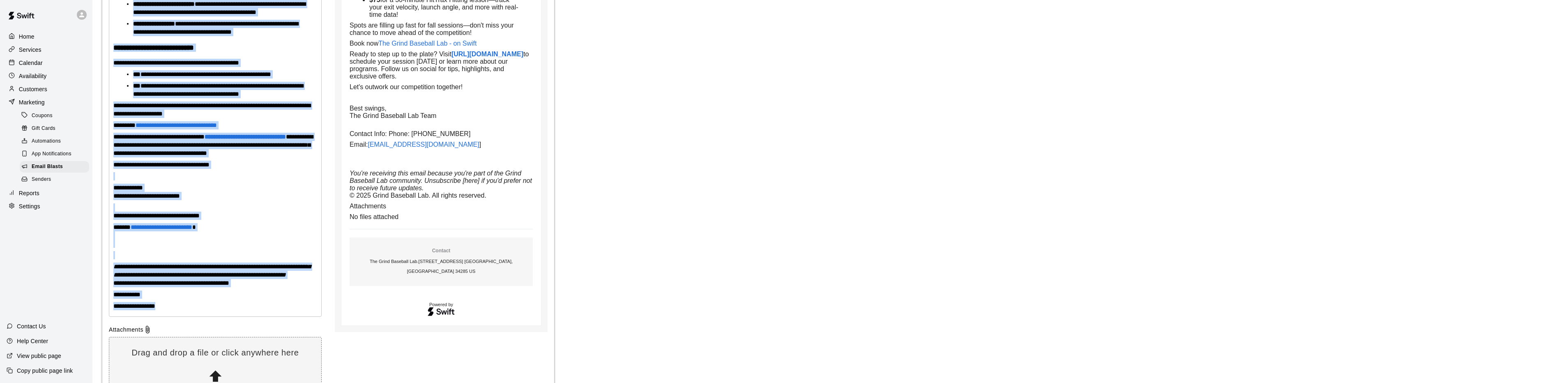
scroll to position [426, 0]
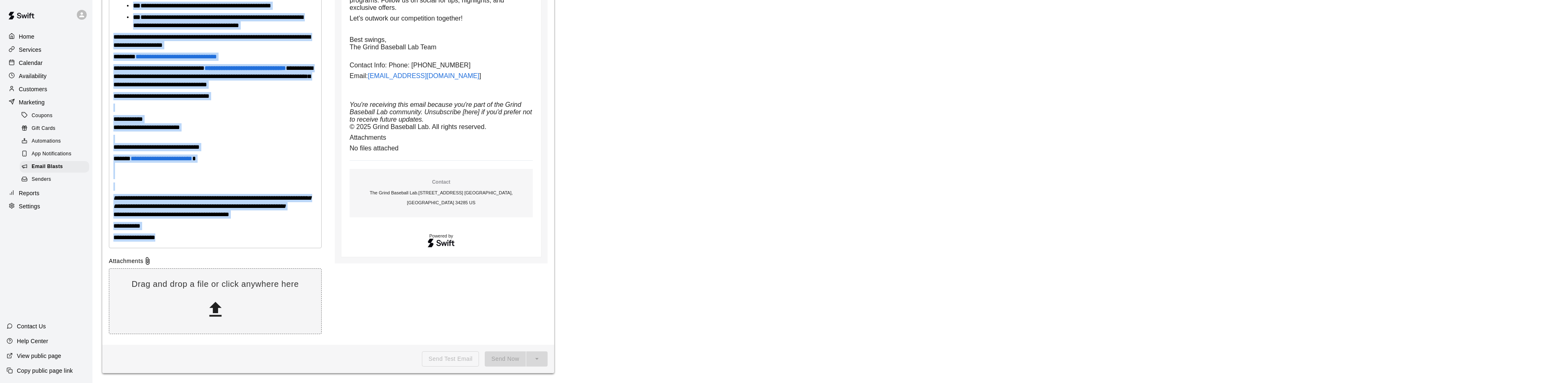
drag, startPoint x: 112, startPoint y: 242, endPoint x: 203, endPoint y: 237, distance: 91.1
click at [203, 237] on div "**********" at bounding box center [215, 35] width 212 height 426
copy div "**********"
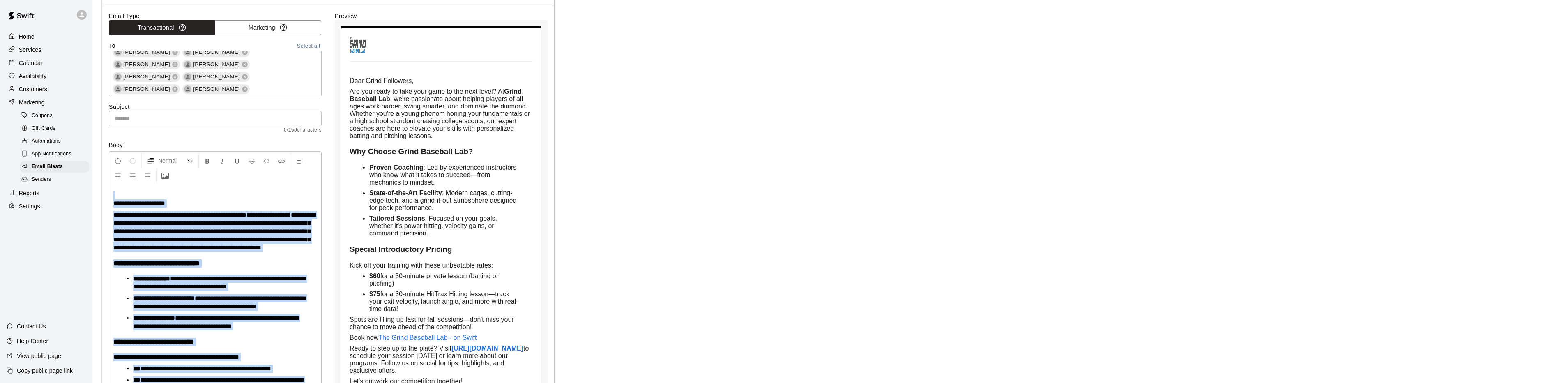
scroll to position [0, 0]
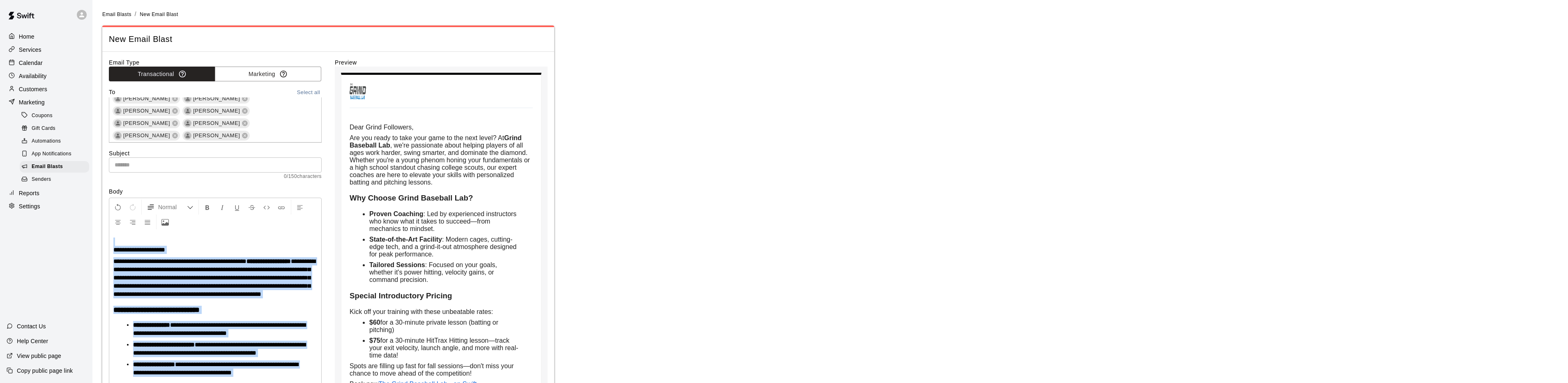
click at [168, 275] on span "**********" at bounding box center [214, 277] width 202 height 39
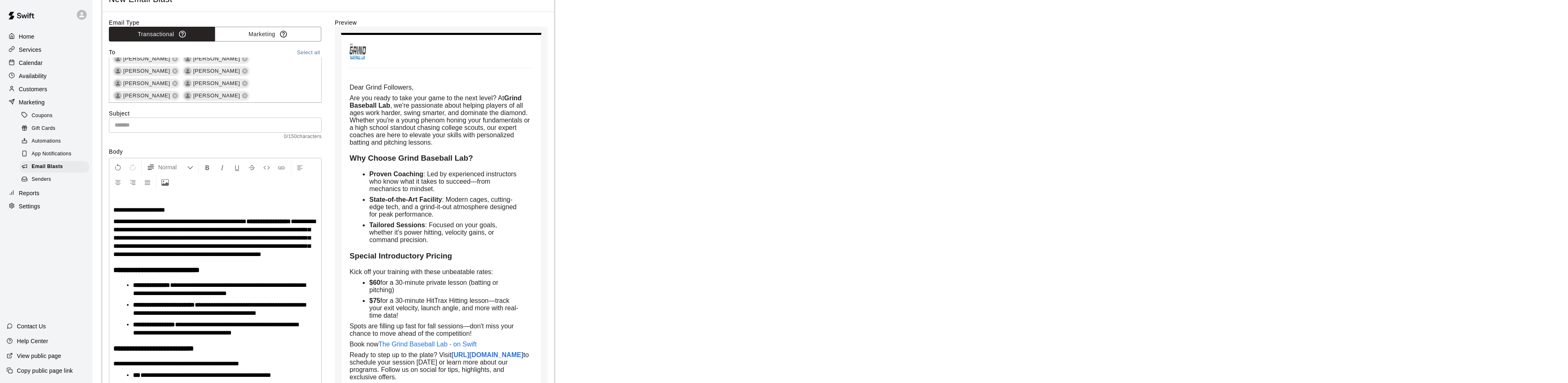
scroll to position [41, 0]
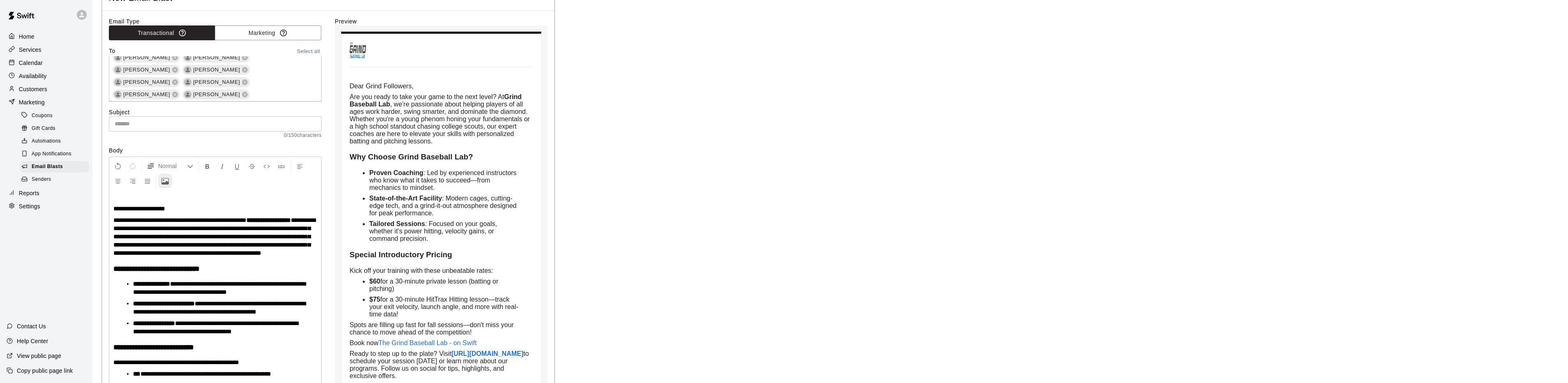
click at [168, 178] on icon "Upload Image" at bounding box center [166, 182] width 8 height 8
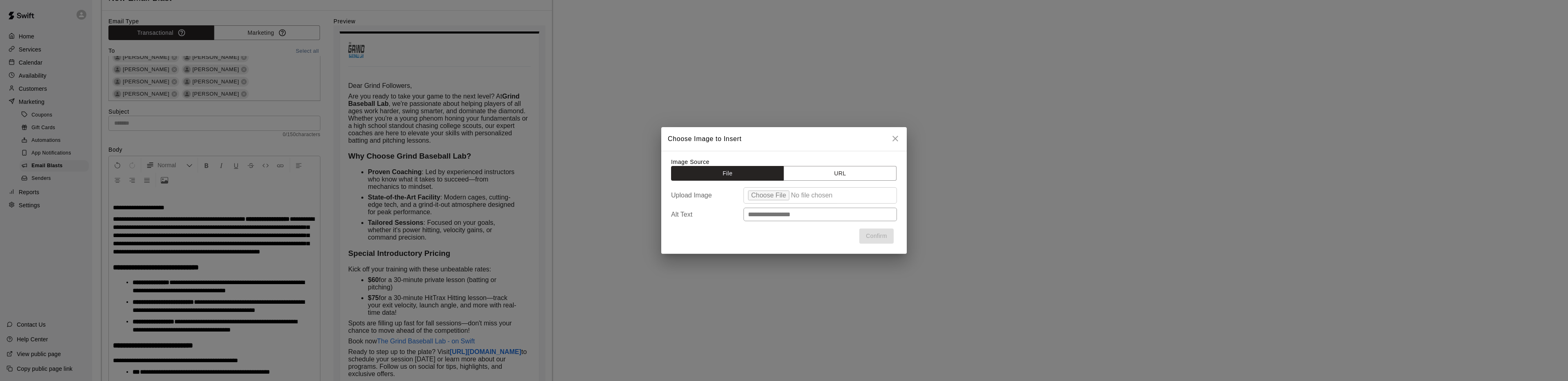
click at [768, 194] on input "file" at bounding box center [820, 196] width 154 height 17
type input "**********"
click at [882, 243] on button "Confirm" at bounding box center [876, 236] width 34 height 15
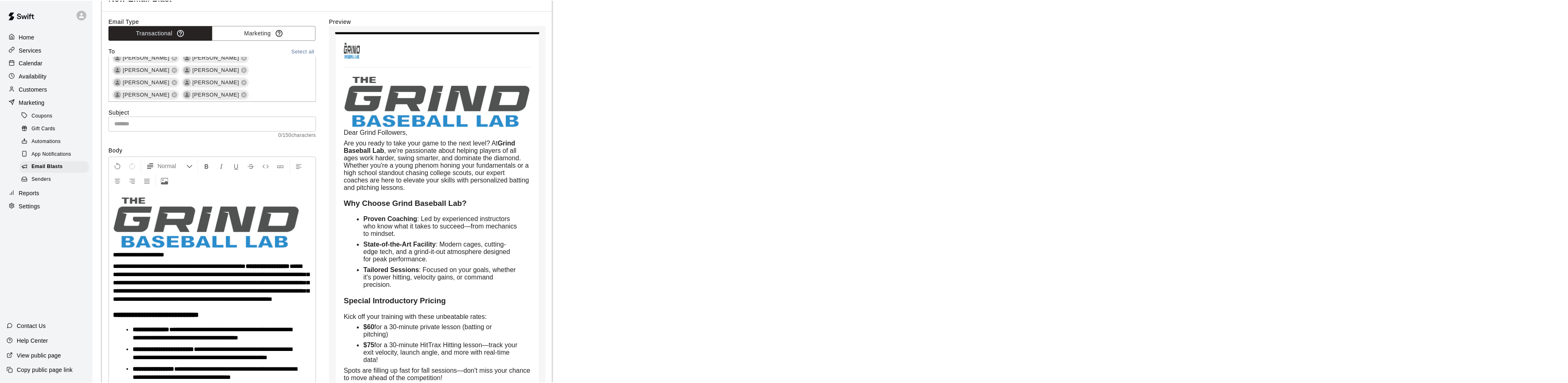
scroll to position [1093, 0]
click at [164, 212] on img at bounding box center [207, 223] width 188 height 52
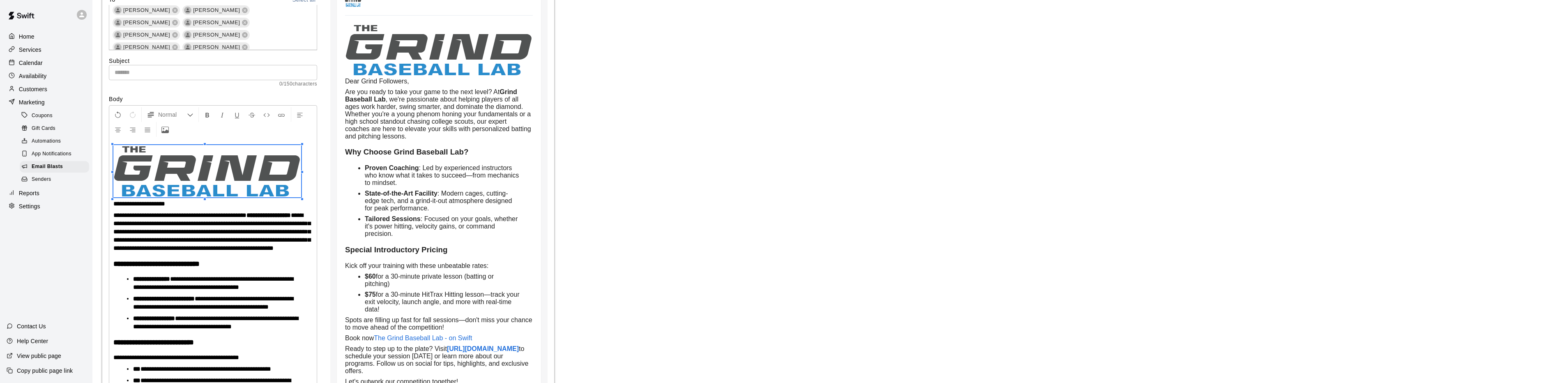
scroll to position [0, 0]
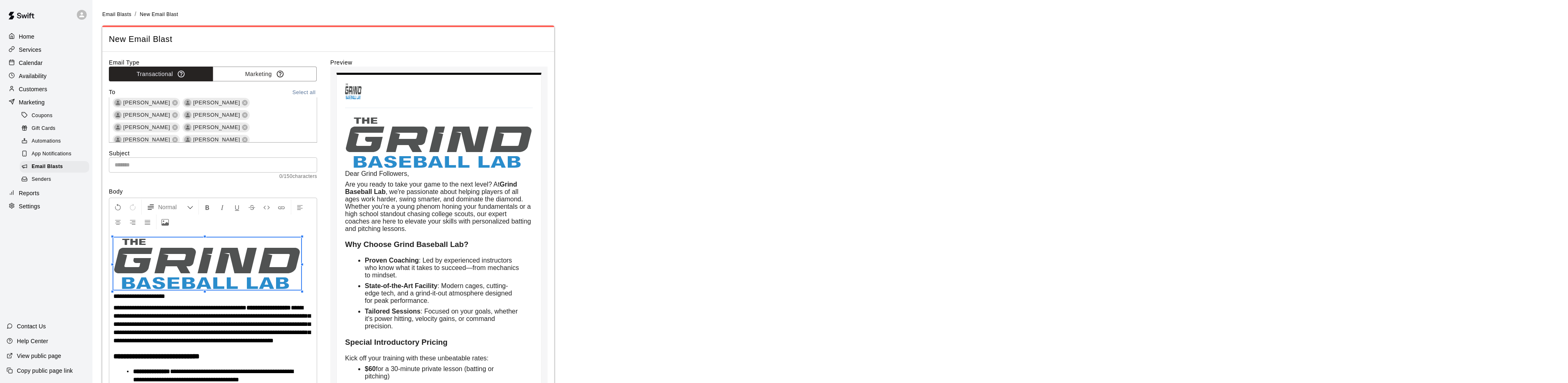
click at [49, 156] on span "App Notifications" at bounding box center [52, 154] width 39 height 8
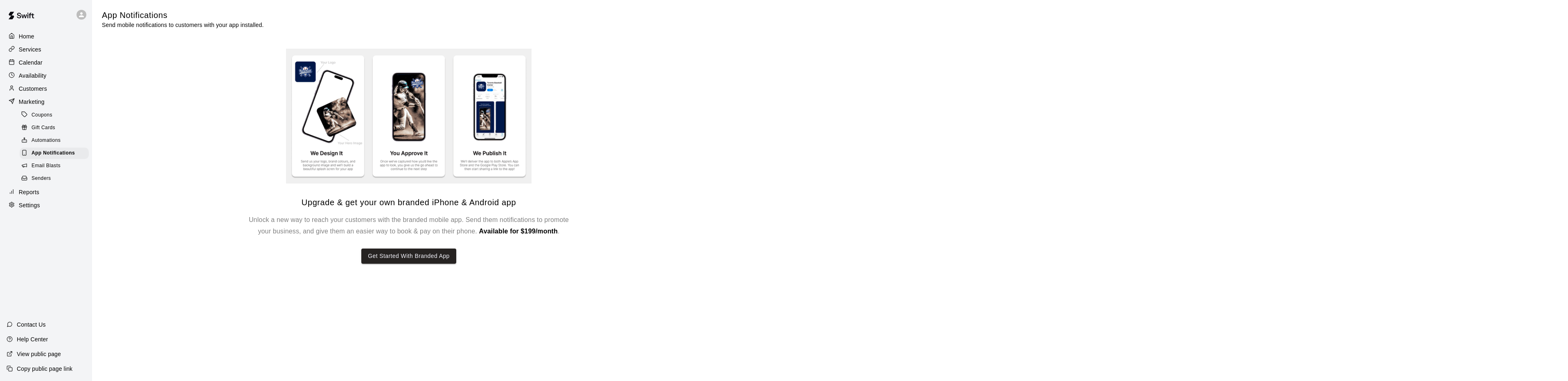
click at [40, 170] on span "Email Blasts" at bounding box center [46, 166] width 29 height 8
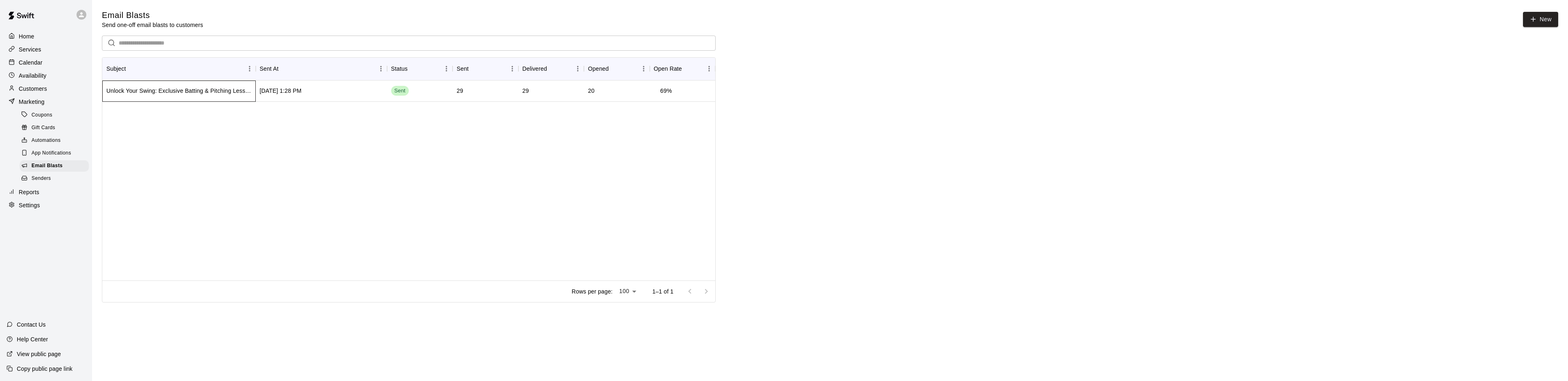
click at [146, 91] on div "Unlock Your Swing: Exclusive Batting & Pitching Lessons at Grind Baseball Lab" at bounding box center [179, 91] width 145 height 8
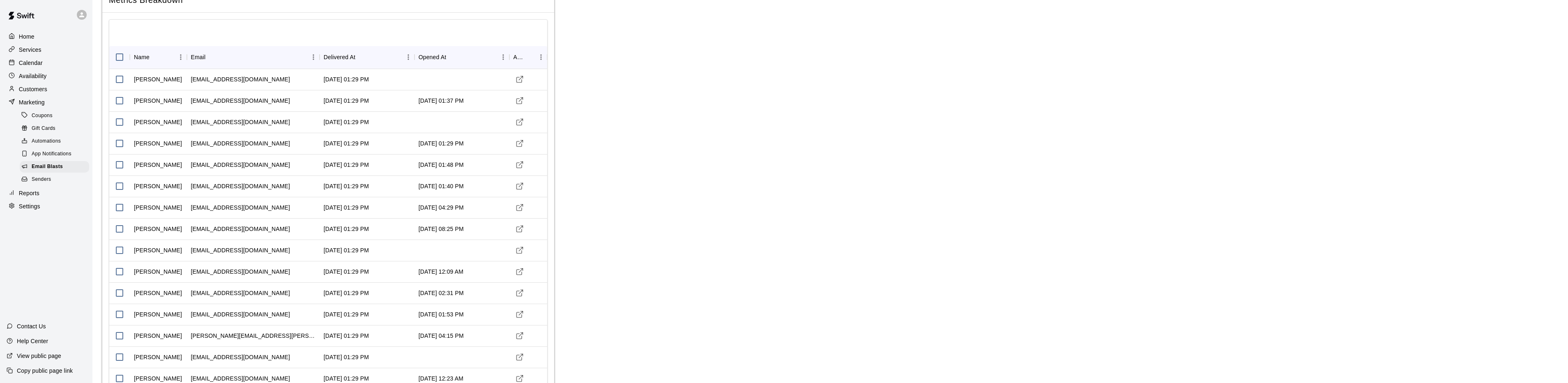
scroll to position [41, 0]
click at [52, 168] on span "Email Blasts" at bounding box center [47, 166] width 31 height 8
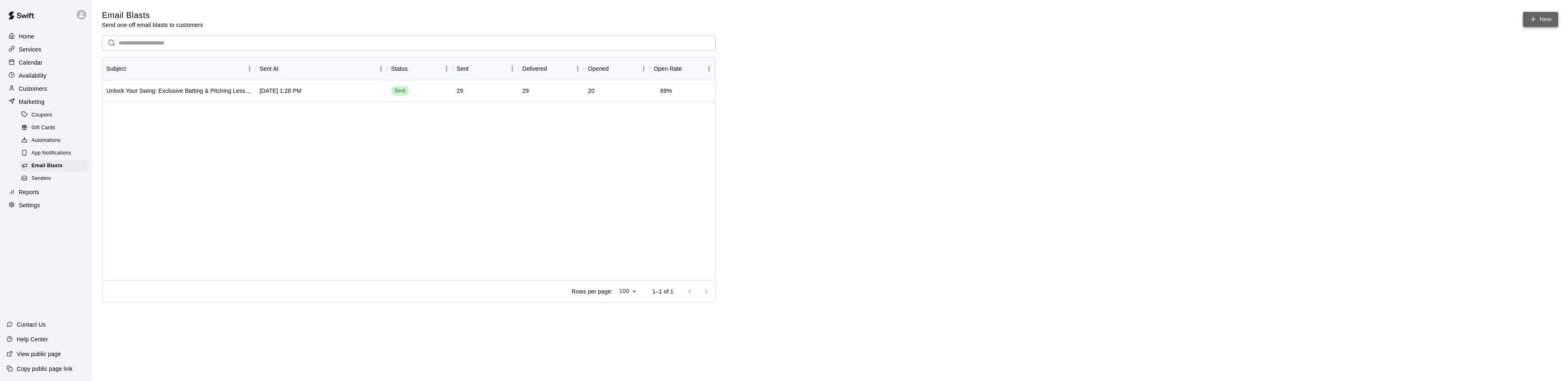
click at [1542, 21] on link "New" at bounding box center [1541, 20] width 36 height 15
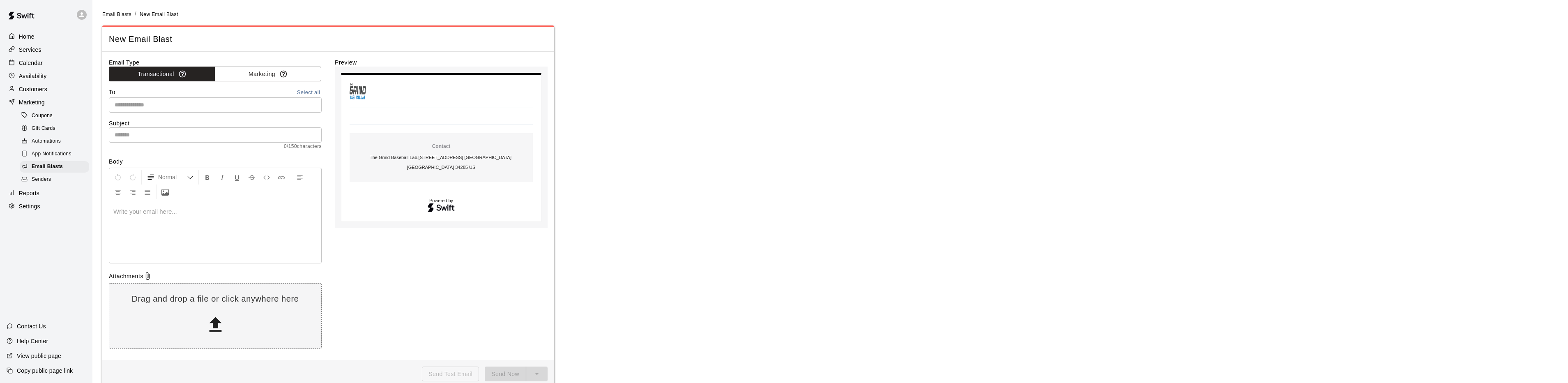
click at [179, 216] on p at bounding box center [215, 211] width 203 height 8
click at [163, 194] on icon "Upload Image" at bounding box center [166, 192] width 8 height 8
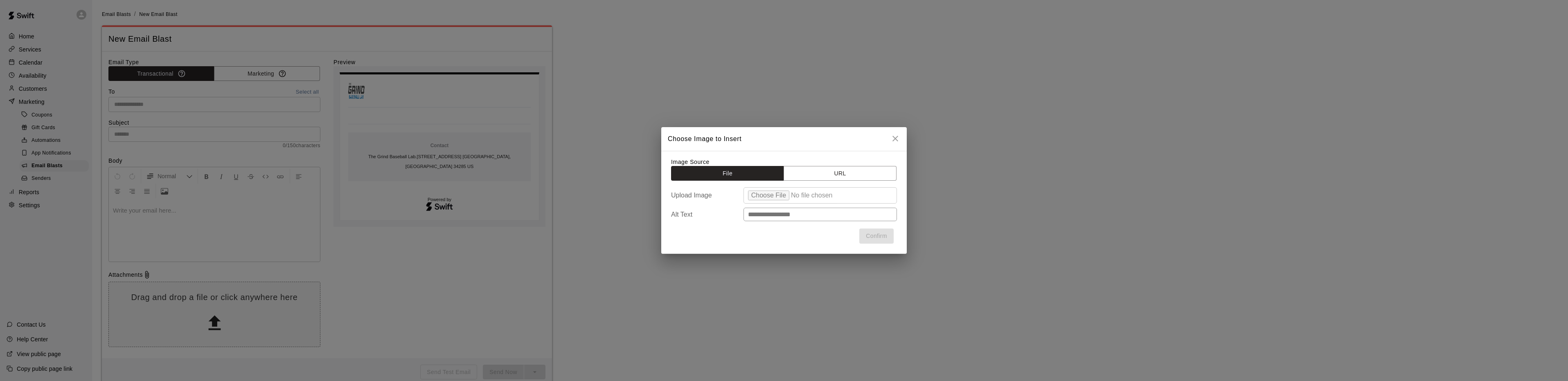
click at [771, 193] on input "file" at bounding box center [820, 196] width 154 height 17
type input "**********"
click at [882, 236] on button "Confirm" at bounding box center [876, 236] width 34 height 15
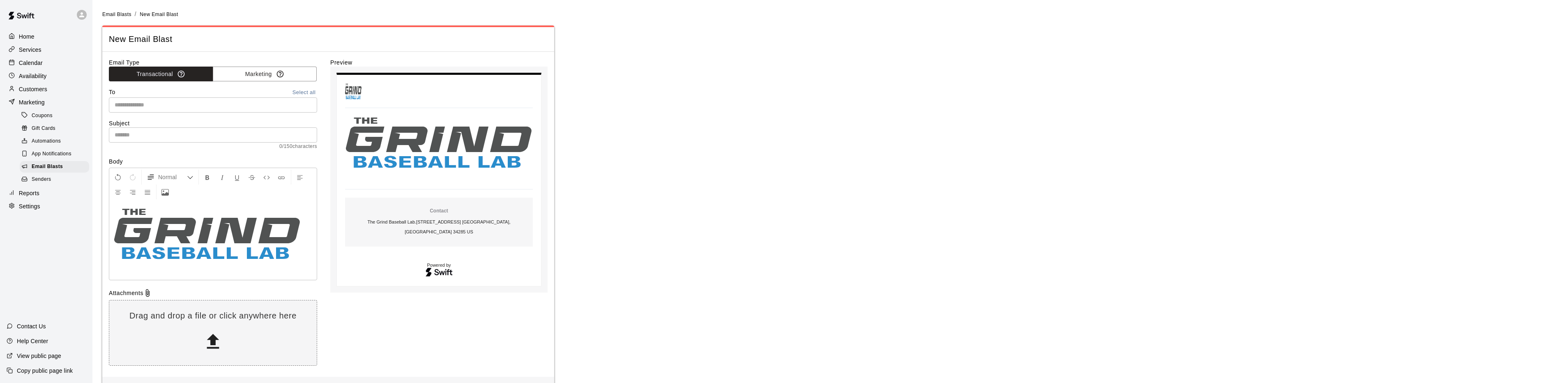
click at [130, 271] on p at bounding box center [213, 269] width 199 height 8
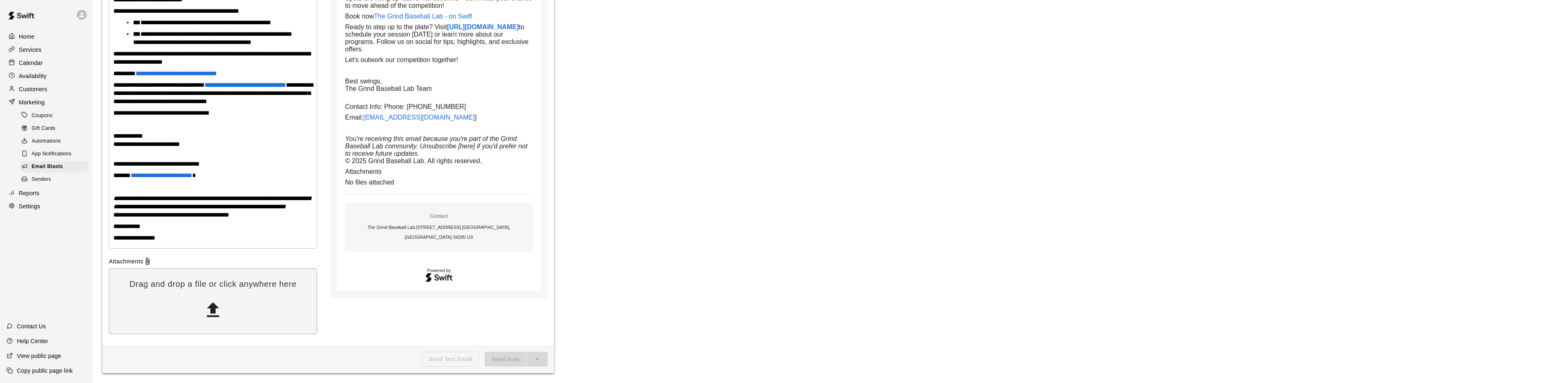
scroll to position [420, 0]
drag, startPoint x: 165, startPoint y: 239, endPoint x: 111, endPoint y: 229, distance: 54.9
click at [111, 229] on div "**********" at bounding box center [213, 27] width 207 height 444
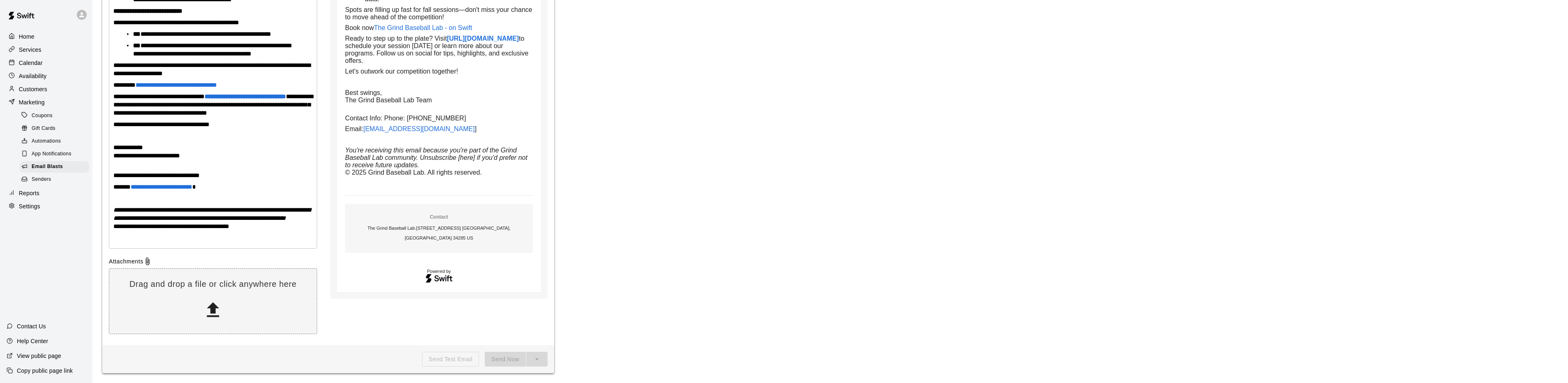
scroll to position [397, 0]
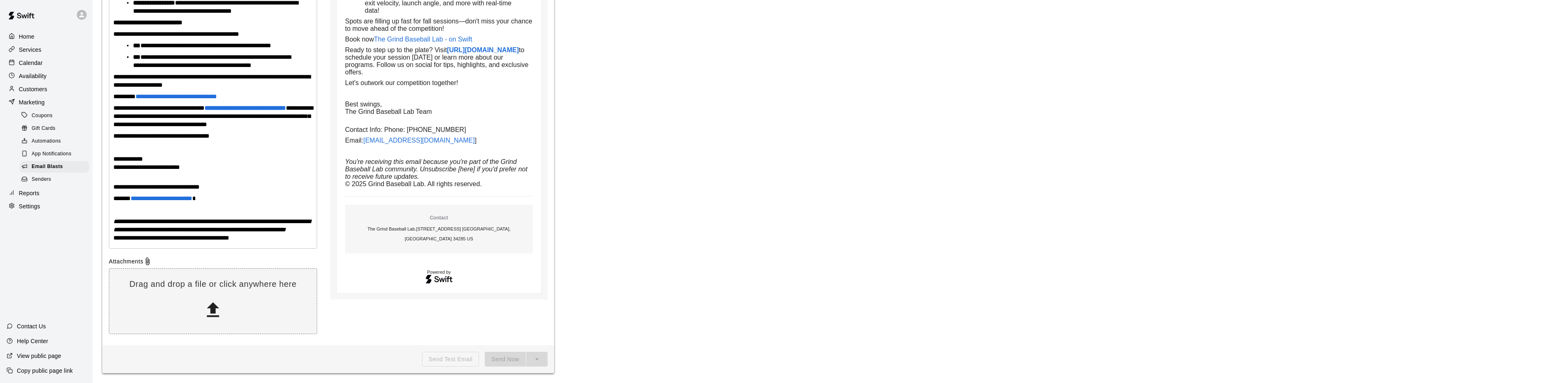
click at [212, 199] on p "**********" at bounding box center [213, 198] width 199 height 8
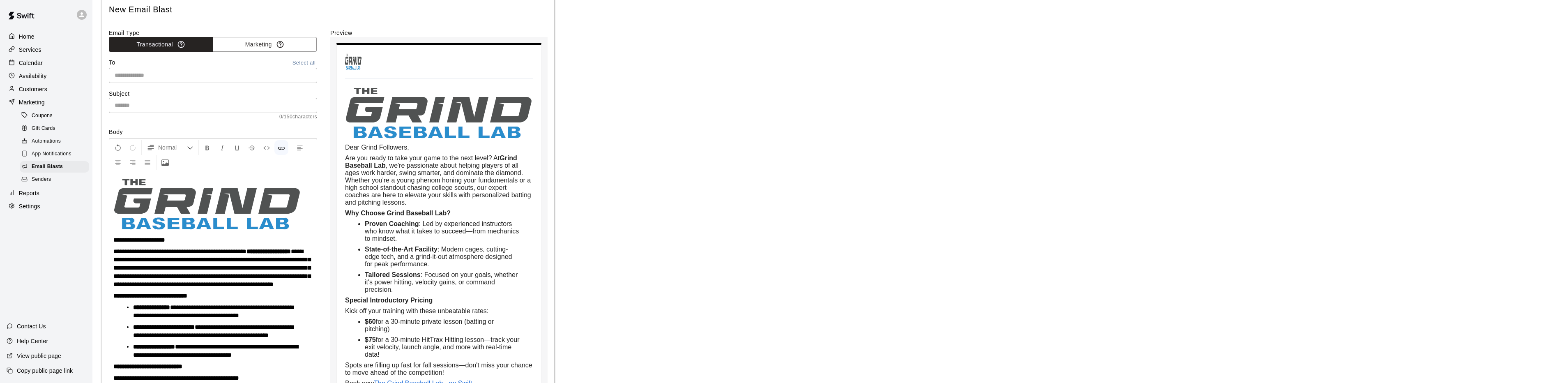
scroll to position [27, 0]
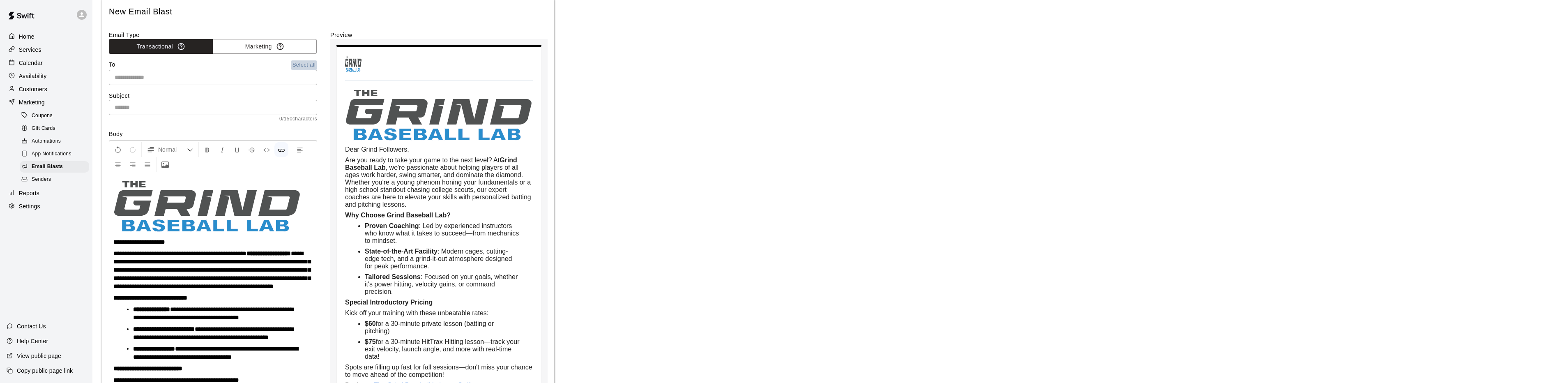
click at [308, 65] on button "Select all" at bounding box center [304, 65] width 27 height 9
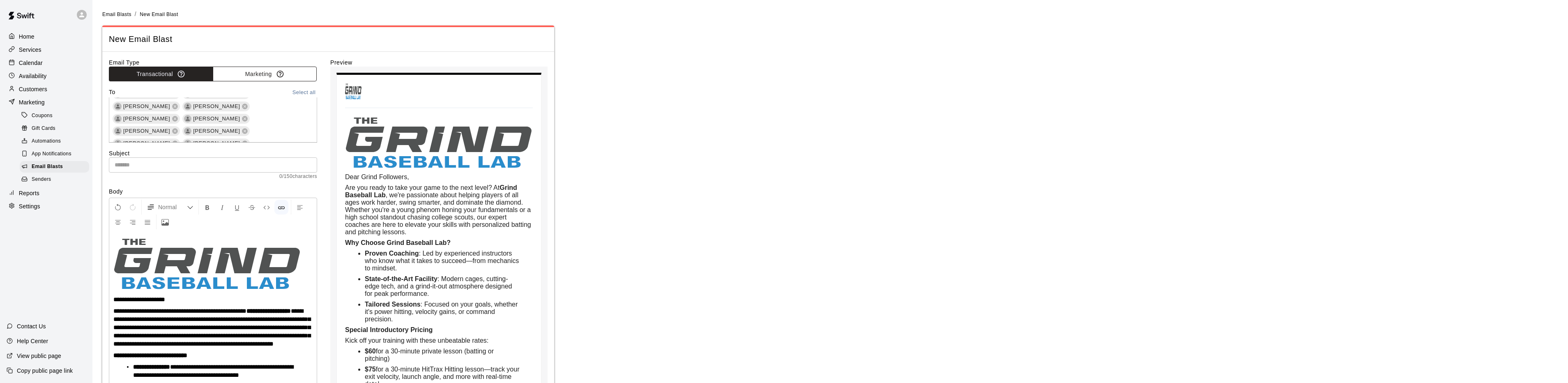
scroll to position [0, 0]
click at [129, 162] on input "text" at bounding box center [213, 165] width 208 height 15
paste input "**********"
type input "**********"
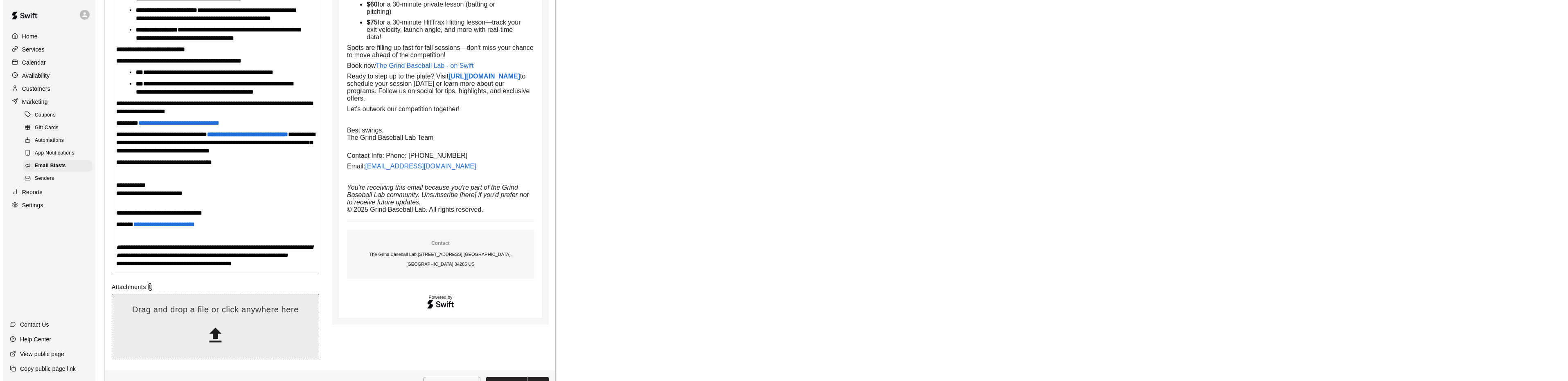
scroll to position [426, 0]
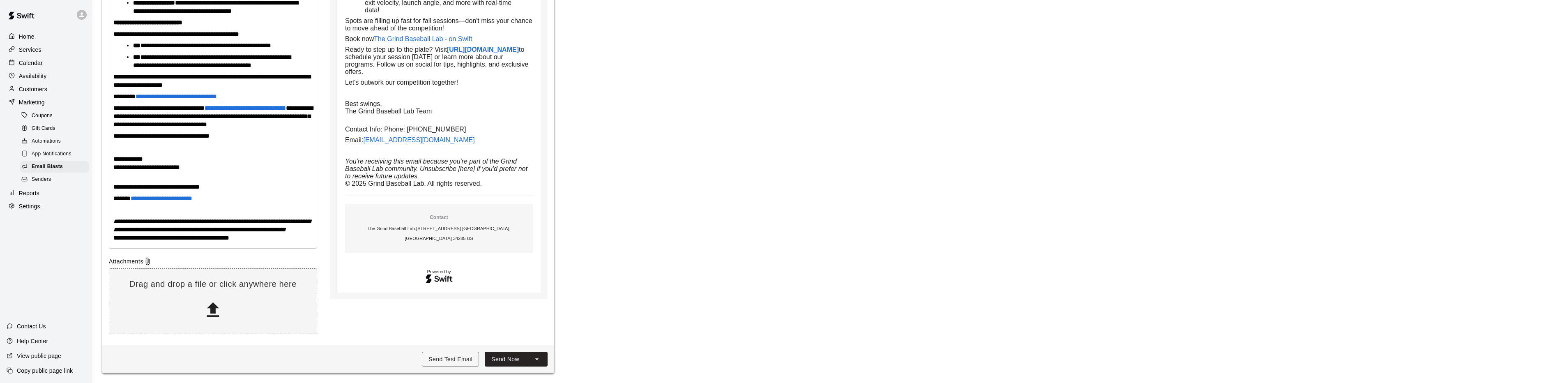
click at [513, 359] on button "Send Now" at bounding box center [505, 359] width 41 height 15
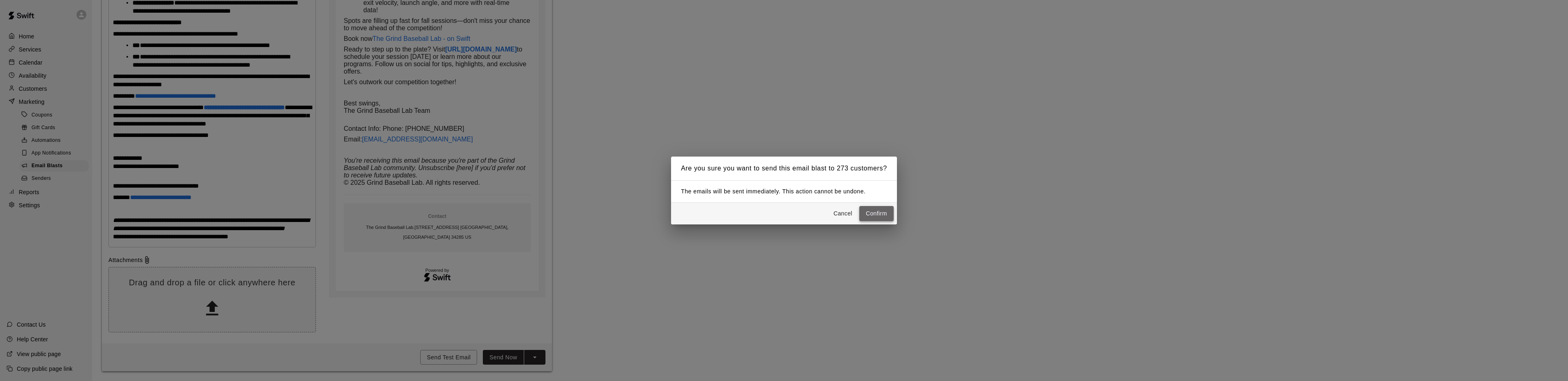
click at [885, 214] on button "Confirm" at bounding box center [876, 214] width 34 height 15
